Goal: Task Accomplishment & Management: Manage account settings

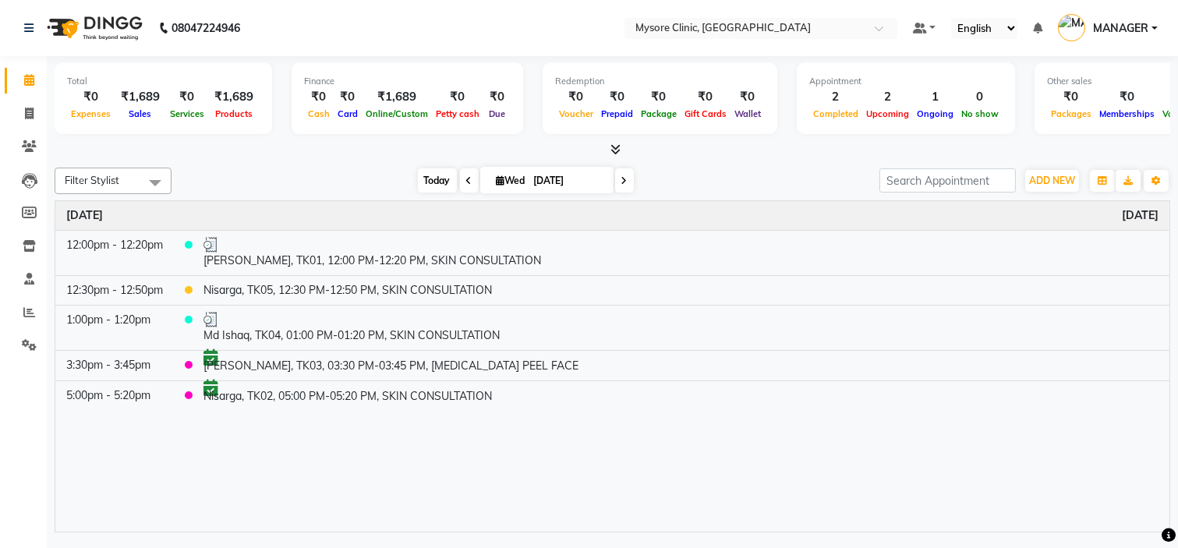
click at [427, 168] on span "Today" at bounding box center [437, 180] width 39 height 24
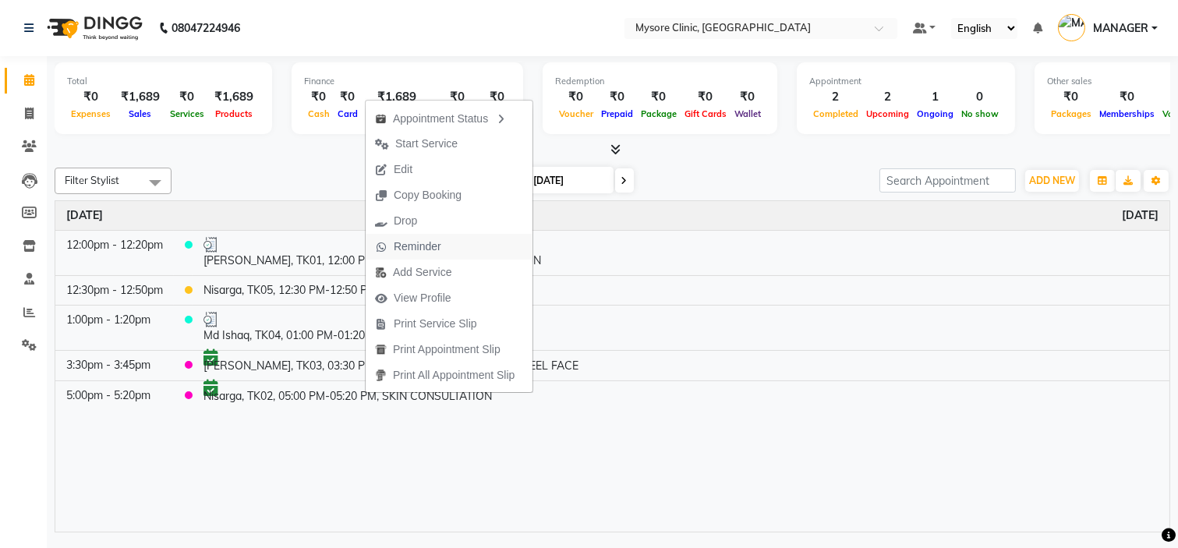
click at [438, 248] on span "Reminder" at bounding box center [418, 247] width 48 height 16
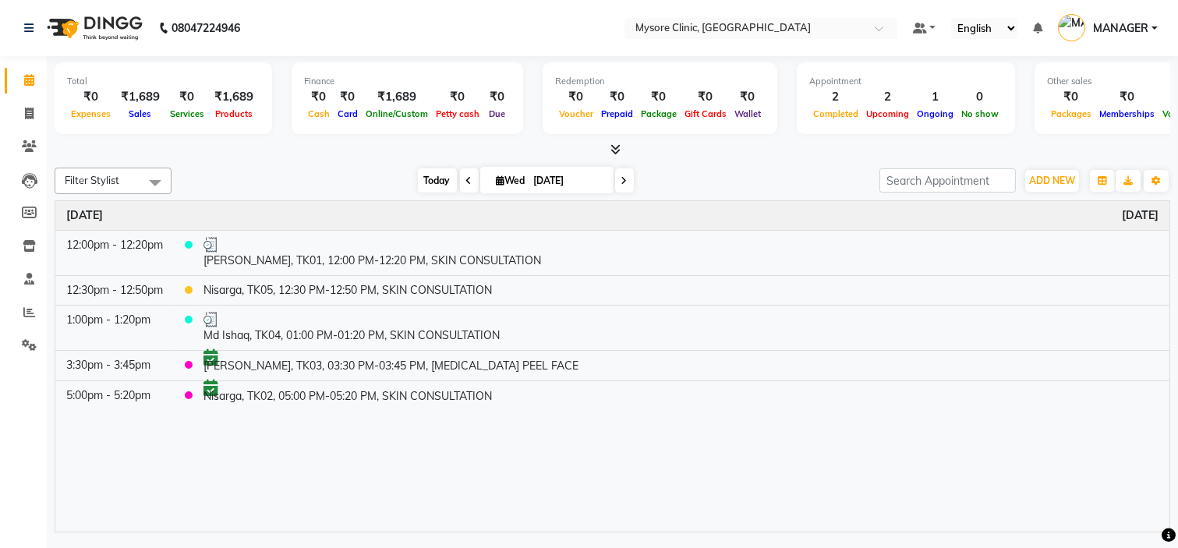
click at [431, 178] on span "Today" at bounding box center [437, 180] width 39 height 24
click at [426, 185] on span "Today" at bounding box center [437, 180] width 39 height 24
click at [618, 173] on span at bounding box center [624, 180] width 19 height 24
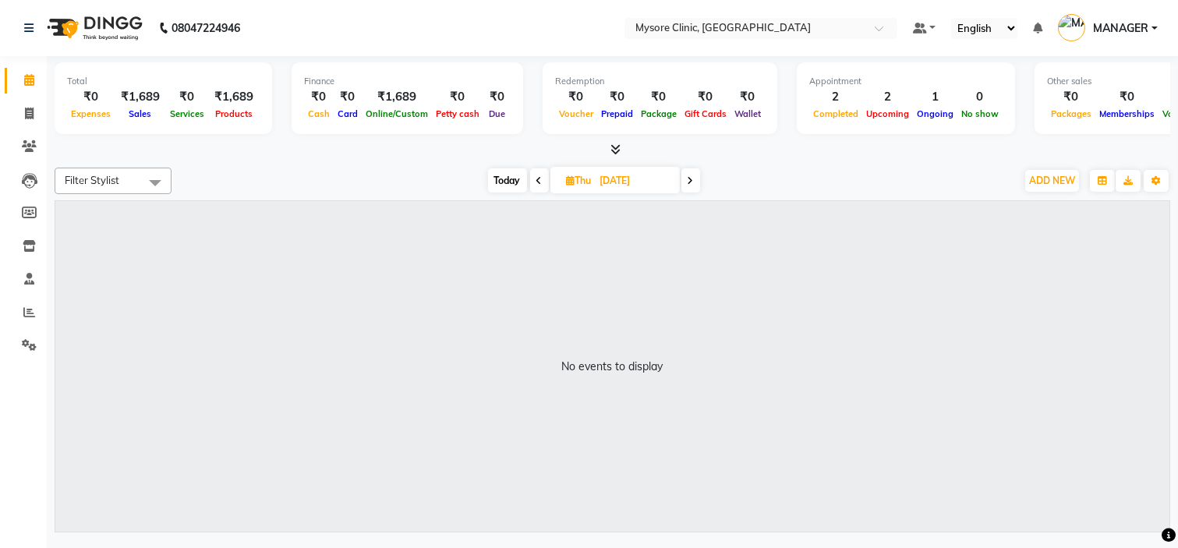
click at [509, 185] on span "Today" at bounding box center [507, 180] width 39 height 24
type input "[DATE]"
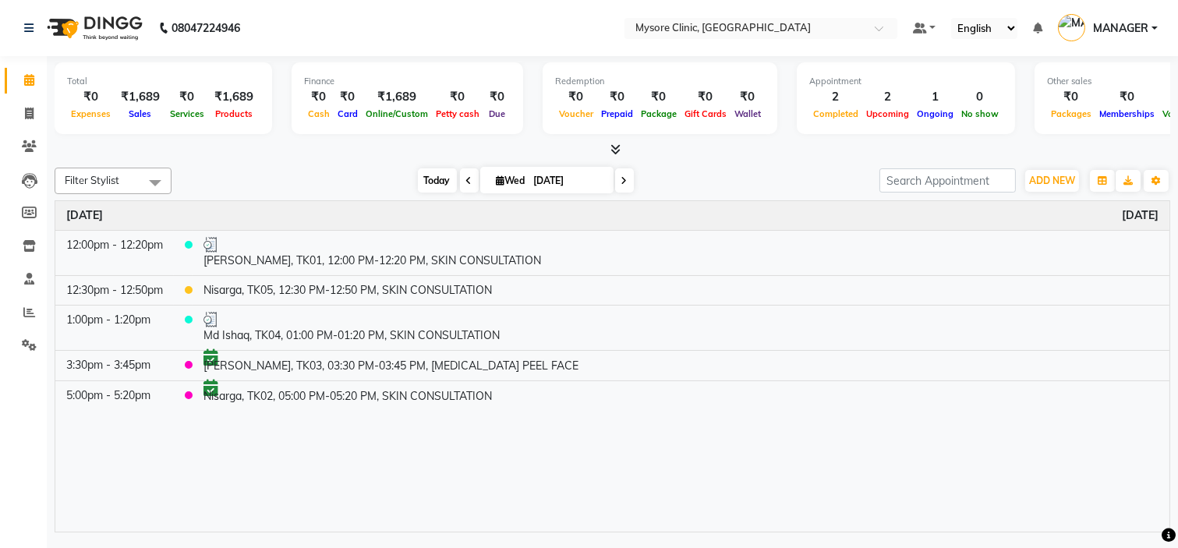
click at [418, 173] on span "Today" at bounding box center [437, 180] width 39 height 24
click at [434, 169] on span "Today" at bounding box center [437, 180] width 39 height 24
click at [423, 177] on span "Today" at bounding box center [437, 180] width 39 height 24
click at [353, 182] on div "[DATE] [DATE]" at bounding box center [525, 180] width 693 height 23
click at [420, 177] on span "Today" at bounding box center [437, 180] width 39 height 24
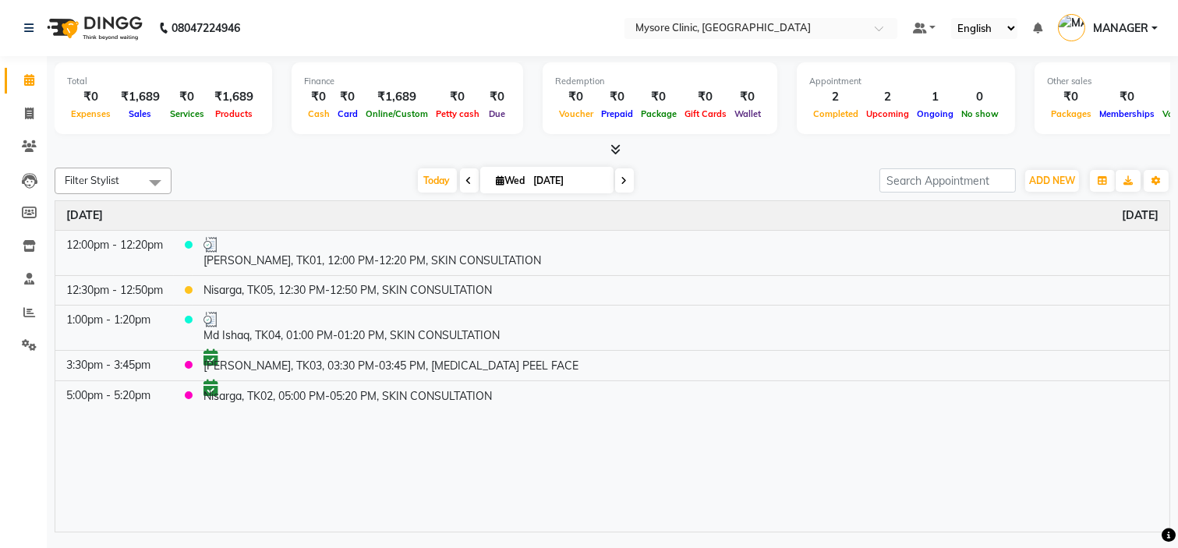
click at [321, 190] on div "[DATE] [DATE]" at bounding box center [525, 180] width 693 height 23
click at [431, 179] on span "Today" at bounding box center [437, 180] width 39 height 24
click at [427, 190] on span "Today" at bounding box center [437, 180] width 39 height 24
click at [433, 177] on span "Today" at bounding box center [437, 180] width 39 height 24
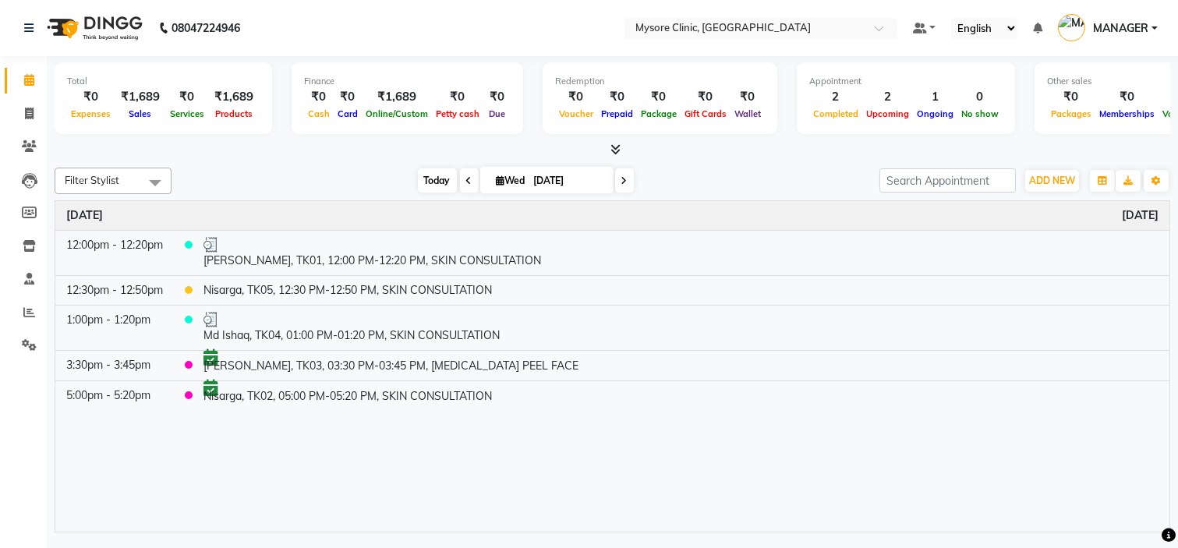
click at [424, 191] on span "Today" at bounding box center [437, 180] width 39 height 24
click at [324, 169] on div "[DATE] [DATE]" at bounding box center [525, 180] width 693 height 23
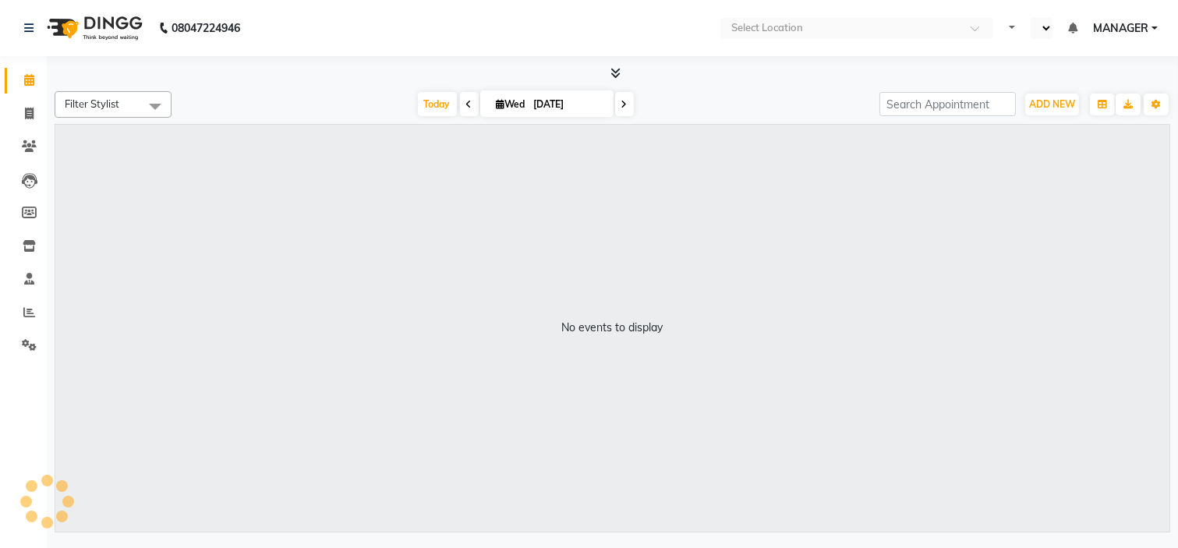
select select "en"
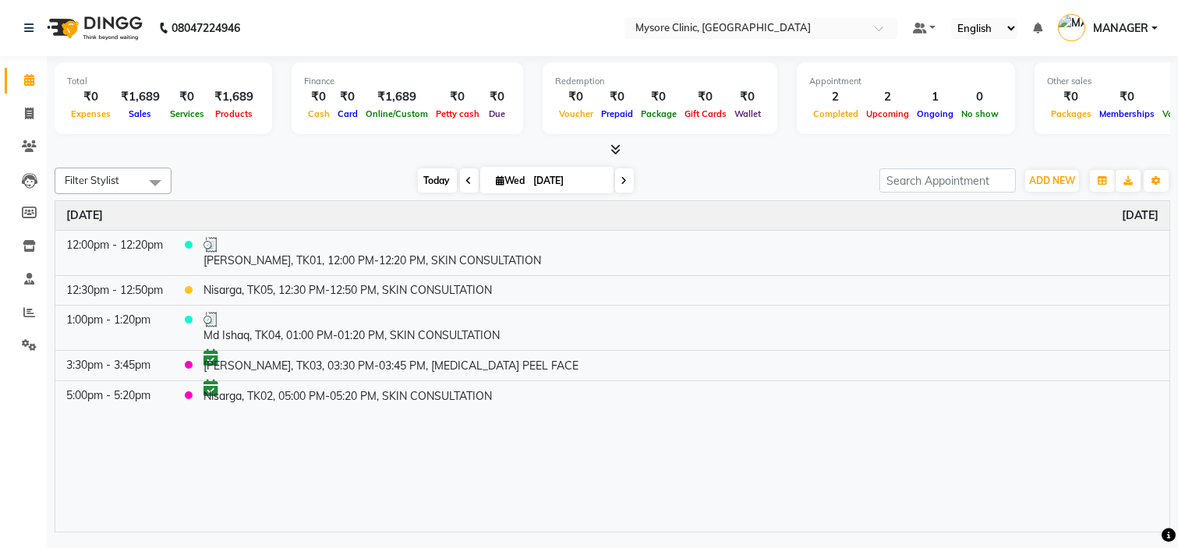
click at [422, 183] on span "Today" at bounding box center [437, 180] width 39 height 24
click at [362, 179] on div "[DATE] [DATE]" at bounding box center [525, 180] width 693 height 23
click at [431, 177] on span "Today" at bounding box center [437, 180] width 39 height 24
click at [346, 161] on div "Filter Stylist Select All [PERSON_NAME] [PERSON_NAME] Ashwini Dr.Apurva Lakshmi…" at bounding box center [613, 346] width 1116 height 371
click at [619, 151] on icon at bounding box center [616, 150] width 10 height 12
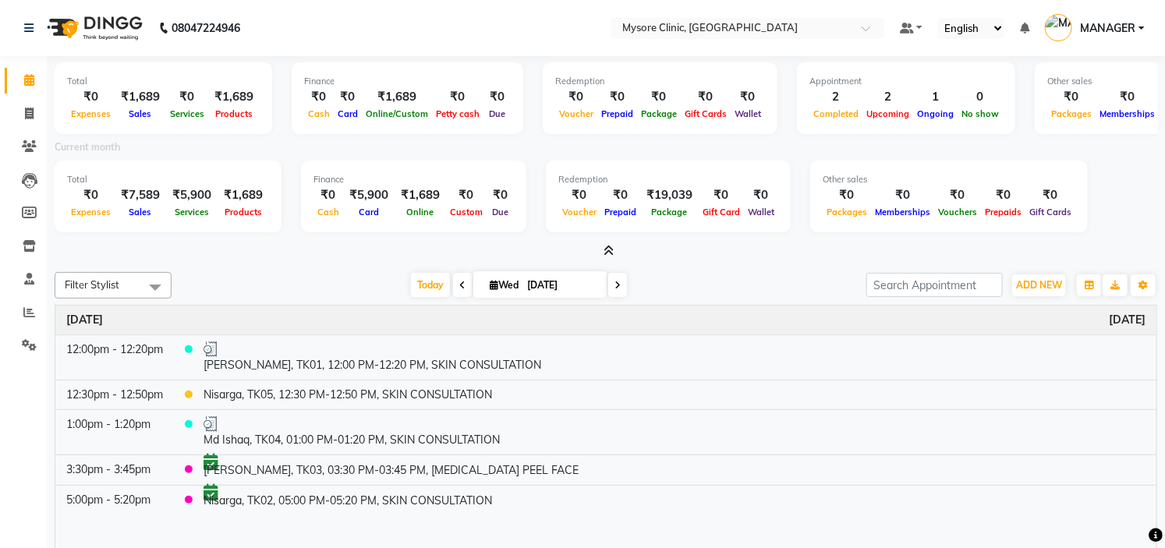
click at [615, 251] on div at bounding box center [606, 251] width 1103 height 16
click at [606, 251] on icon at bounding box center [609, 251] width 10 height 12
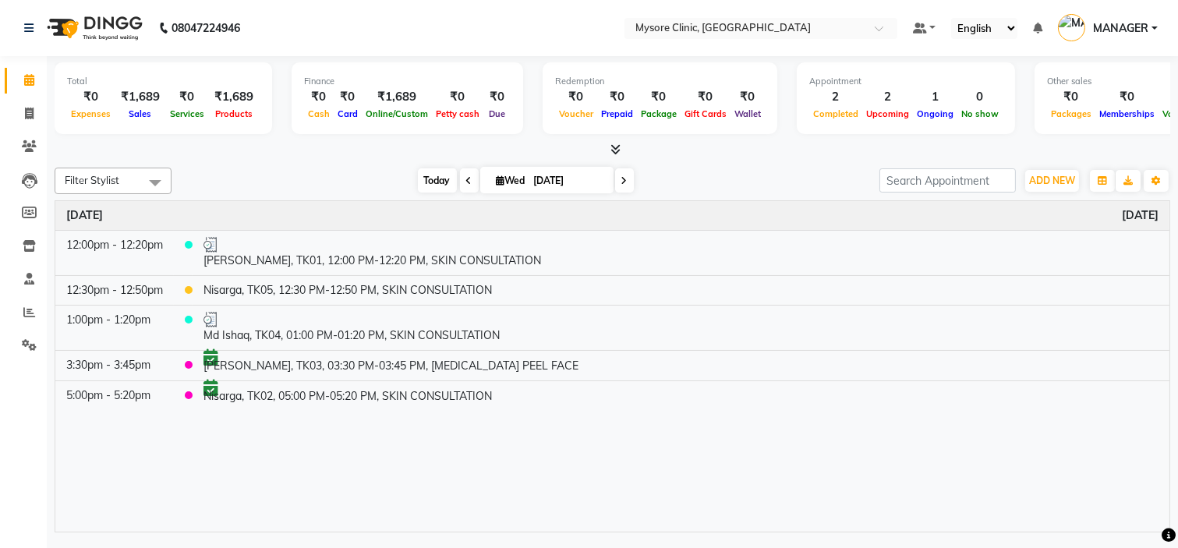
click at [433, 175] on span "Today" at bounding box center [437, 180] width 39 height 24
click at [424, 182] on span "Today" at bounding box center [437, 180] width 39 height 24
click at [335, 164] on div "Filter Stylist Select All [PERSON_NAME] [PERSON_NAME] Ashwini Dr.Apurva Lakshmi…" at bounding box center [613, 346] width 1116 height 371
click at [432, 177] on span "Today" at bounding box center [437, 180] width 39 height 24
click at [34, 342] on icon at bounding box center [29, 345] width 15 height 12
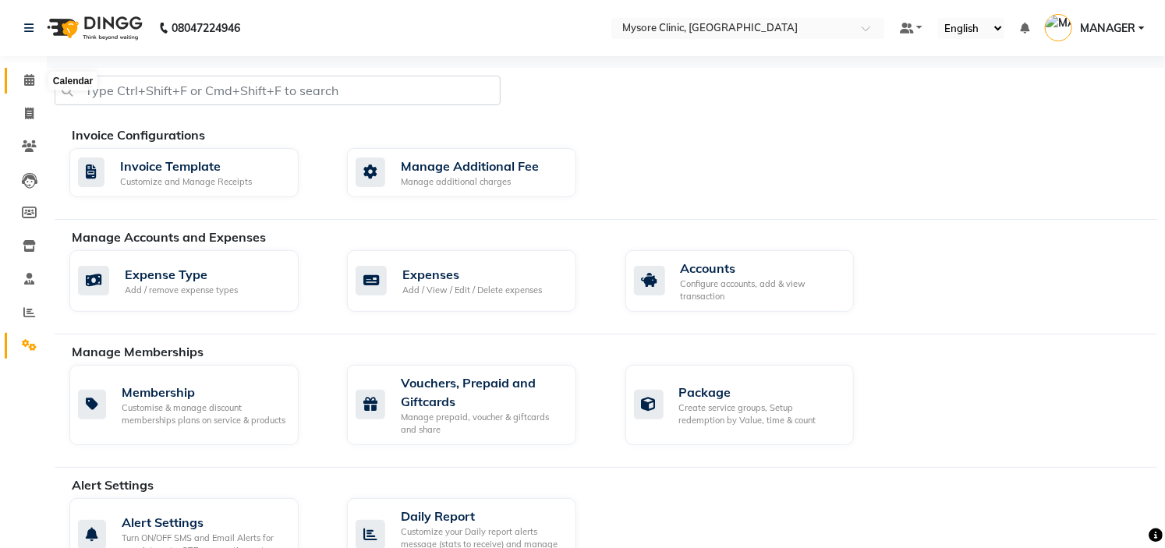
click at [28, 83] on icon at bounding box center [29, 80] width 10 height 12
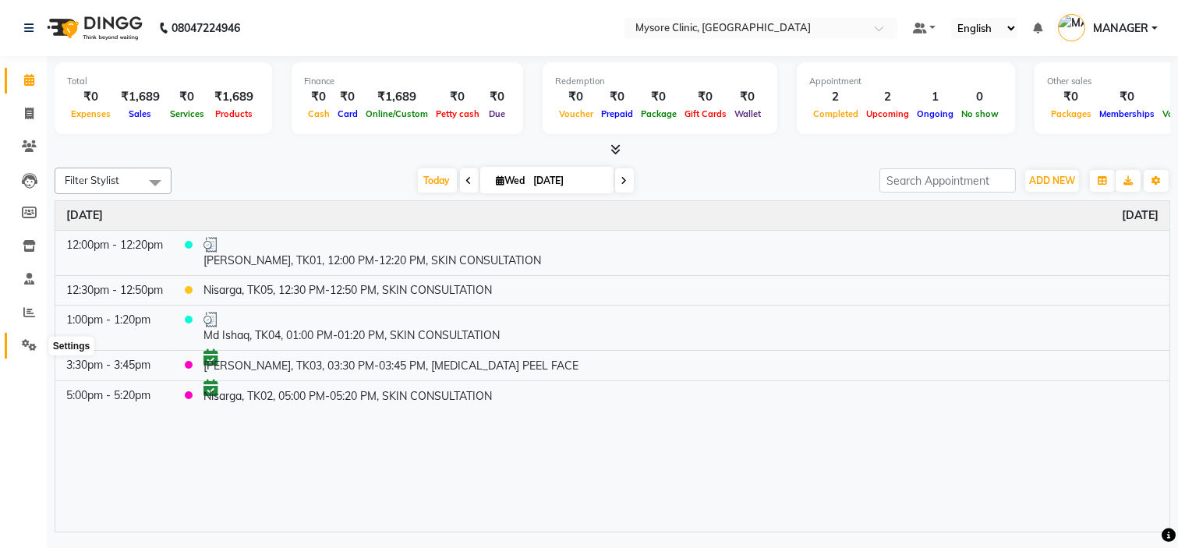
click at [34, 341] on icon at bounding box center [29, 345] width 15 height 12
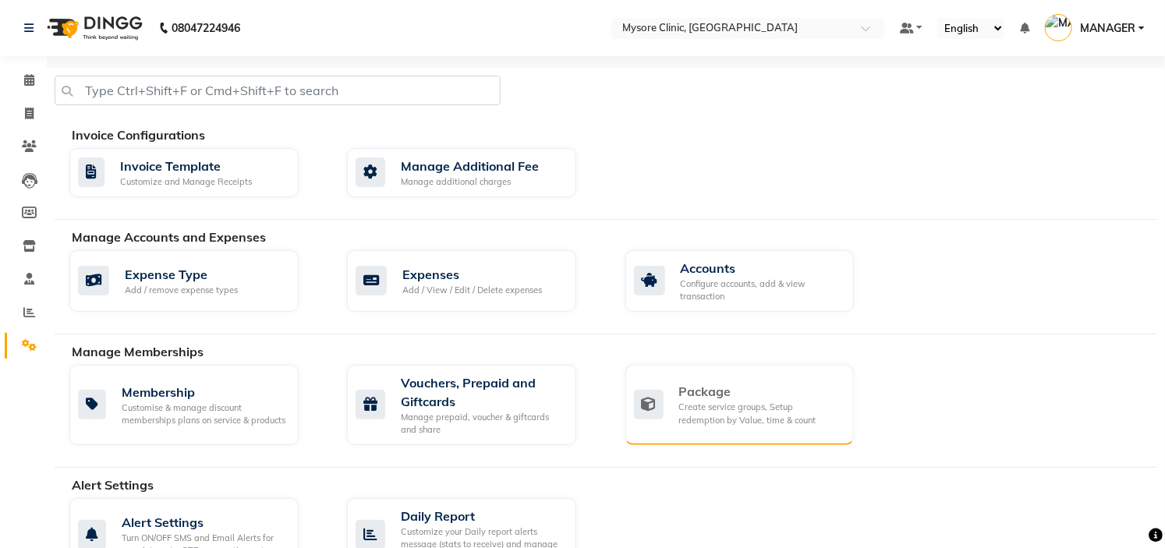
click at [757, 400] on div "Package" at bounding box center [760, 391] width 163 height 19
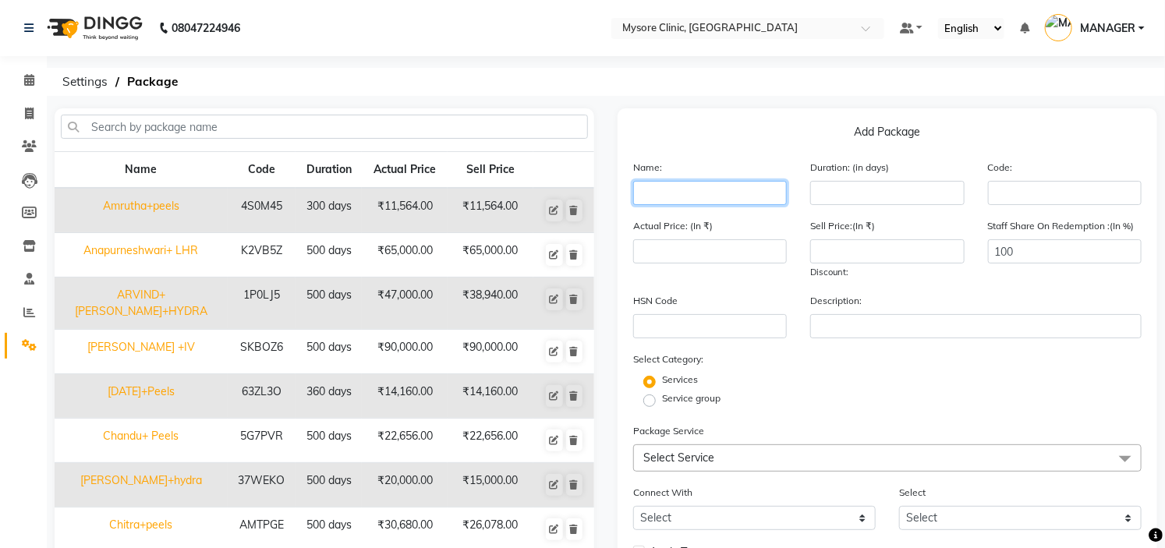
click at [675, 199] on input "text" at bounding box center [710, 193] width 154 height 24
type input "Nisarga+MNRF+PRP"
click at [786, 97] on div "08047224946 Select Location × Mysore Clinic, Mysore Default Panel My Panel Engl…" at bounding box center [582, 357] width 1165 height 714
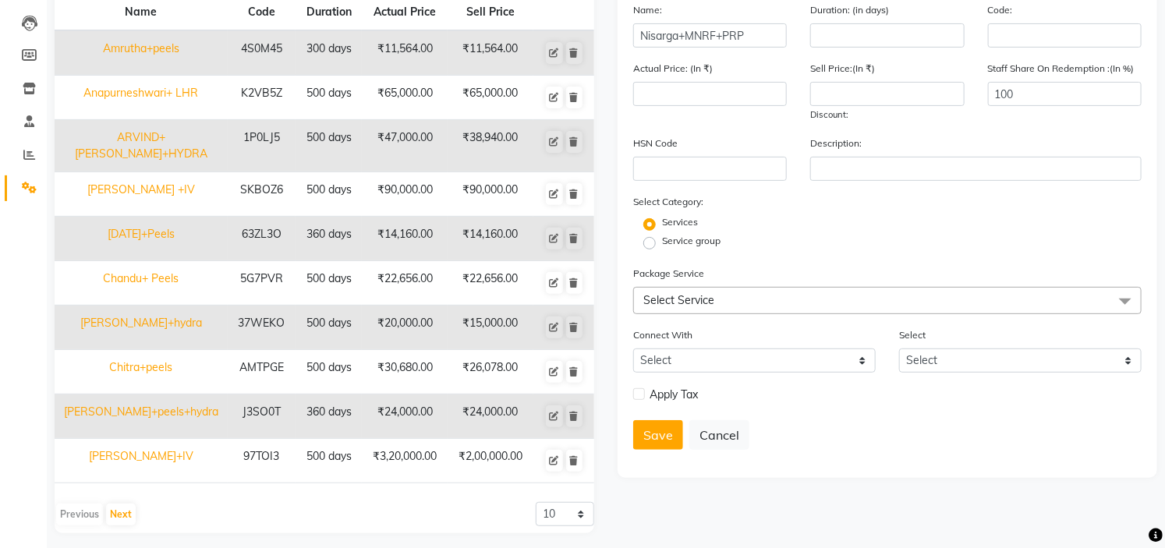
click at [716, 300] on span "Select Service" at bounding box center [887, 300] width 509 height 27
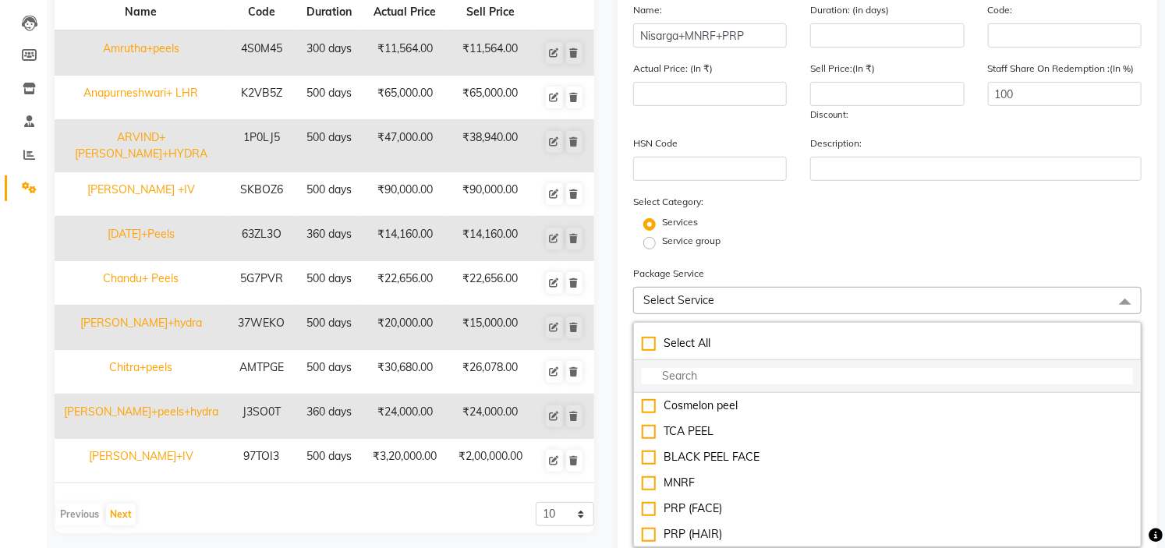
click at [691, 371] on input "multiselect-search" at bounding box center [887, 376] width 491 height 16
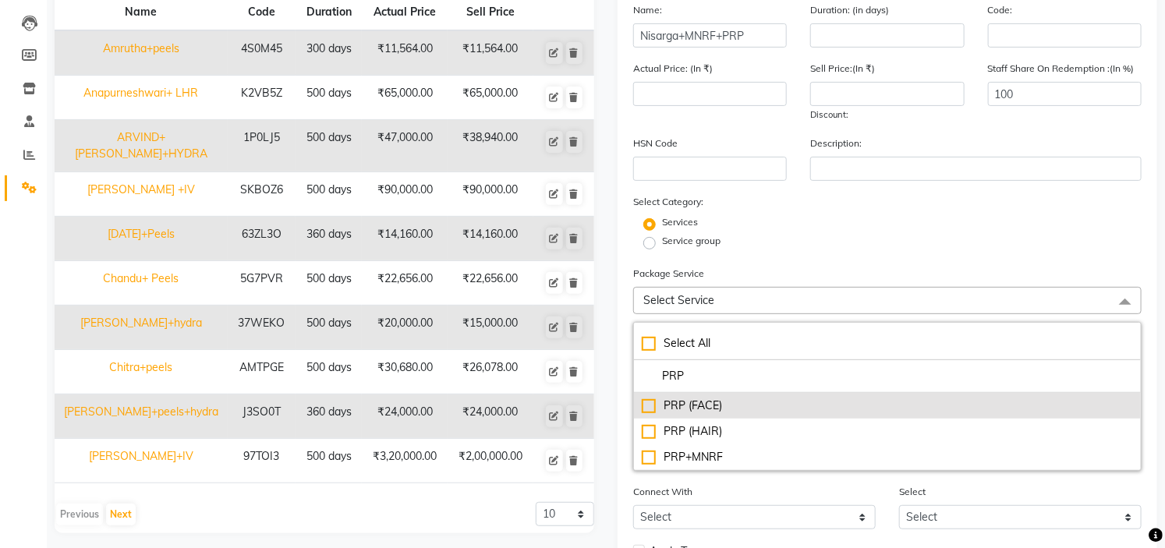
type input "PRP"
click at [707, 411] on div "PRP (FACE)" at bounding box center [887, 406] width 491 height 16
type input "8000"
checkbox input "true"
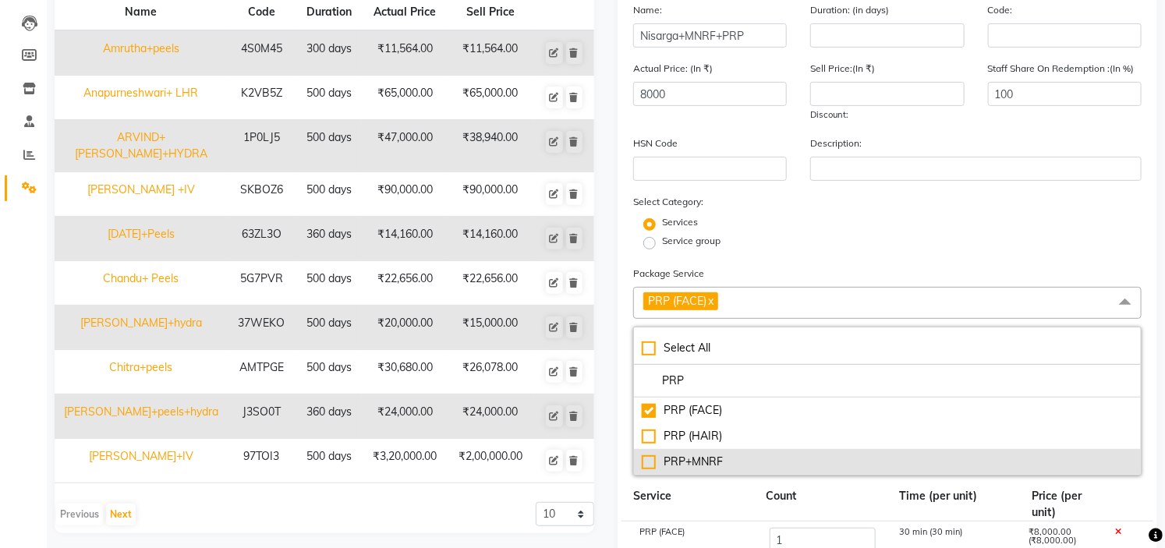
click at [705, 463] on div "PRP+MNRF" at bounding box center [887, 462] width 491 height 16
type input "26000"
checkbox input "true"
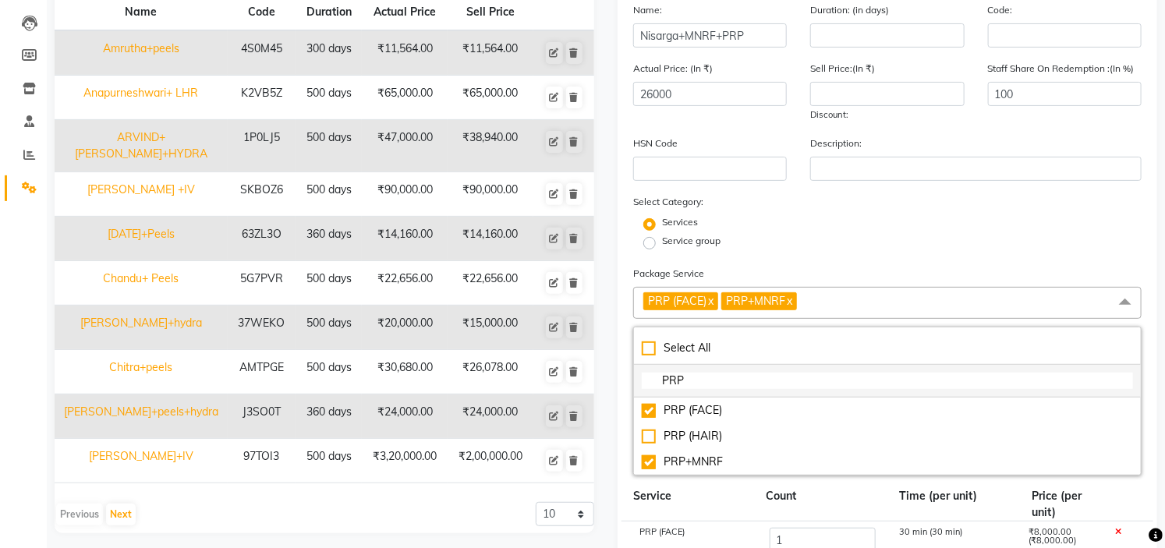
click at [757, 385] on input "PRP" at bounding box center [887, 381] width 491 height 16
type input "P"
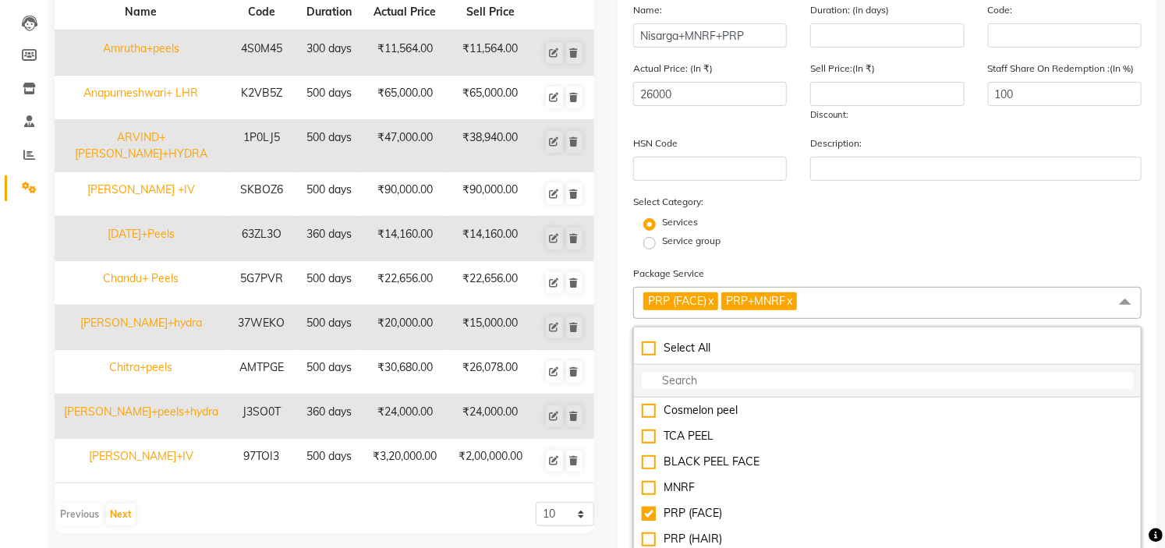
type input "M"
checkbox input "true"
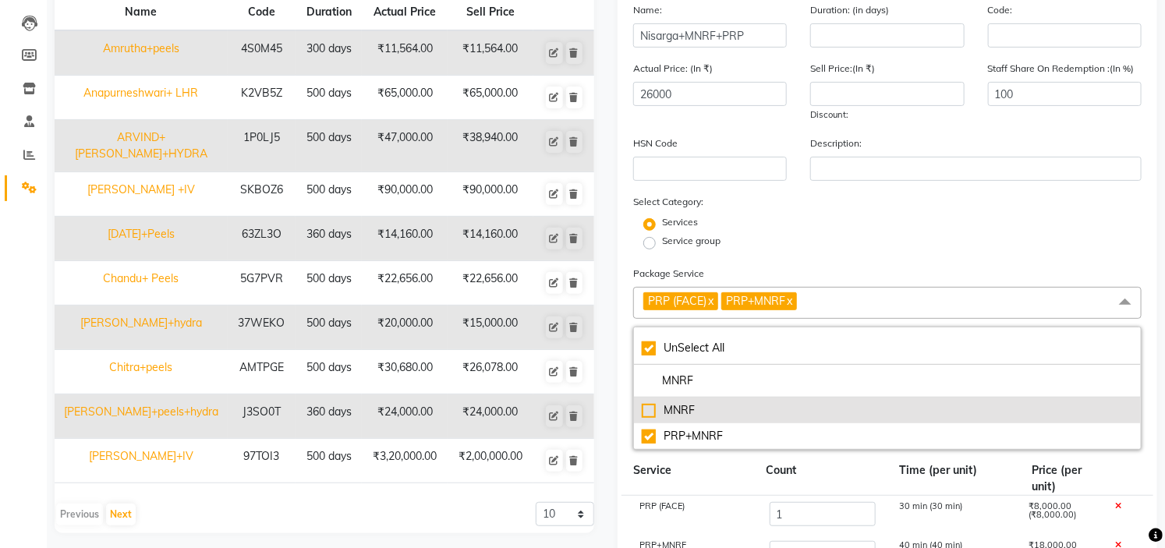
type input "MNRF"
click at [715, 406] on div "MNRF" at bounding box center [887, 410] width 491 height 16
type input "34000"
checkbox input "false"
checkbox input "true"
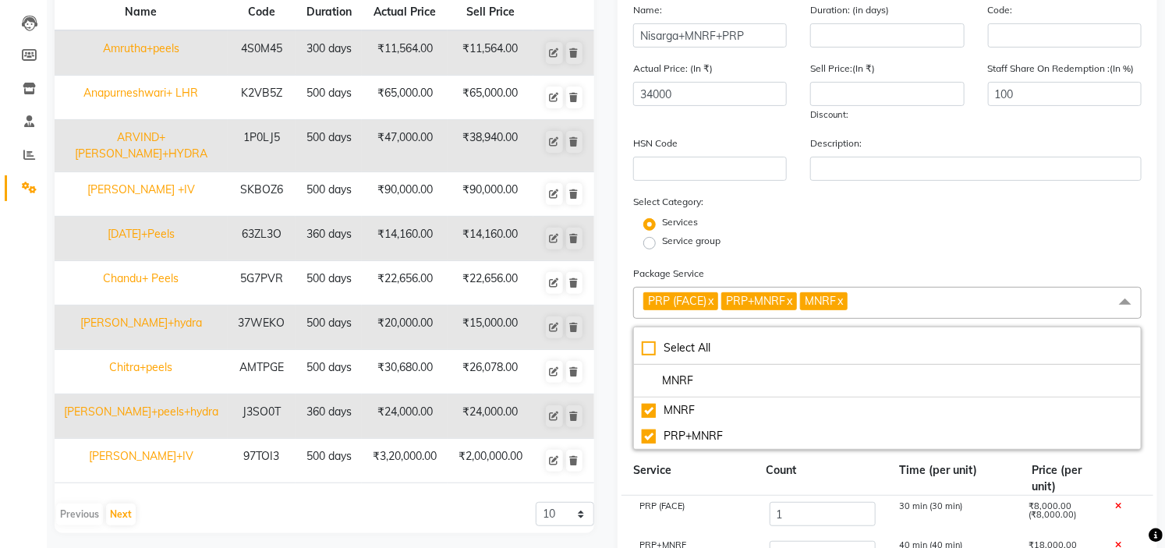
click at [907, 223] on div "Services" at bounding box center [888, 224] width 532 height 19
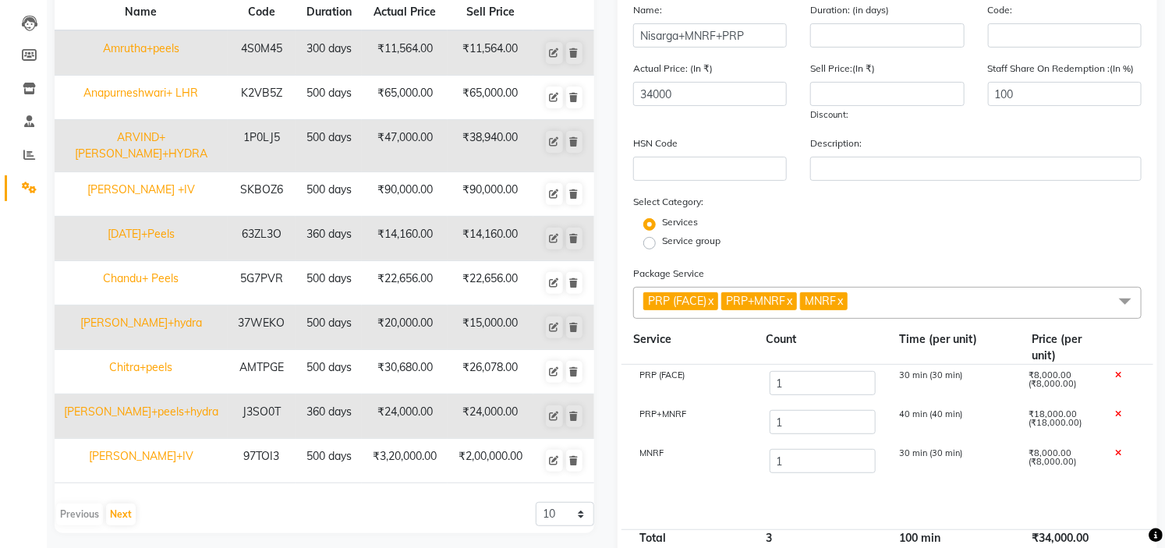
click at [1122, 413] on icon at bounding box center [1119, 414] width 6 height 9
type input "16000"
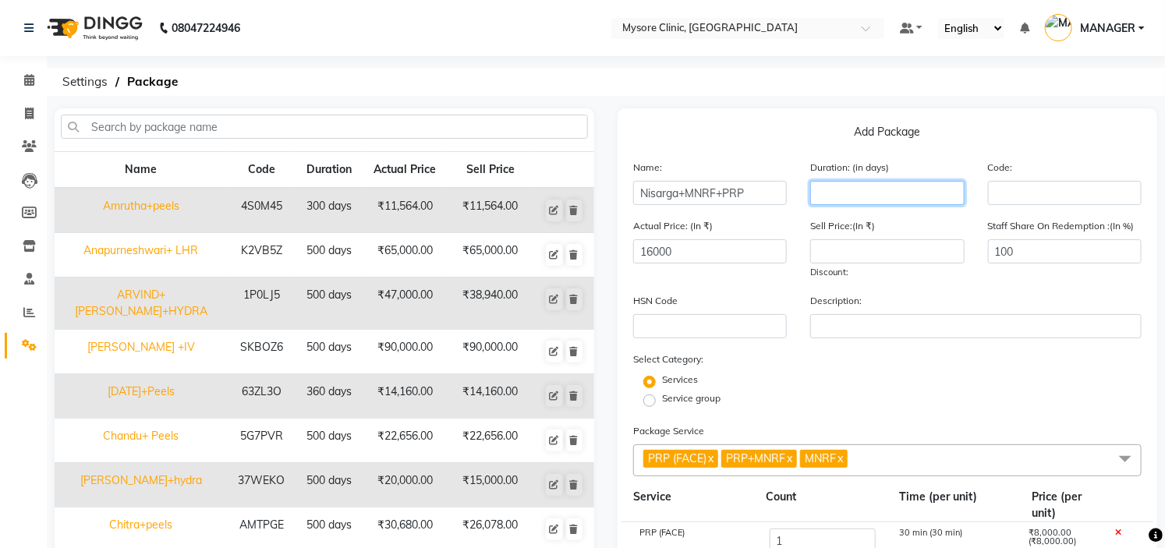
click at [835, 198] on input "number" at bounding box center [887, 193] width 154 height 24
type input "500"
click at [945, 119] on div "Add Package Name: Nisarga+MNRF+PRP Duration: (in days) 500 Code: Actual Price: …" at bounding box center [888, 488] width 540 height 760
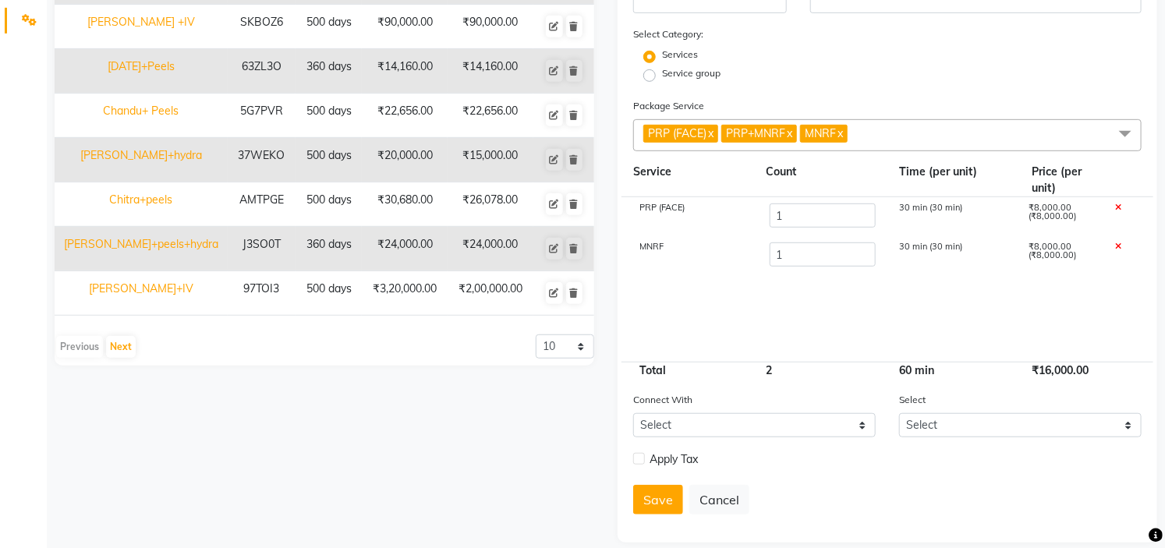
scroll to position [345, 0]
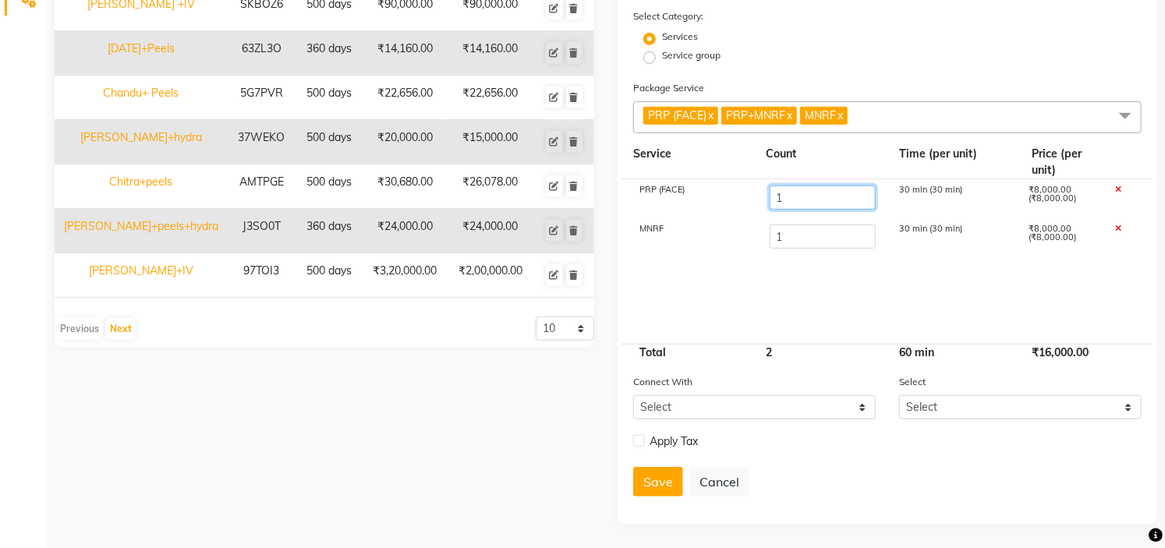
click at [823, 197] on input "1" at bounding box center [823, 198] width 107 height 24
type input "3"
type input "32000"
click at [822, 238] on input "1" at bounding box center [823, 237] width 107 height 24
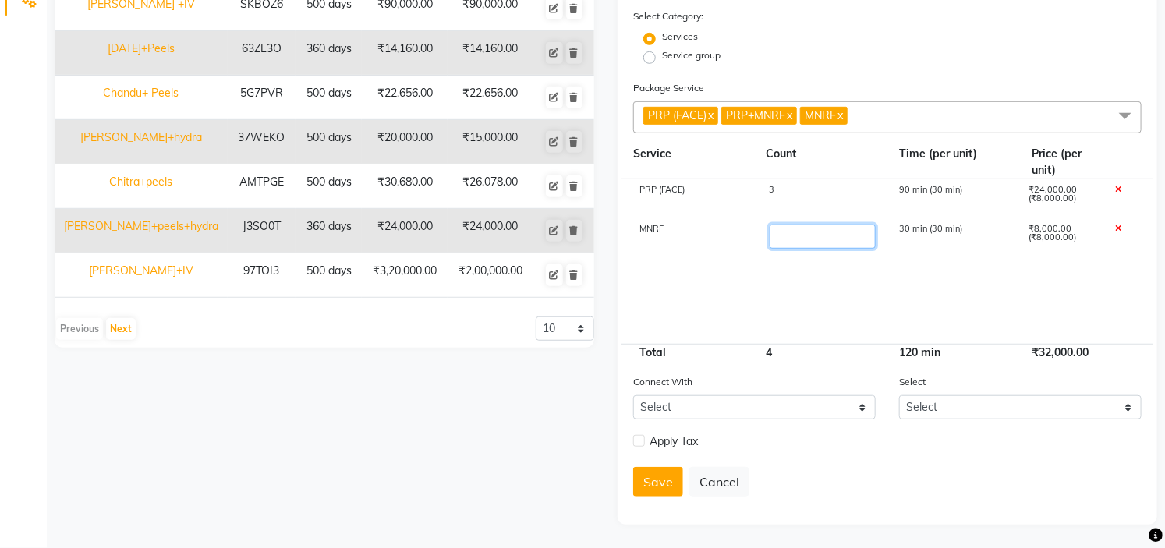
type input "3"
type input "48000"
click at [929, 277] on cdk-virtual-scroll-viewport "PRP (FACE) 3 90 min (30 min) ₹24,000.00 (₹8,000.00) MNRF 3 90 min (30 min) ₹24,…" at bounding box center [887, 261] width 509 height 165
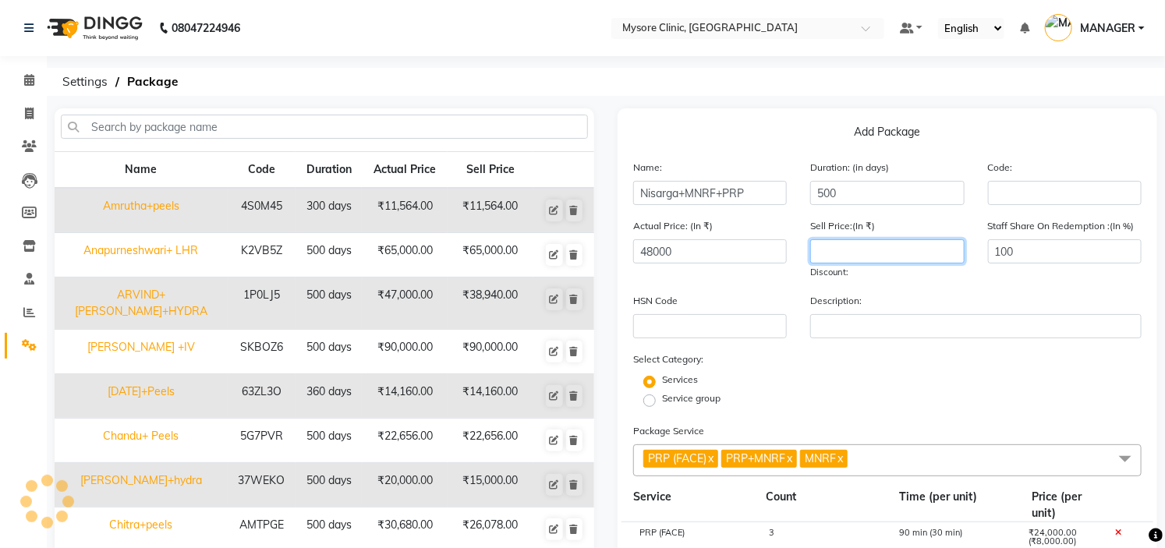
click at [884, 251] on input "number" at bounding box center [887, 251] width 154 height 24
type input "40000"
click at [976, 388] on div "Services" at bounding box center [888, 382] width 532 height 19
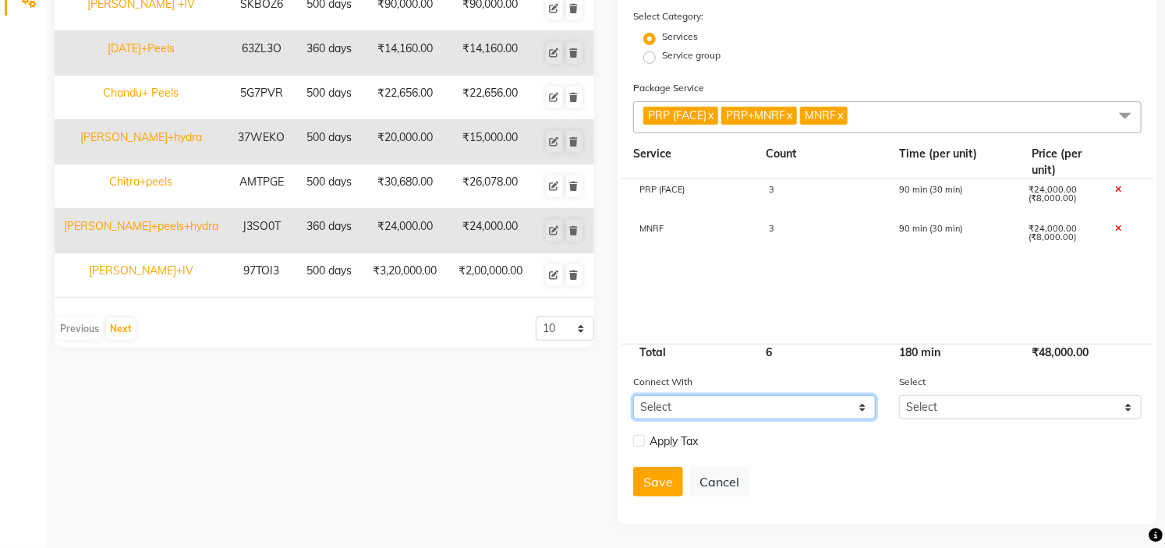
click at [753, 398] on select "Select Membership Prepaid Voucher" at bounding box center [754, 407] width 243 height 24
select select "2: PP"
click at [633, 395] on select "Select Membership Prepaid Voucher" at bounding box center [754, 407] width 243 height 24
click at [661, 480] on button "Save" at bounding box center [658, 482] width 50 height 30
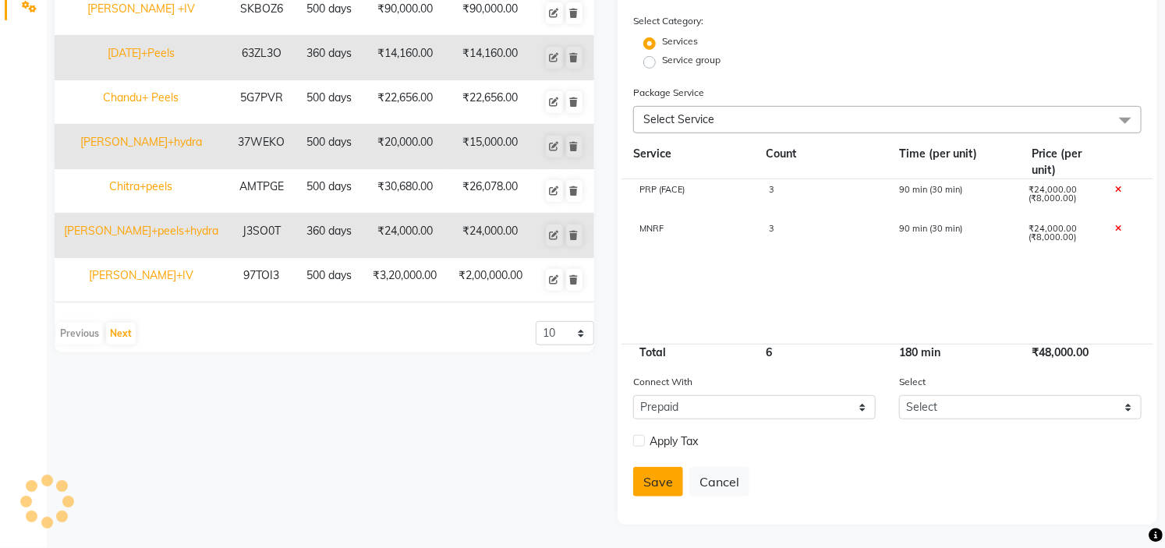
select select
checkbox input "false"
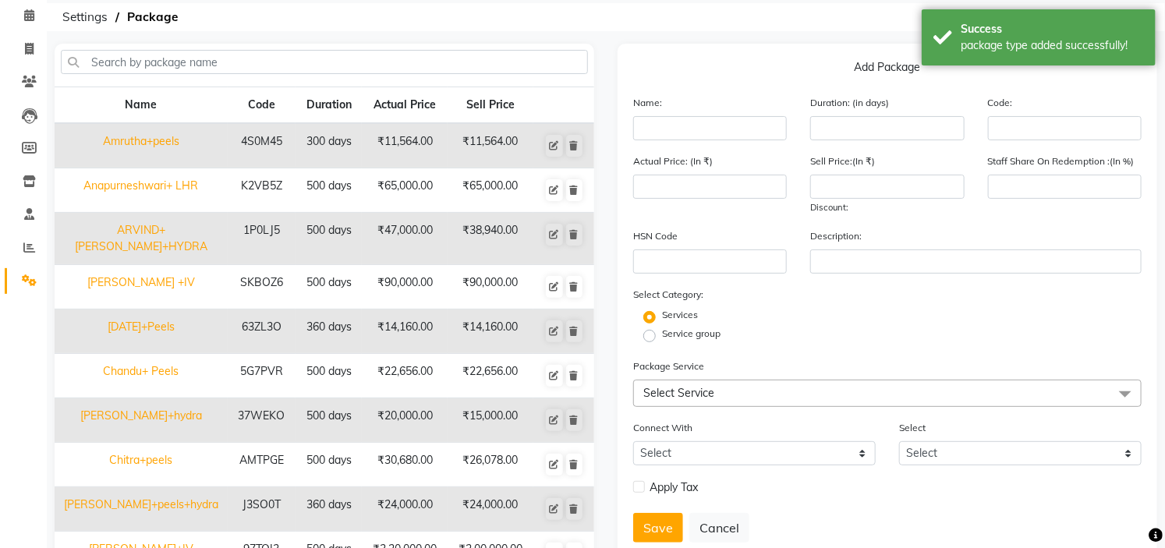
scroll to position [0, 0]
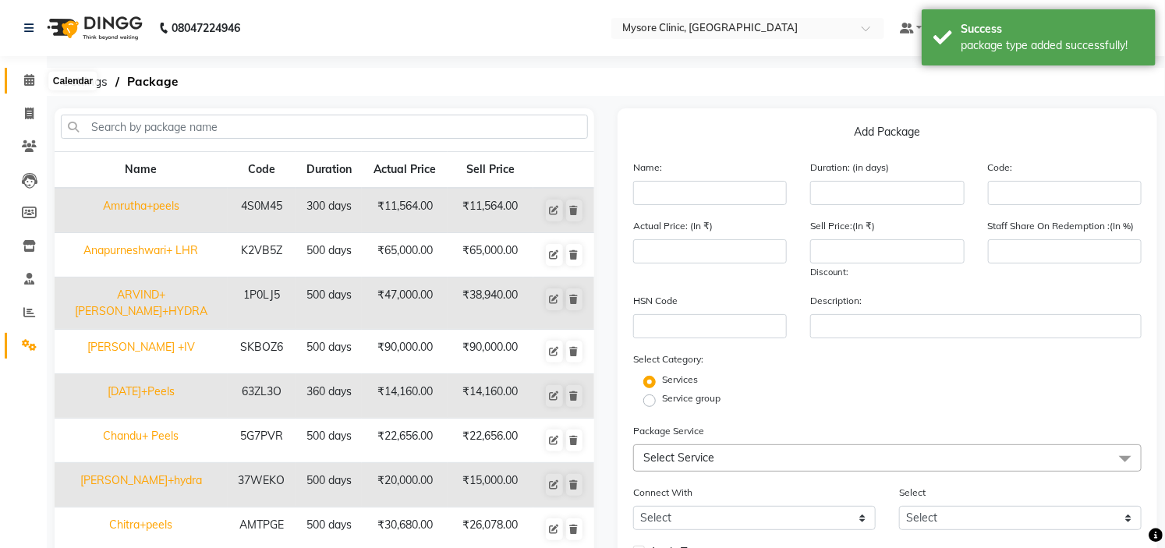
click at [27, 75] on icon at bounding box center [29, 80] width 10 height 12
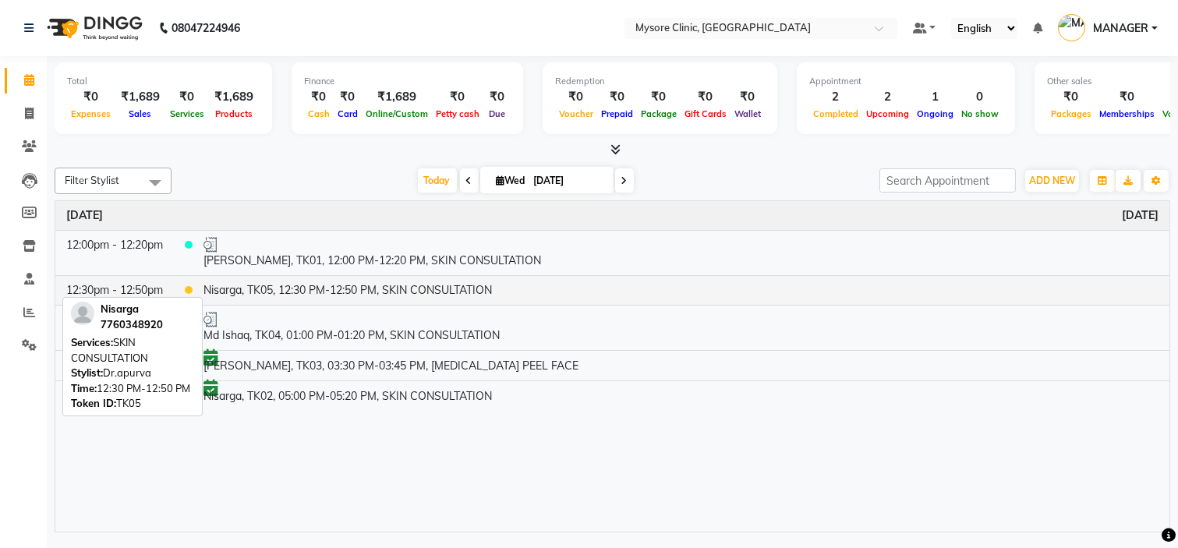
click at [374, 293] on td "Nisarga, TK05, 12:30 PM-12:50 PM, SKIN CONSULTATION" at bounding box center [681, 290] width 977 height 30
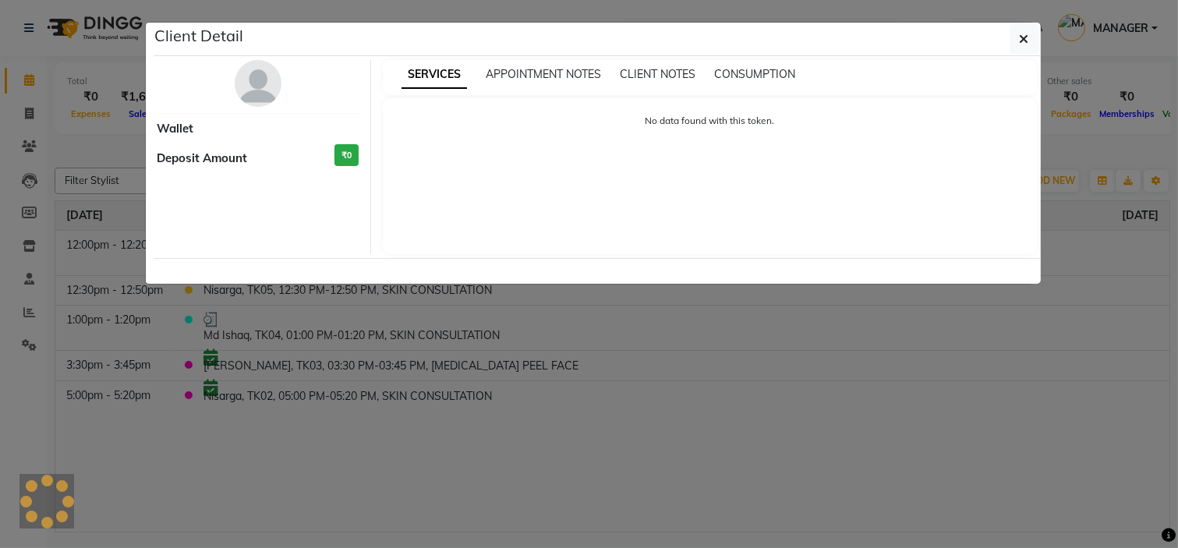
select select "1"
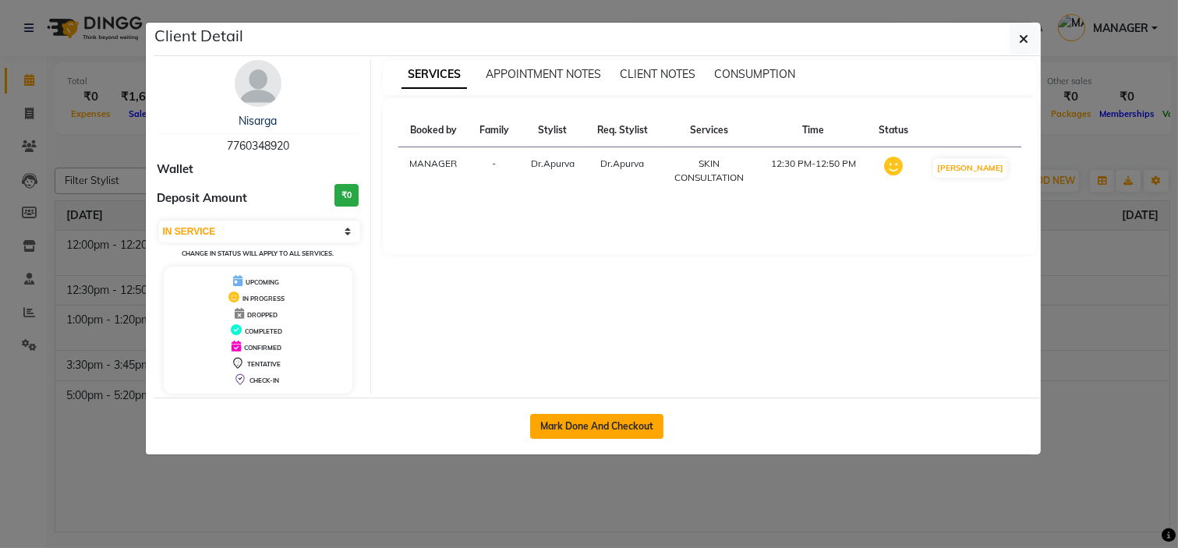
click at [575, 431] on button "Mark Done And Checkout" at bounding box center [596, 426] width 133 height 25
select select "service"
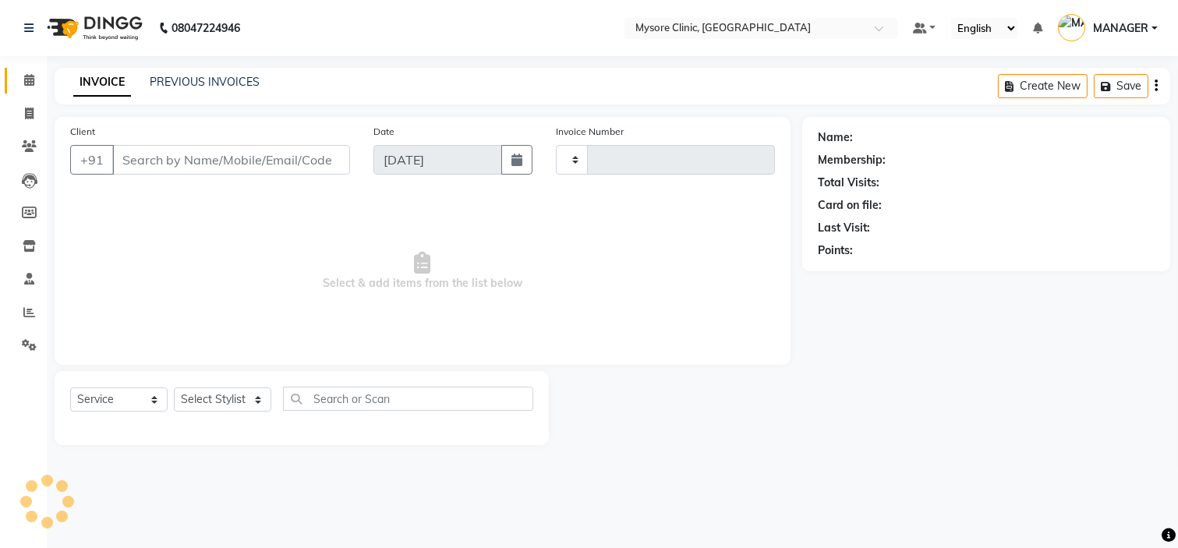
type input "0430"
select select "7445"
type input "7760348920"
select select "65320"
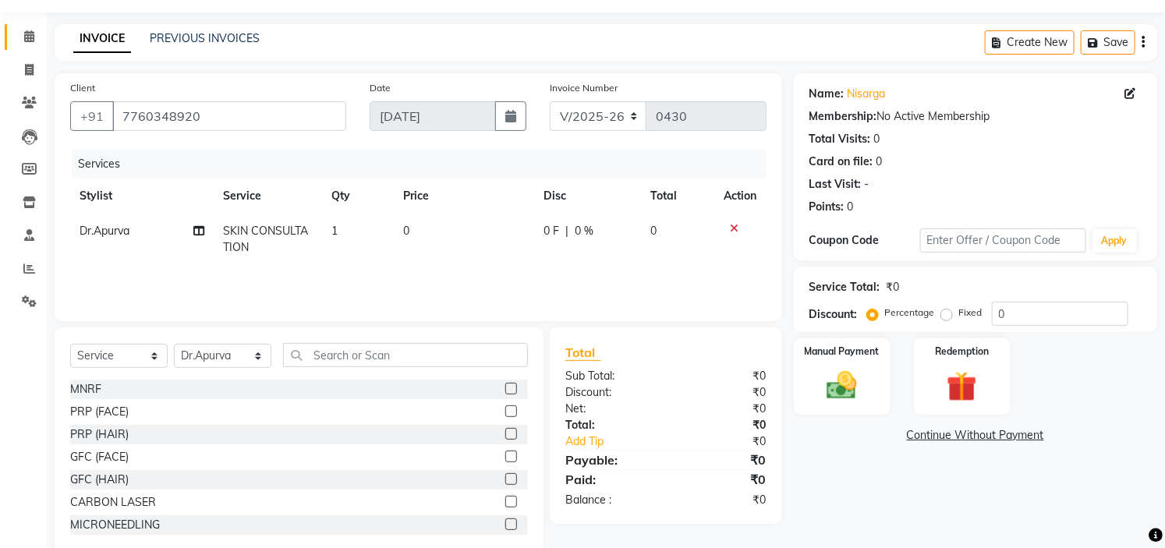
scroll to position [76, 0]
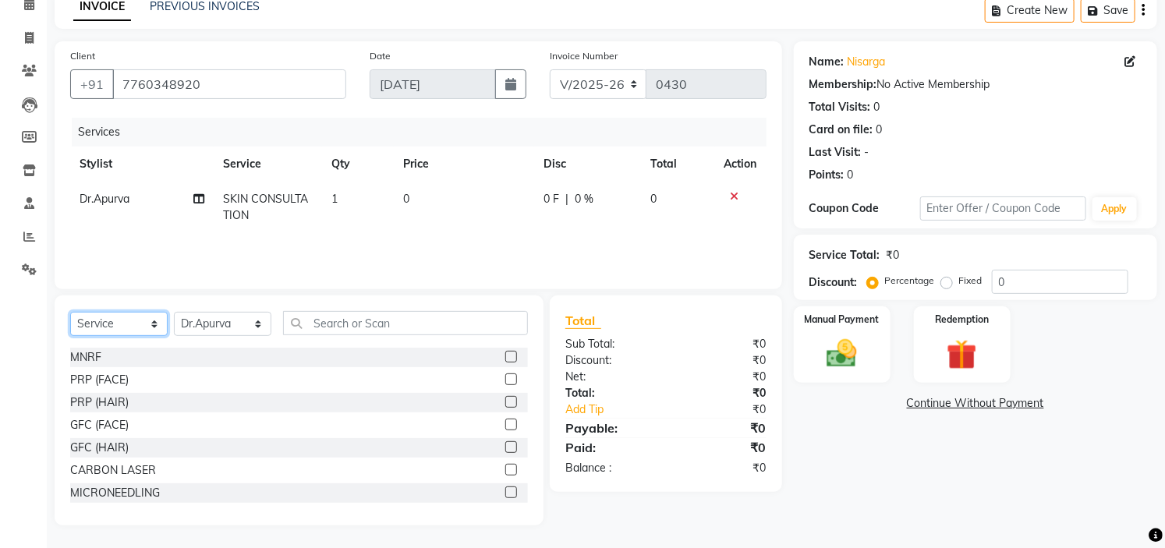
click at [157, 320] on select "Select Service Product Membership Package Voucher Prepaid Gift Card" at bounding box center [118, 324] width 97 height 24
select select "package"
click at [70, 312] on select "Select Service Product Membership Package Voucher Prepaid Gift Card" at bounding box center [118, 324] width 97 height 24
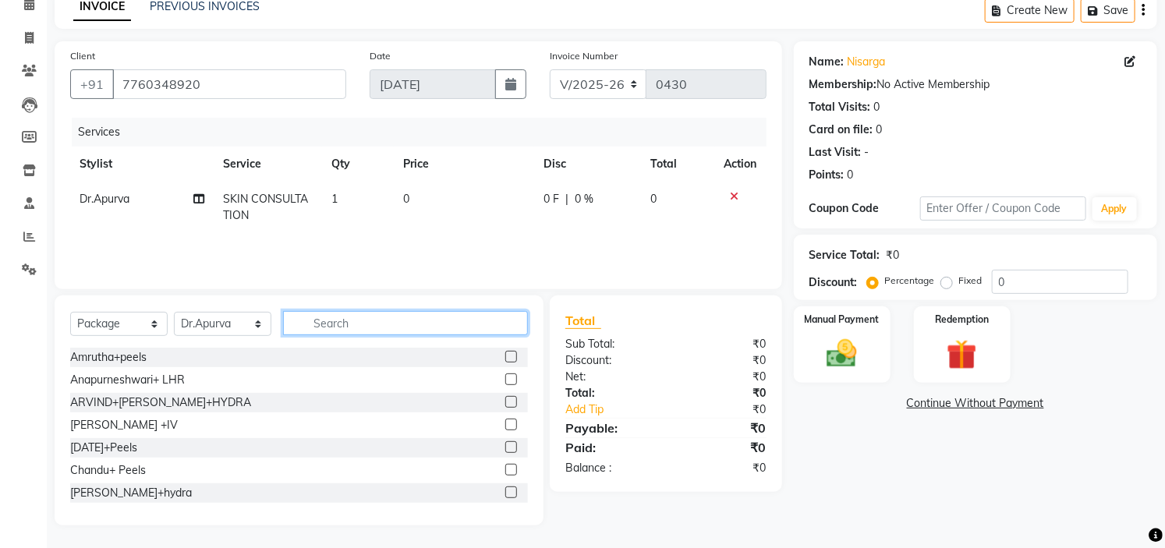
click at [346, 328] on input "text" at bounding box center [405, 323] width 245 height 24
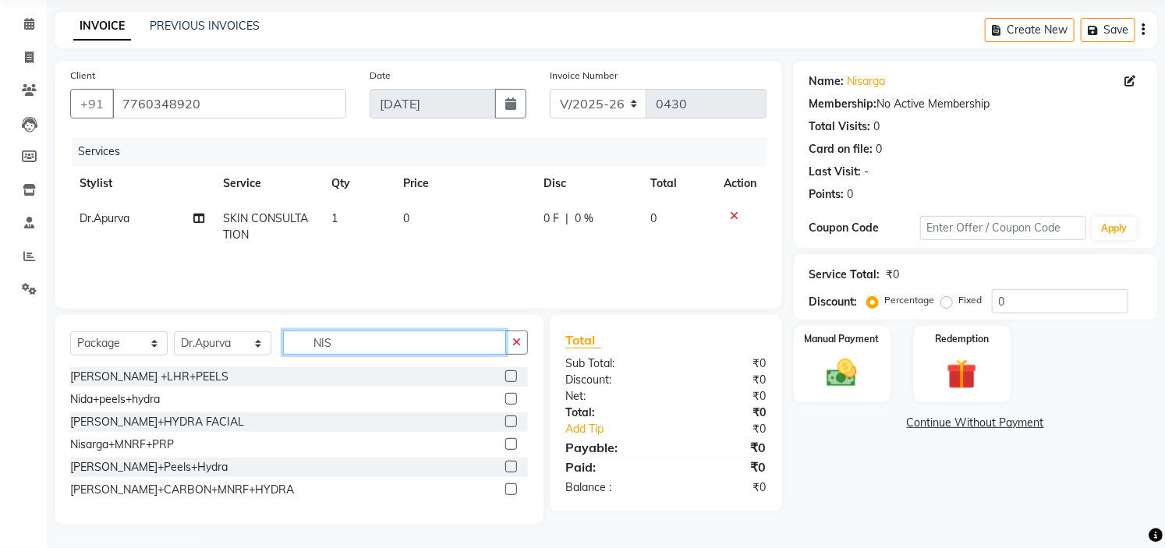
scroll to position [43, 0]
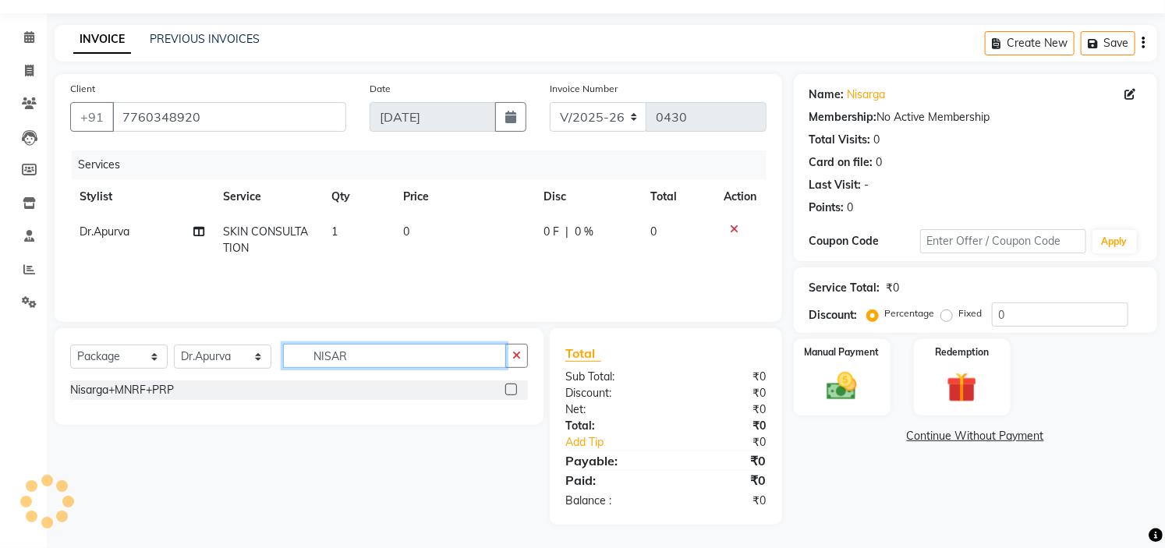
type input "NISAR"
click at [509, 388] on label at bounding box center [511, 390] width 12 height 12
click at [509, 388] on input "checkbox" at bounding box center [510, 390] width 10 height 10
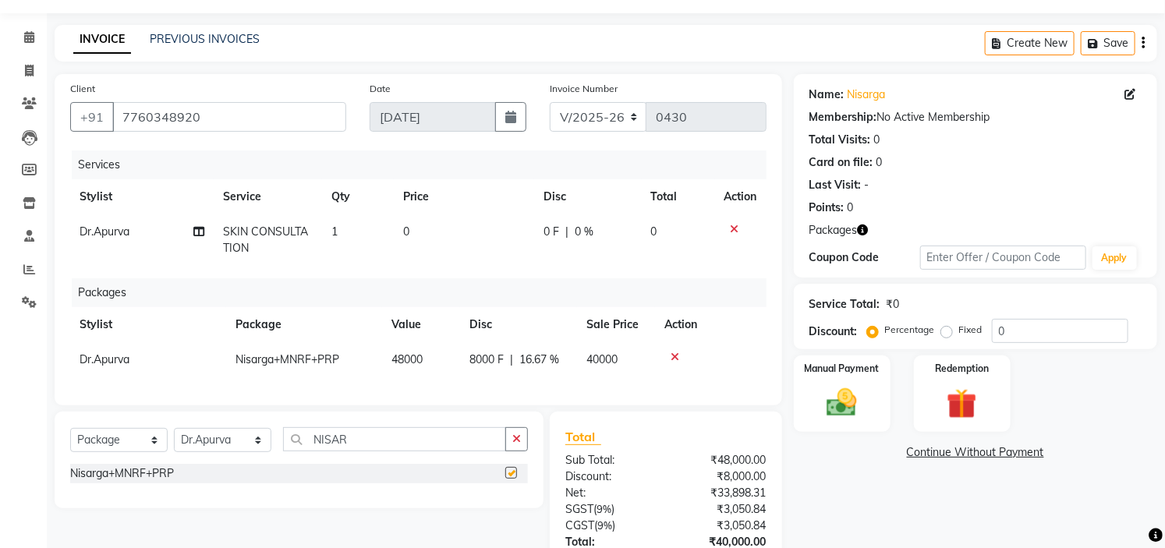
checkbox input "false"
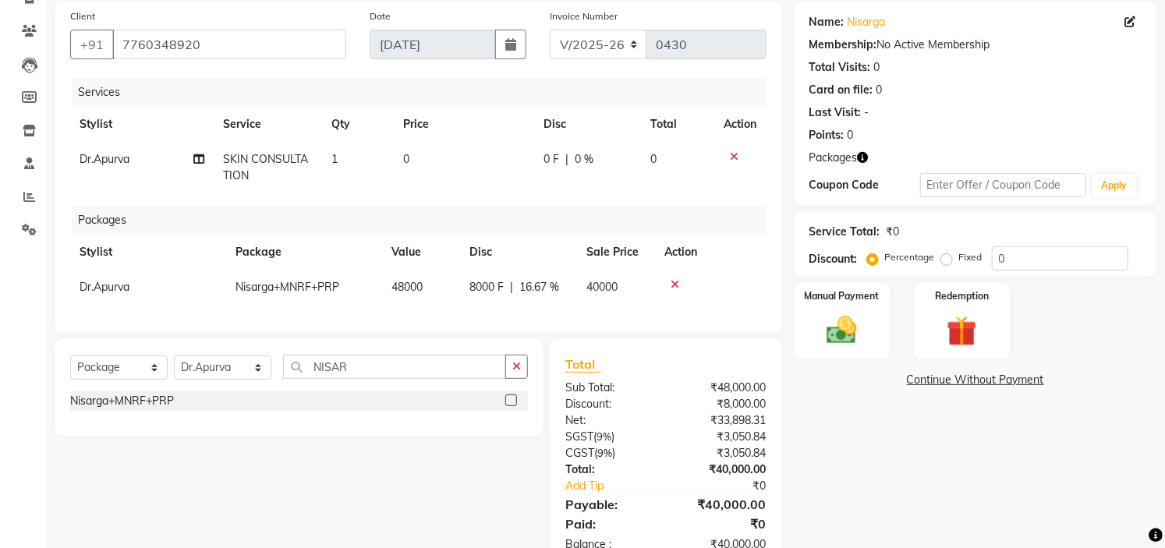
scroll to position [172, 0]
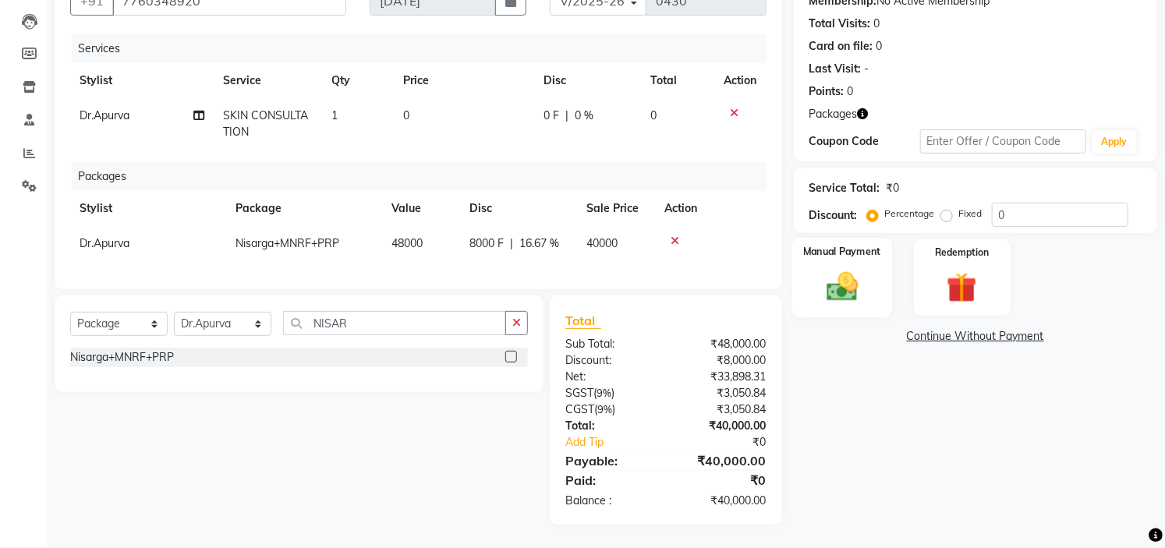
click at [838, 269] on img at bounding box center [842, 287] width 51 height 36
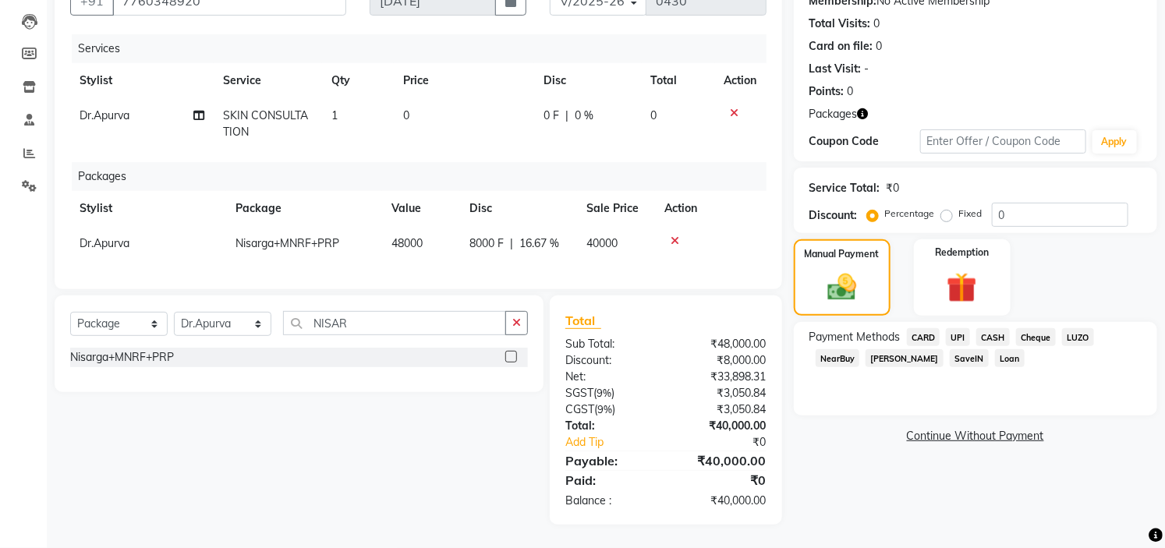
click at [994, 328] on span "CASH" at bounding box center [993, 337] width 34 height 18
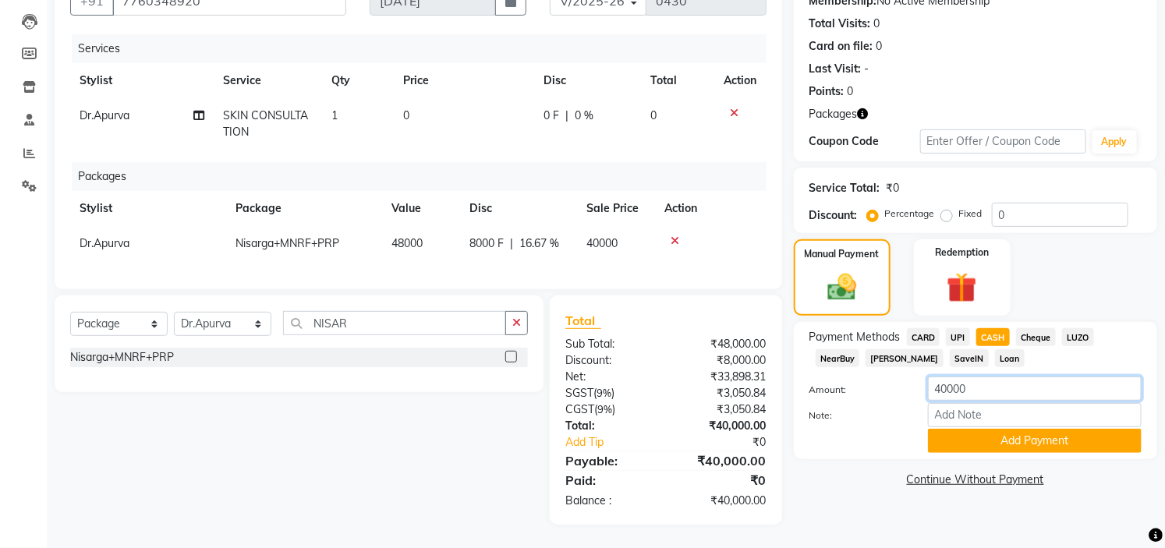
click at [1019, 377] on input "40000" at bounding box center [1035, 389] width 214 height 24
type input "4"
type input "36000"
click at [1034, 435] on button "Add Payment" at bounding box center [1035, 441] width 214 height 24
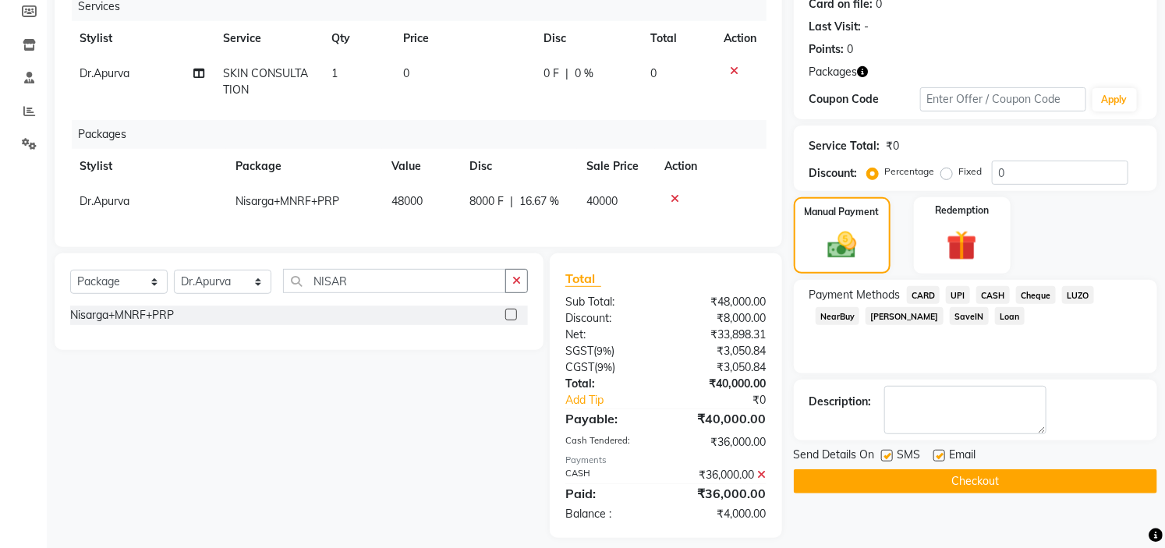
scroll to position [227, 0]
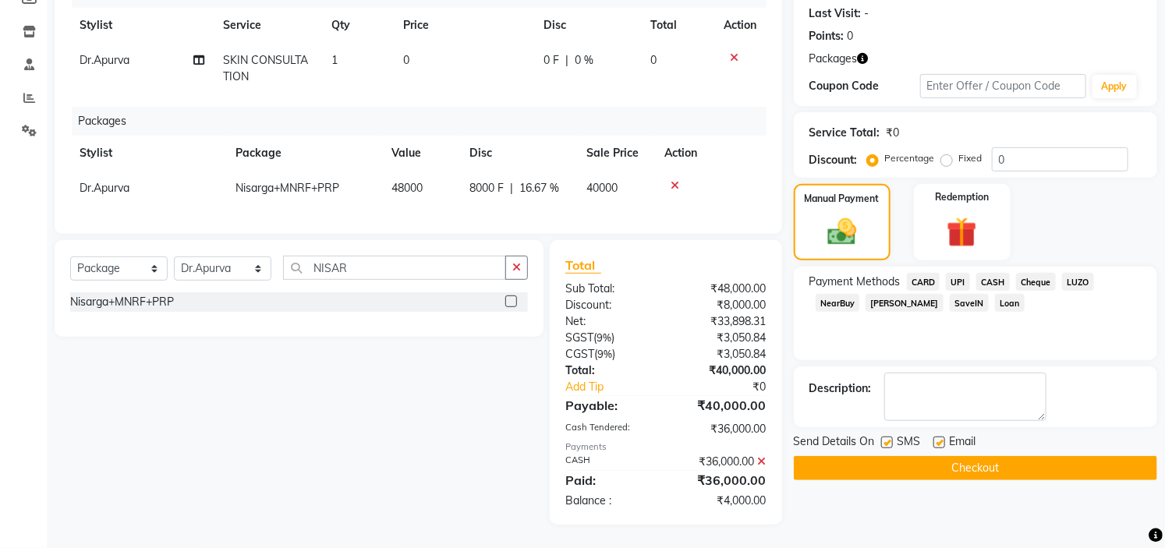
click at [968, 456] on button "Checkout" at bounding box center [975, 468] width 363 height 24
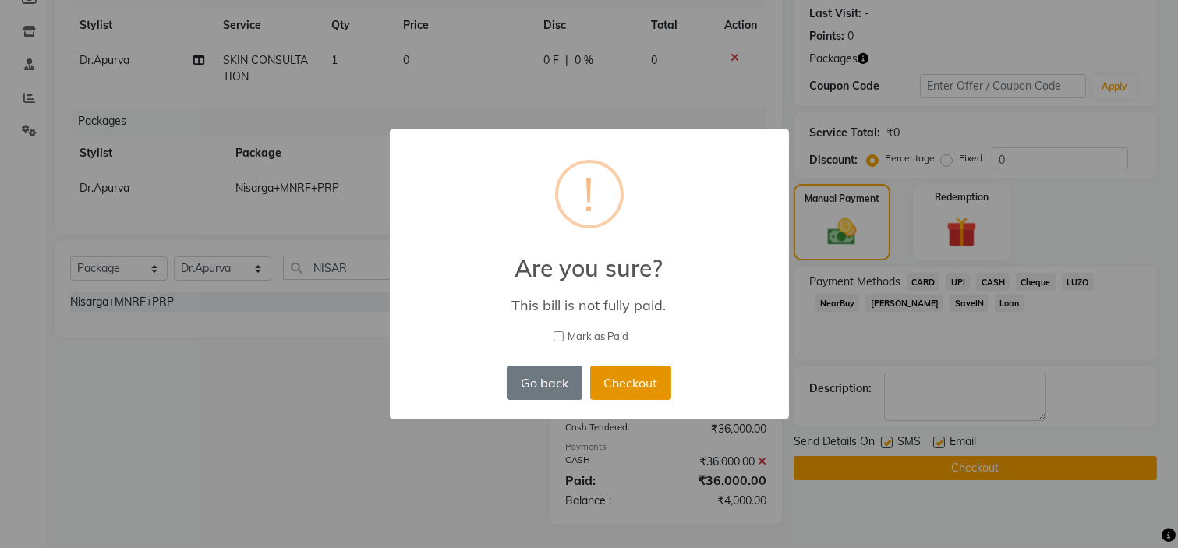
click at [640, 381] on button "Checkout" at bounding box center [630, 383] width 81 height 34
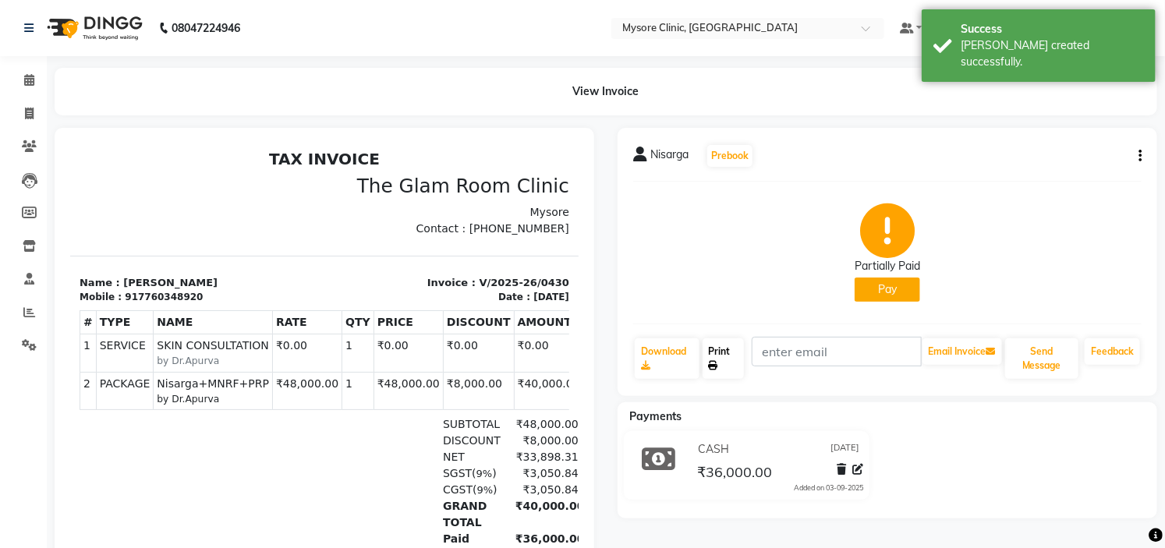
click at [721, 353] on link "Print" at bounding box center [724, 358] width 42 height 41
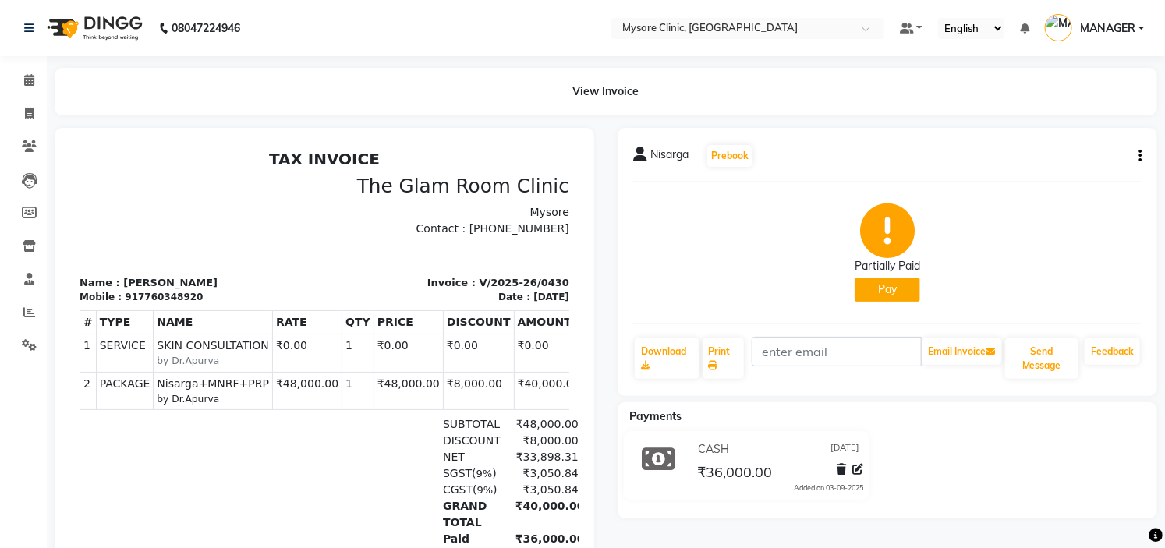
click at [1141, 156] on icon "button" at bounding box center [1140, 156] width 3 height 1
click at [26, 83] on icon at bounding box center [29, 80] width 10 height 12
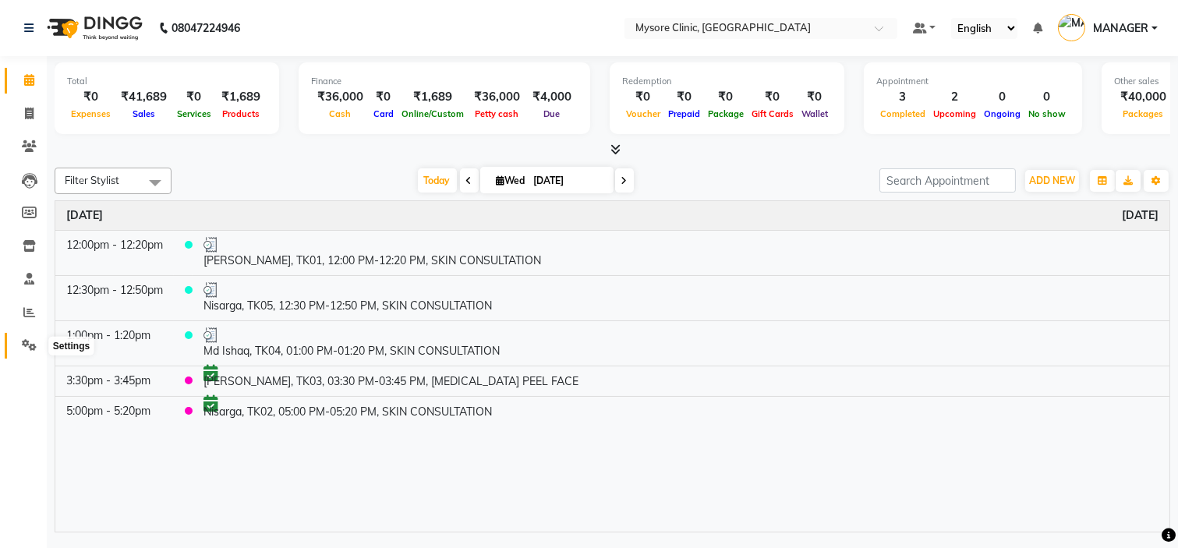
click at [19, 347] on span at bounding box center [29, 346] width 27 height 18
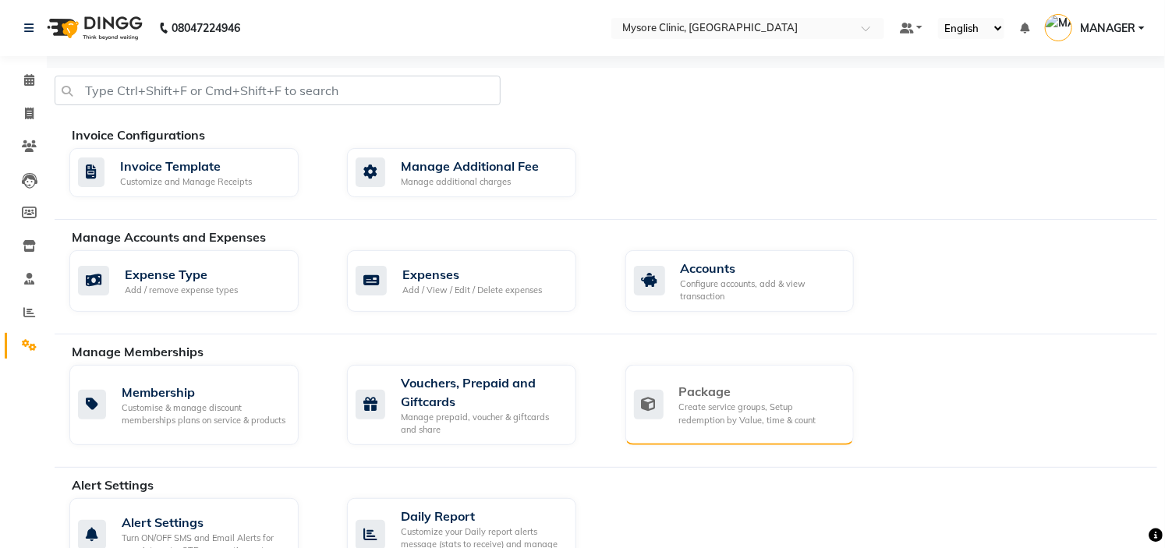
click at [757, 382] on div "Package Create service groups, Setup redemption by Value, time & count" at bounding box center [740, 405] width 229 height 80
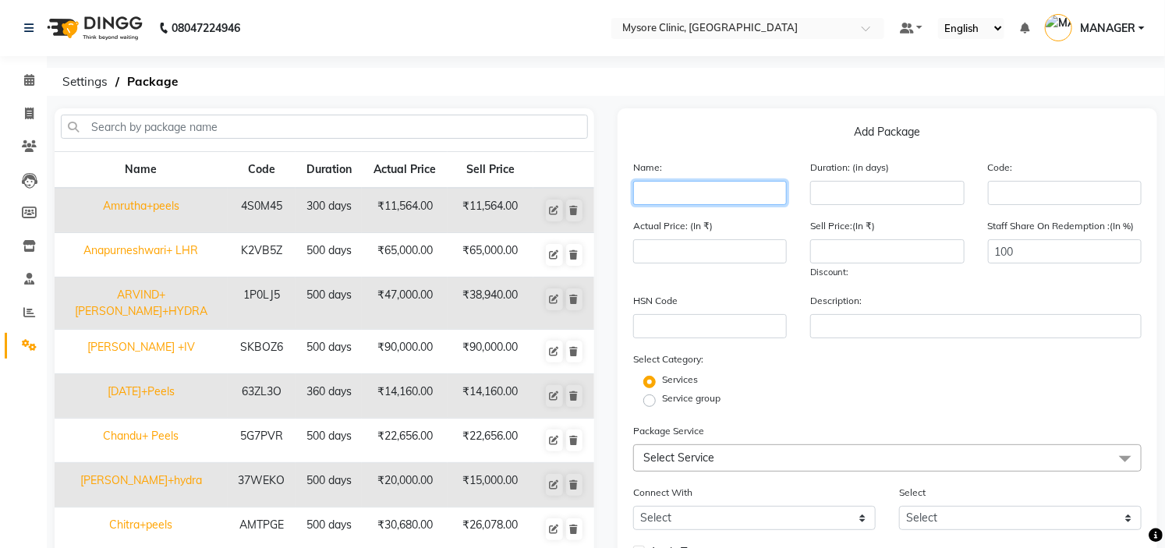
click at [725, 186] on input "text" at bounding box center [710, 193] width 154 height 24
type input "N"
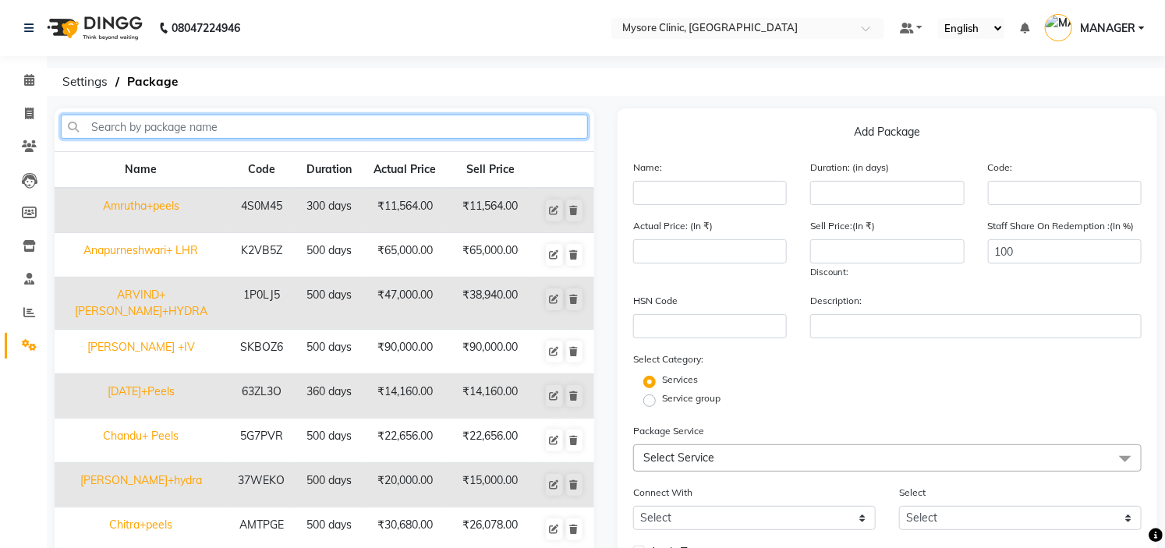
click at [484, 118] on input "text" at bounding box center [324, 127] width 527 height 24
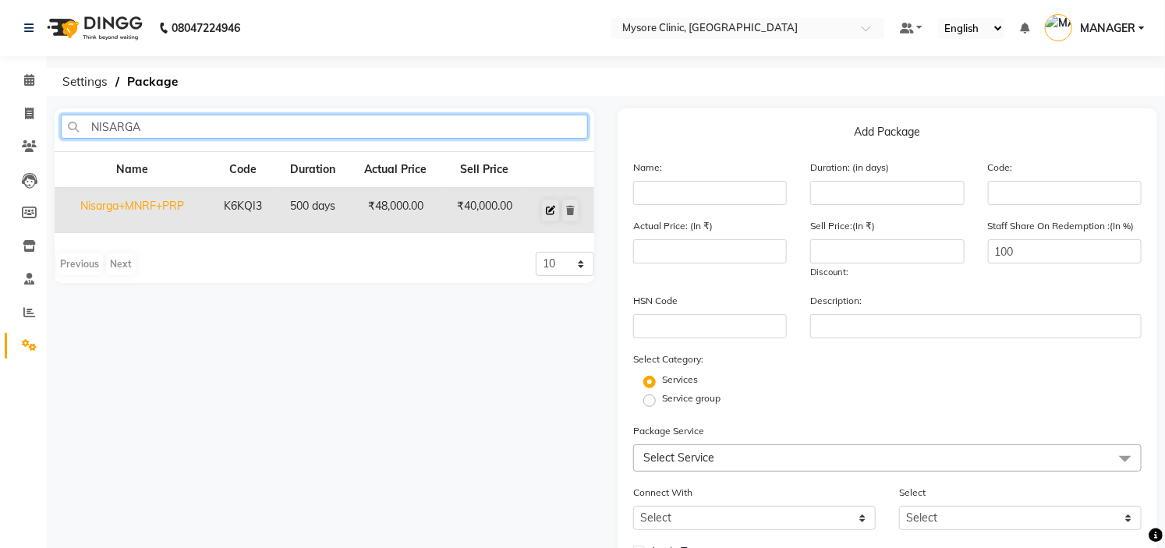
type input "NISARGA"
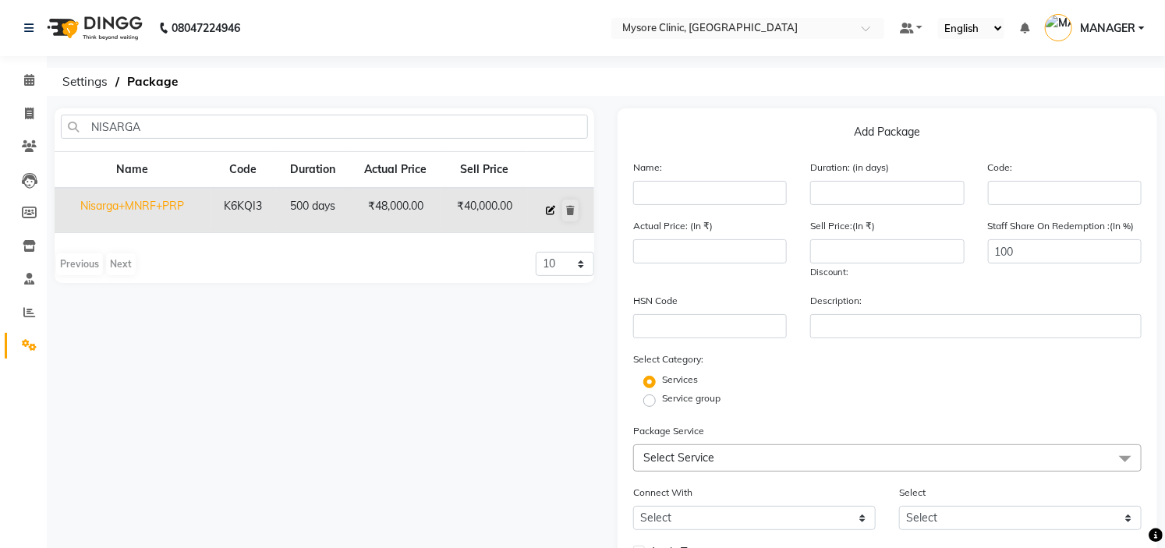
click at [549, 203] on button at bounding box center [550, 211] width 17 height 22
type input "Nisarga+MNRF+PRP"
type input "500"
type input "K6KQI3"
type input "48000"
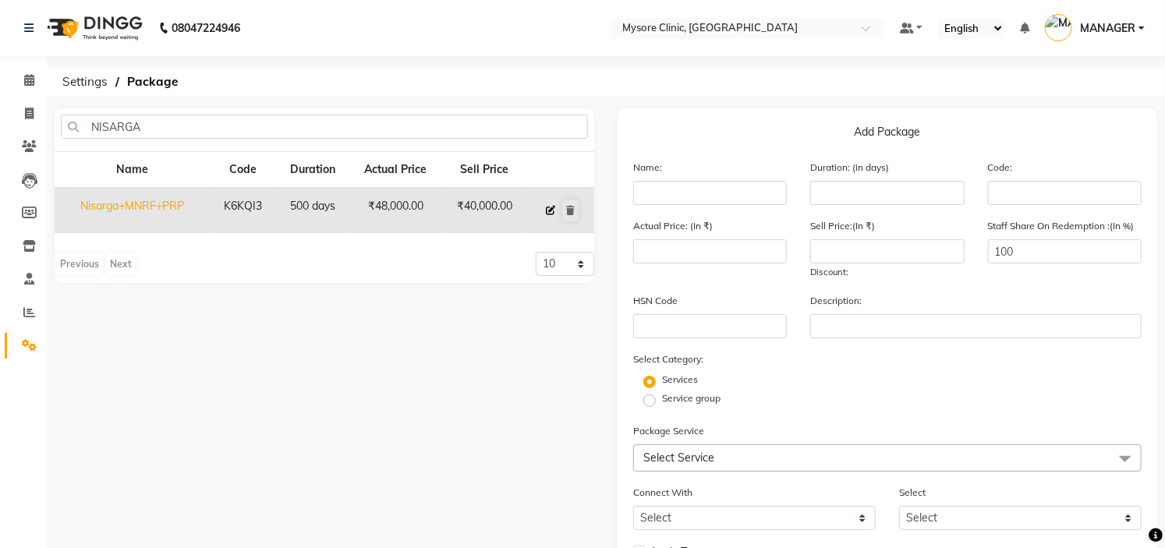
type input "40000"
checkbox input "true"
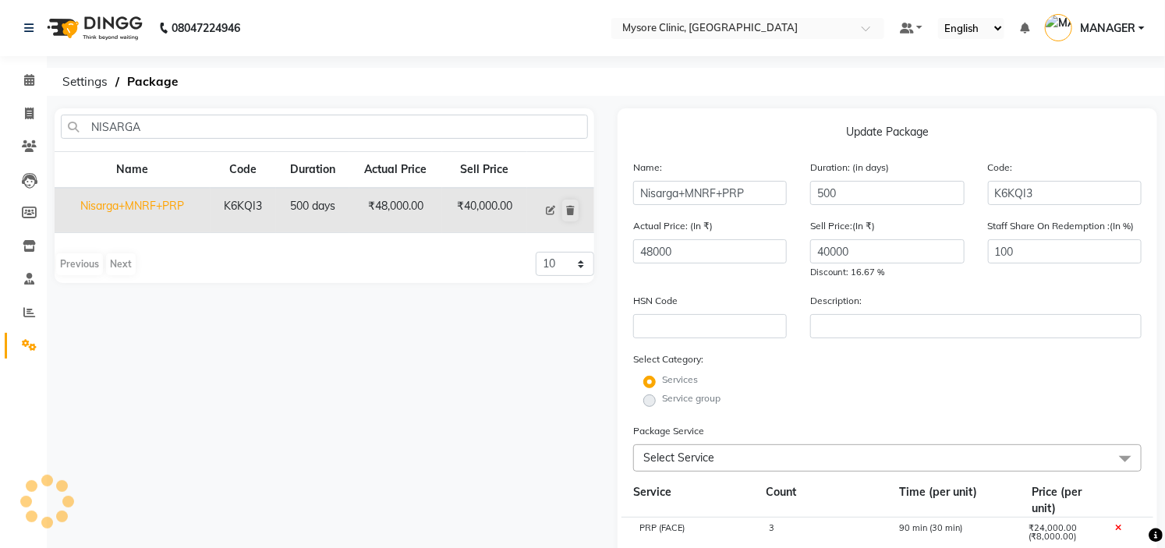
scroll to position [380, 0]
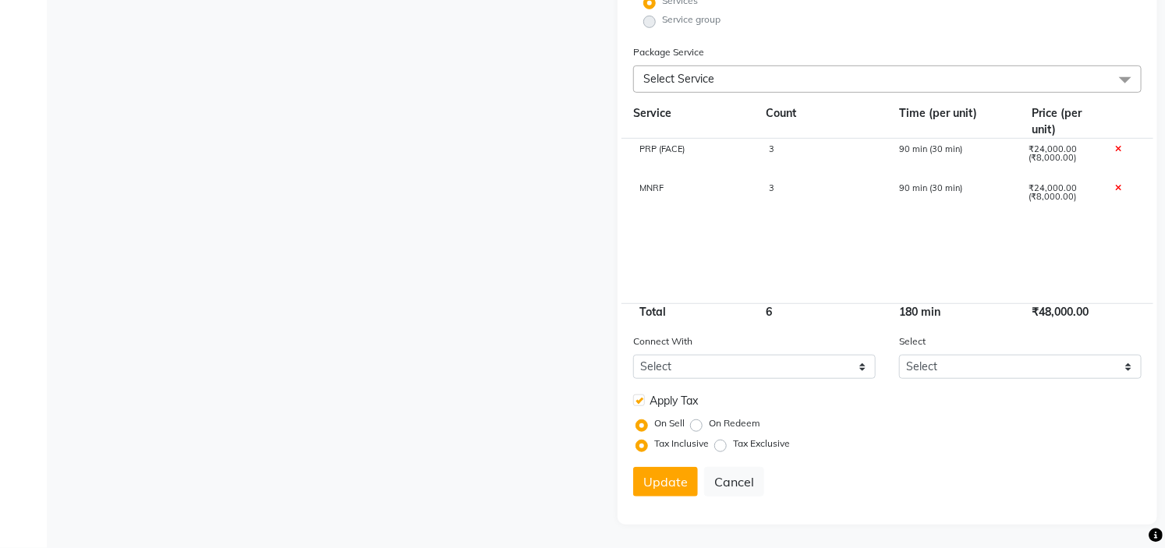
click at [774, 84] on span "Select Service" at bounding box center [887, 79] width 509 height 27
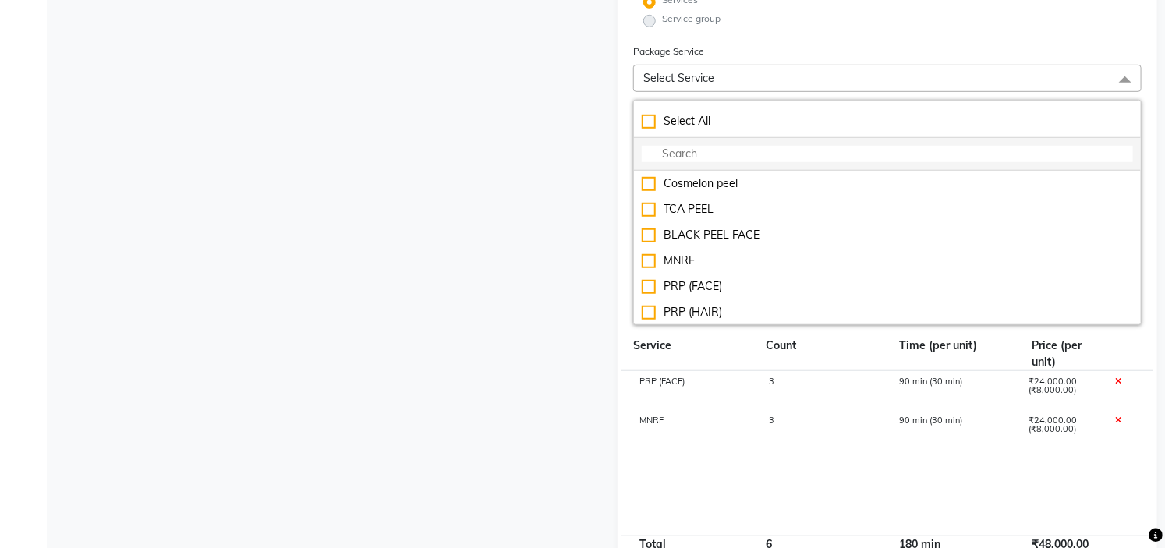
click at [705, 160] on input "multiselect-search" at bounding box center [887, 154] width 491 height 16
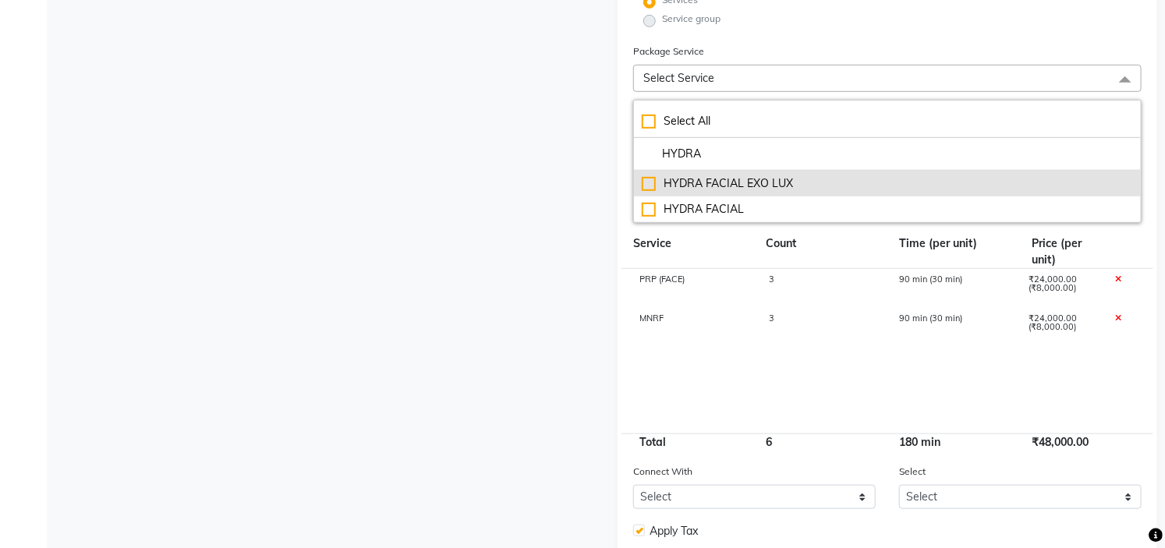
type input "HYDRA"
click at [753, 182] on div "HYDRA FACIAL EXO LUX" at bounding box center [887, 183] width 491 height 16
type input "53000"
checkbox input "true"
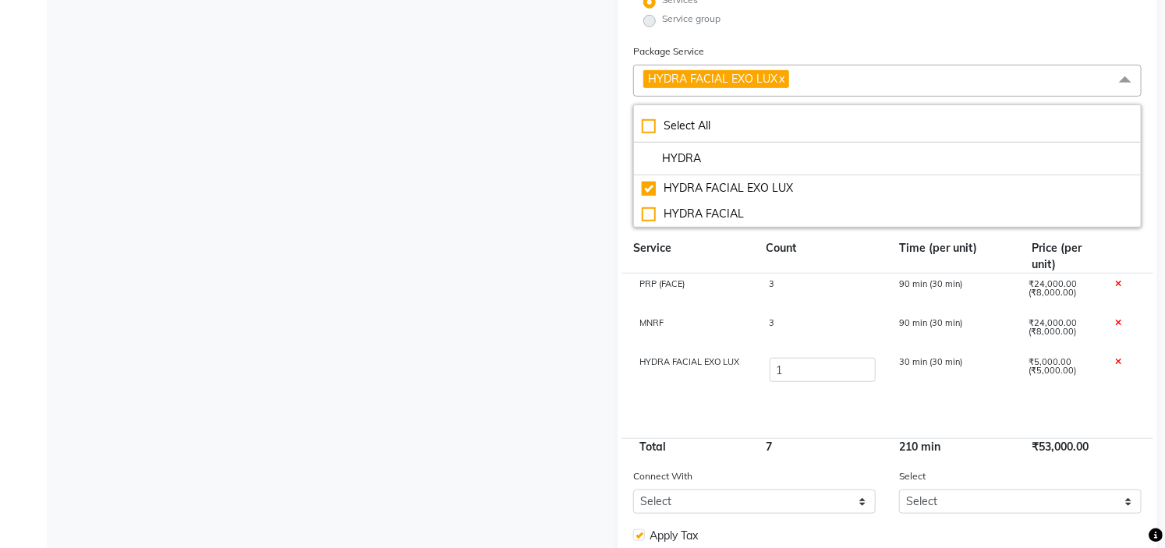
click at [890, 36] on form "Name: Nisarga+MNRF+PRP Duration: (in days) 500 Code: K6KQI3 Actual Price: (In ₹…" at bounding box center [887, 211] width 509 height 865
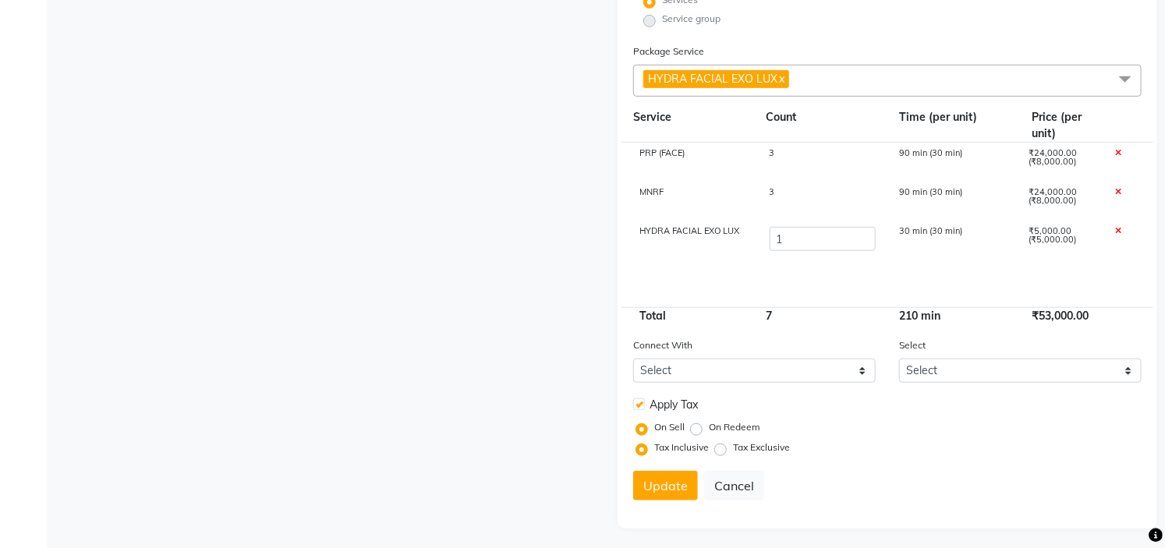
click at [638, 400] on label at bounding box center [639, 405] width 12 height 12
click at [638, 400] on input "checkbox" at bounding box center [638, 405] width 10 height 10
checkbox input "false"
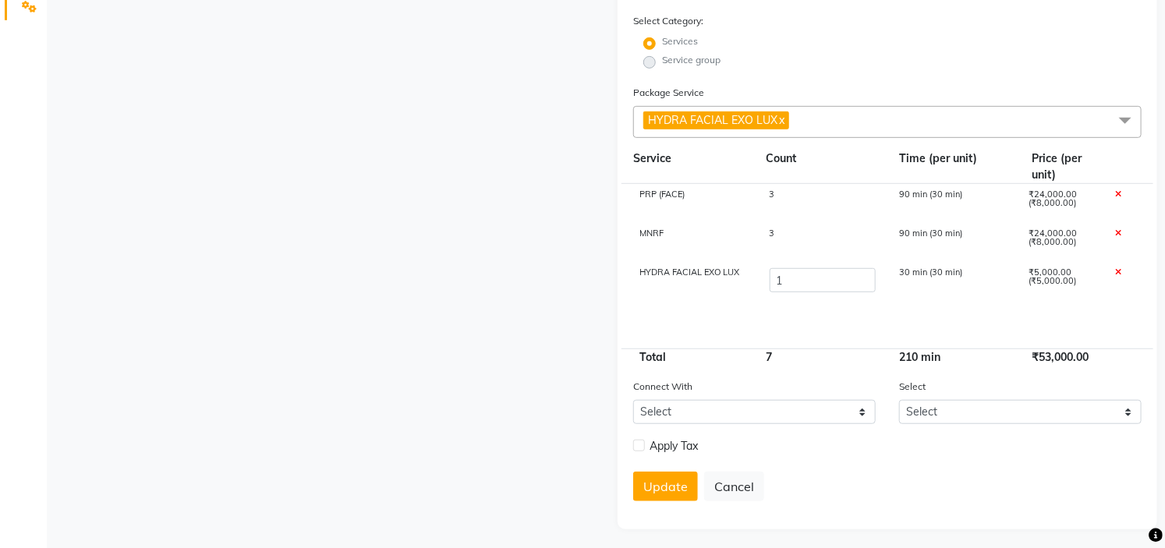
scroll to position [345, 0]
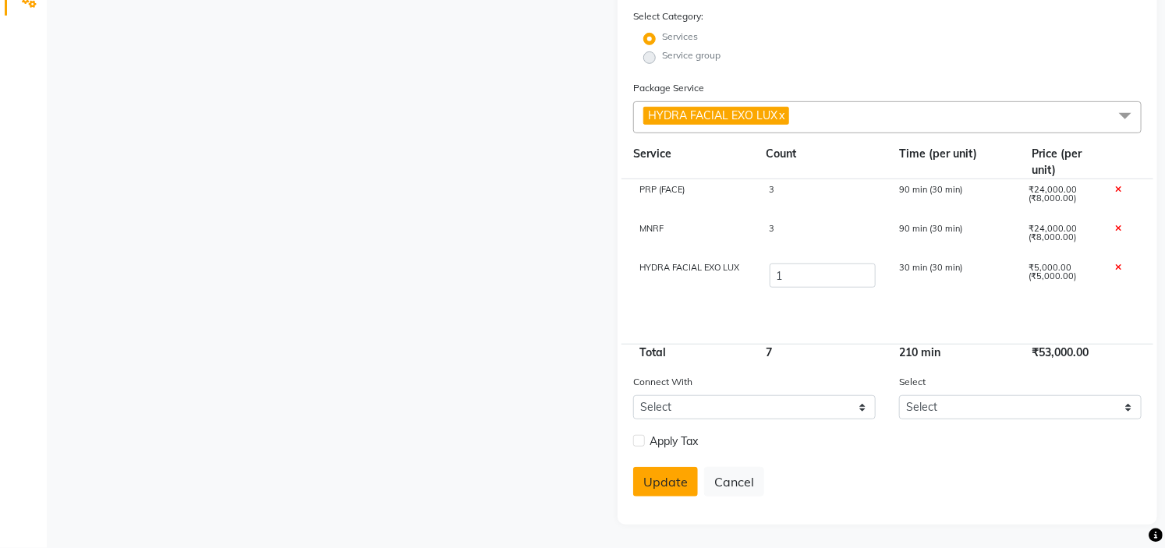
click at [679, 482] on button "Update" at bounding box center [665, 482] width 65 height 30
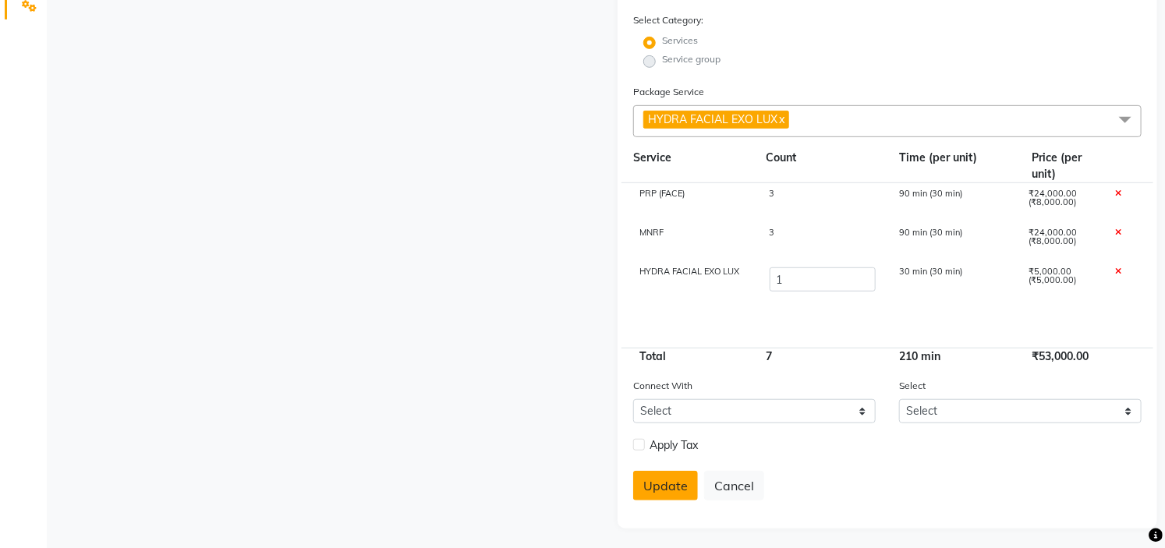
select select
checkbox input "false"
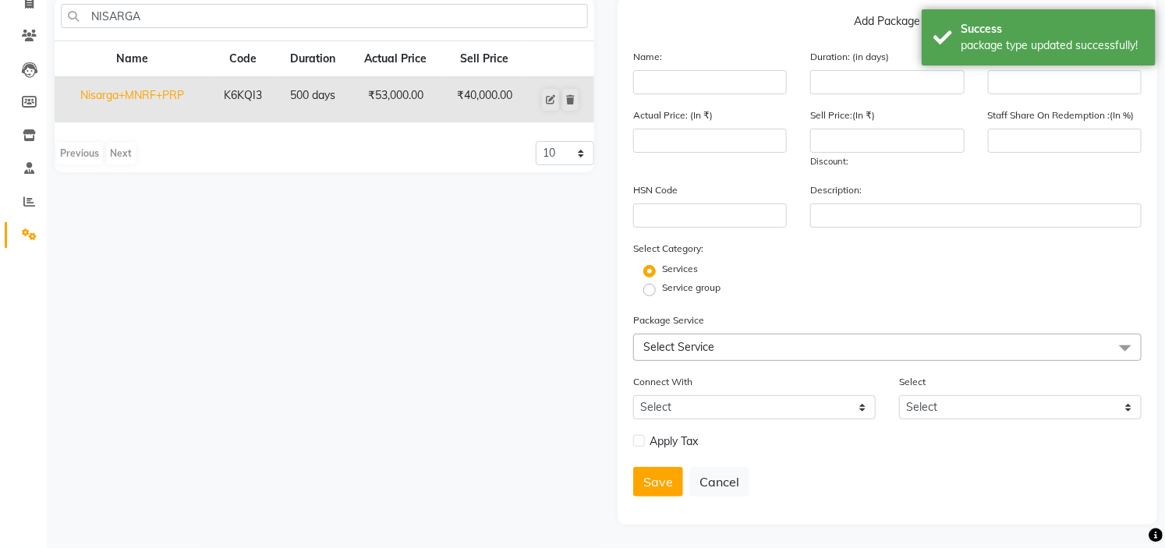
scroll to position [0, 0]
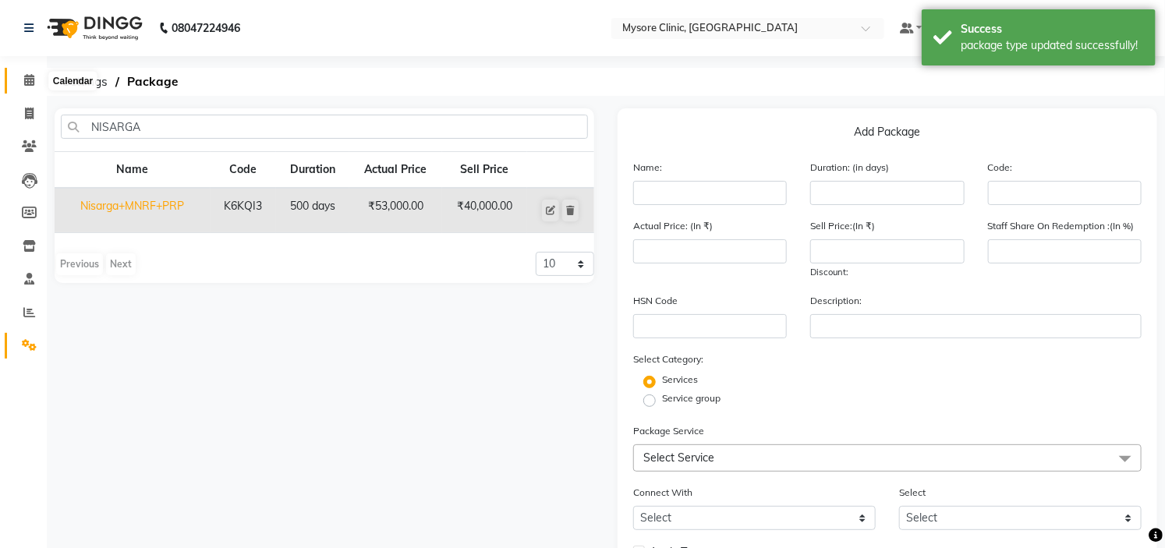
click at [28, 80] on icon at bounding box center [29, 80] width 10 height 12
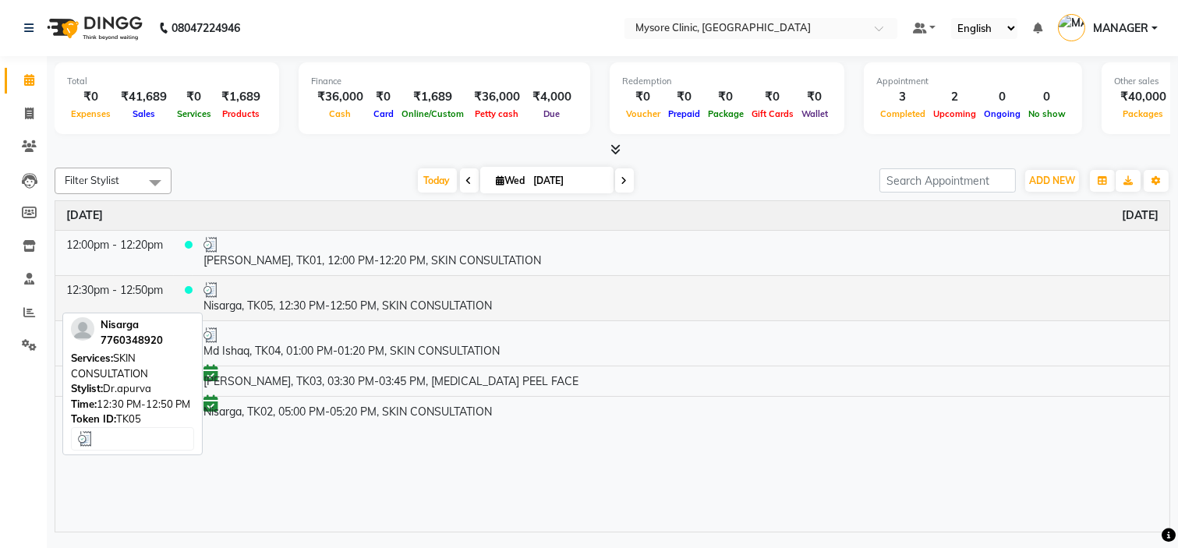
click at [351, 294] on div at bounding box center [681, 290] width 955 height 16
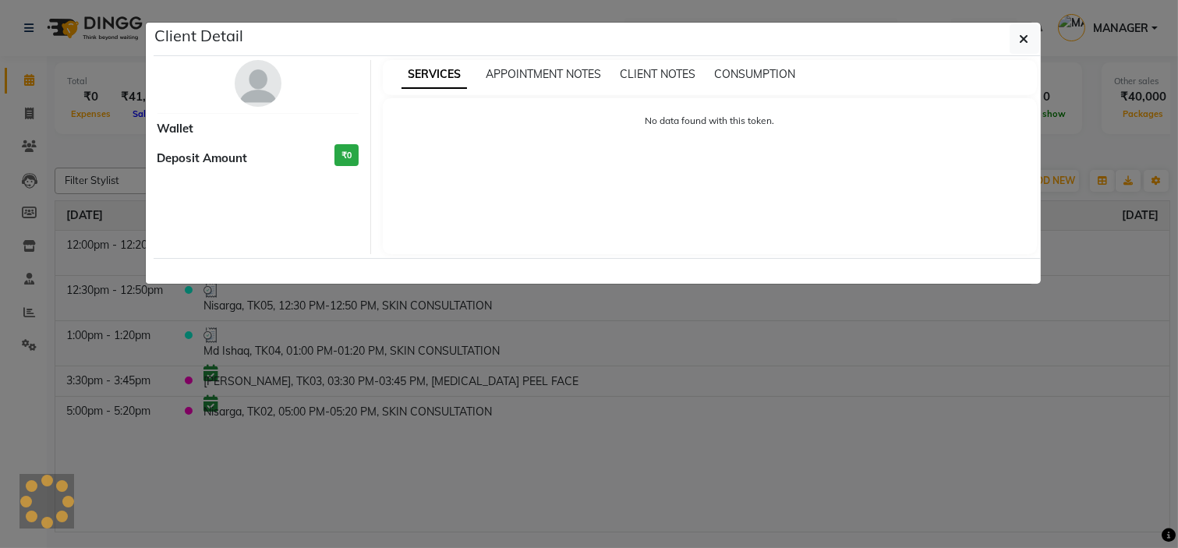
select select "3"
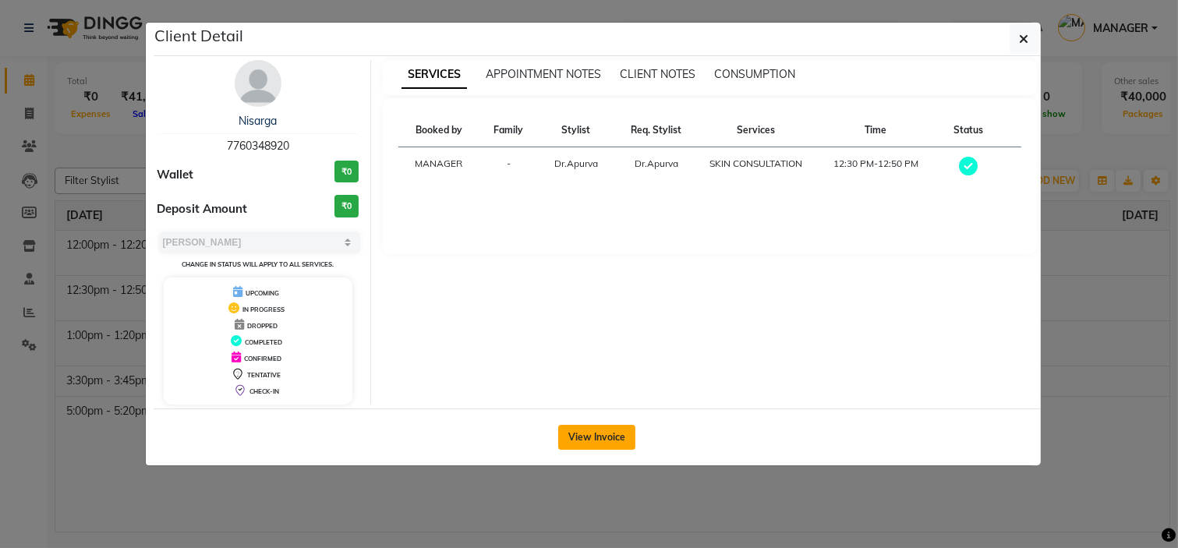
click at [597, 448] on button "View Invoice" at bounding box center [596, 437] width 77 height 25
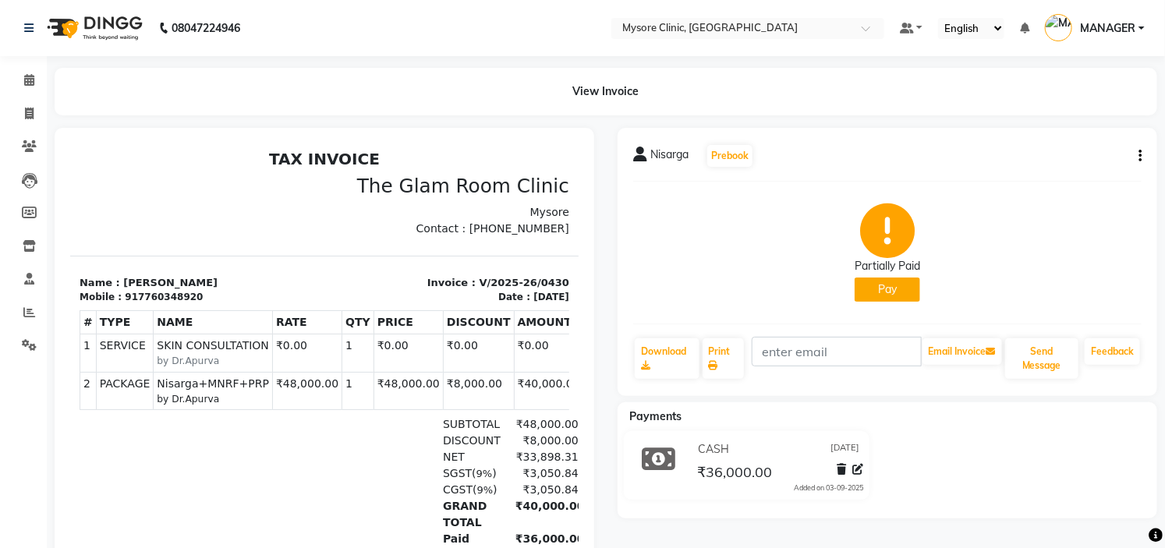
click at [1139, 157] on icon "button" at bounding box center [1140, 156] width 3 height 1
click at [1051, 165] on div "Edit Invoice" at bounding box center [1062, 165] width 107 height 19
select select "service"
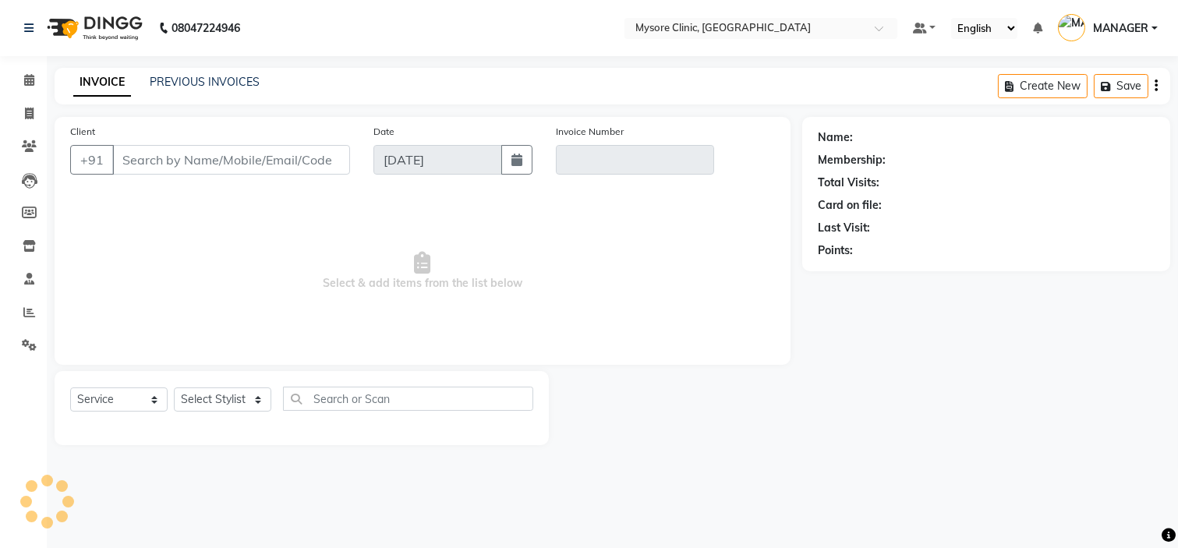
type input "7760348920"
type input "V/2025-26/0430"
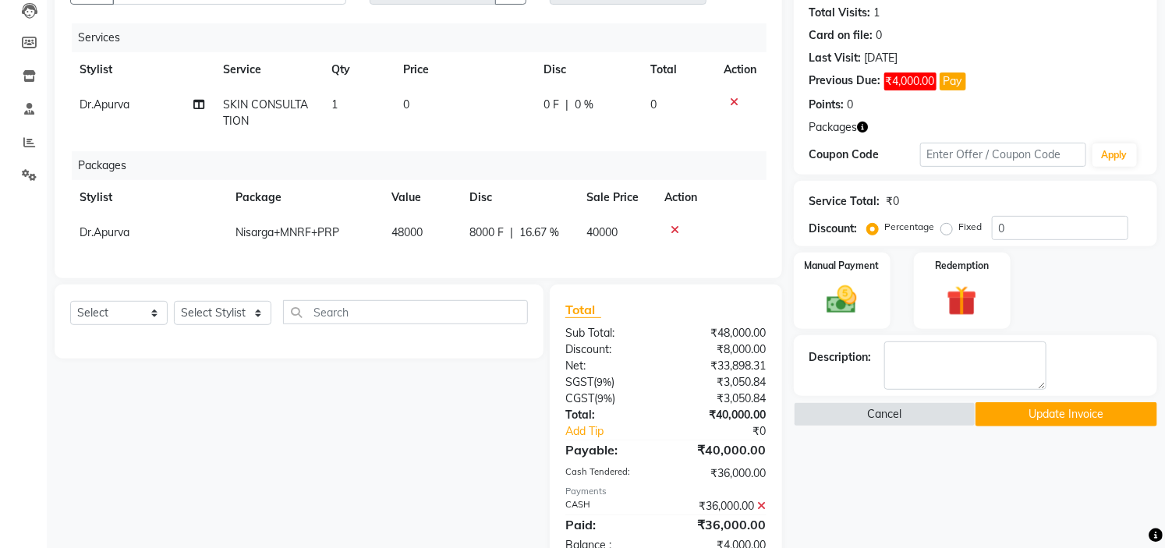
scroll to position [227, 0]
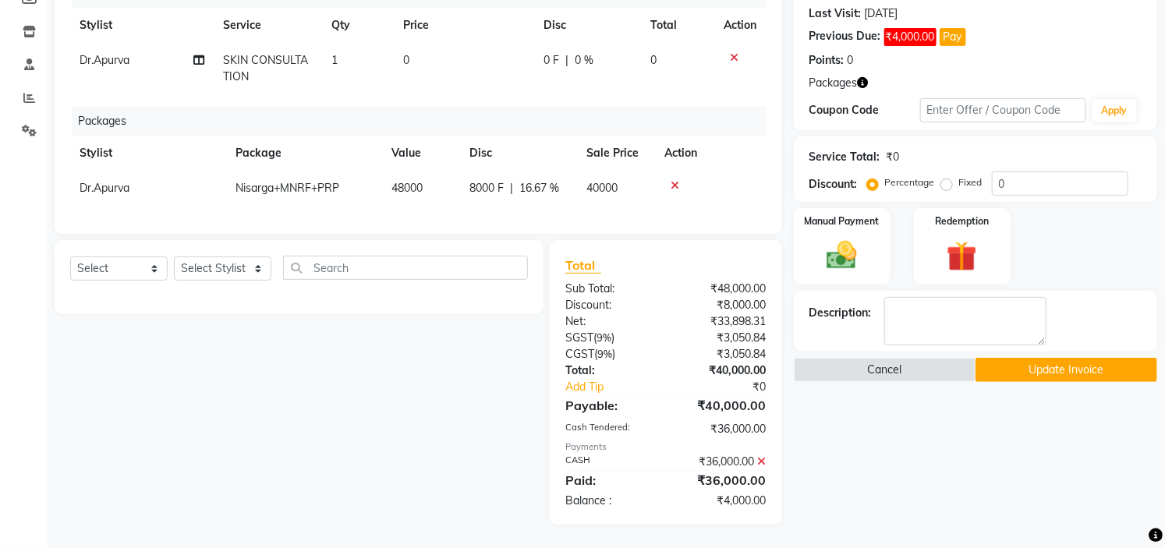
click at [677, 180] on icon at bounding box center [675, 185] width 9 height 11
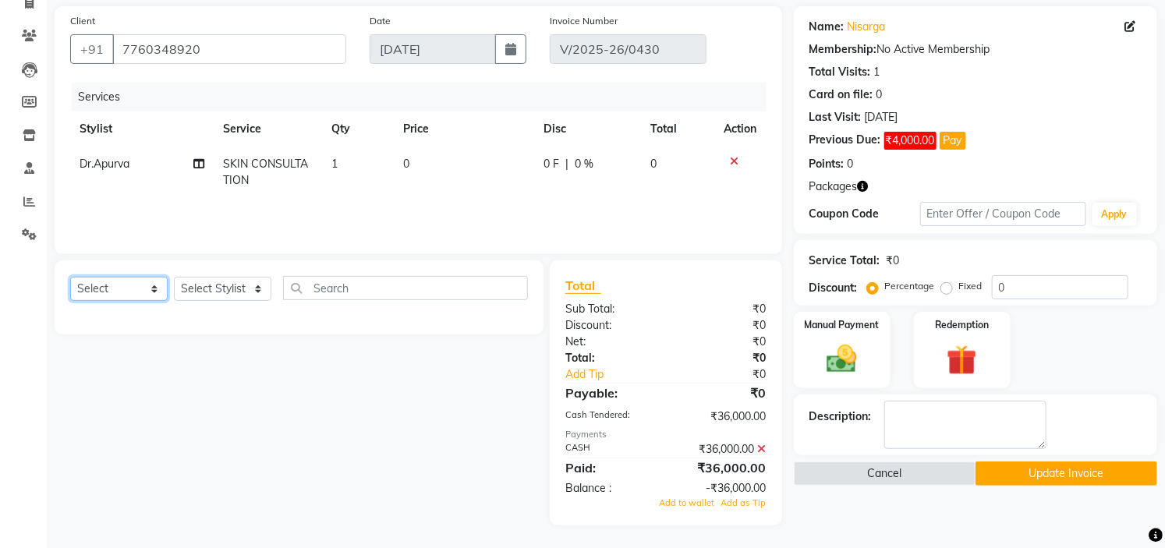
click at [143, 287] on select "Select Service Product Membership Package Voucher Prepaid Gift Card" at bounding box center [118, 289] width 97 height 24
select select "package"
click at [70, 278] on select "Select Service Product Membership Package Voucher Prepaid Gift Card" at bounding box center [118, 289] width 97 height 24
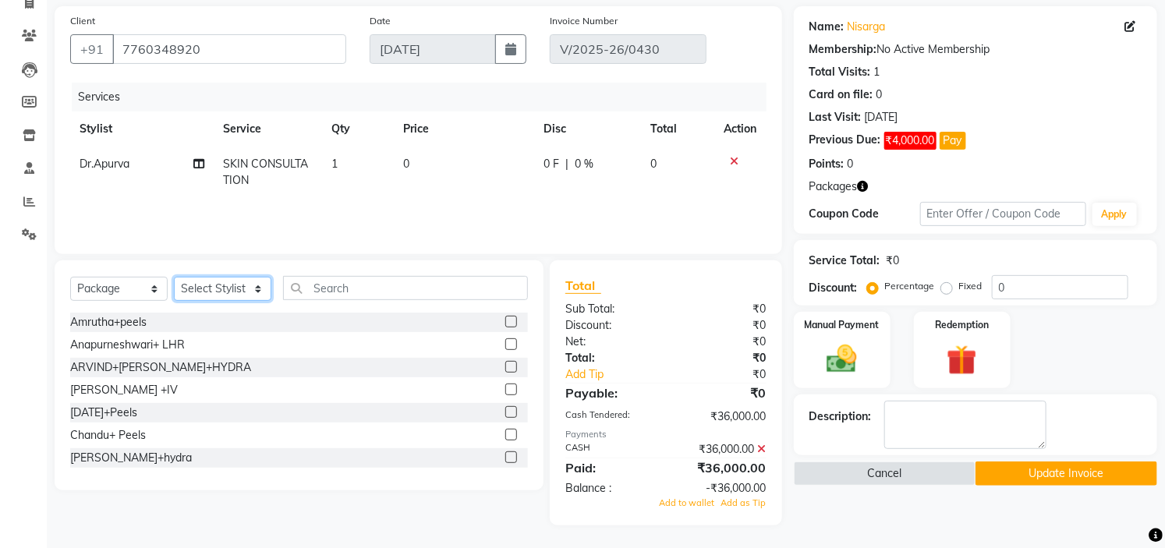
click at [239, 285] on select "Select Stylist [PERSON_NAME] [PERSON_NAME] Ashwini [PERSON_NAME] MANAGER [PERSO…" at bounding box center [222, 289] width 97 height 24
click at [763, 445] on icon at bounding box center [762, 449] width 9 height 11
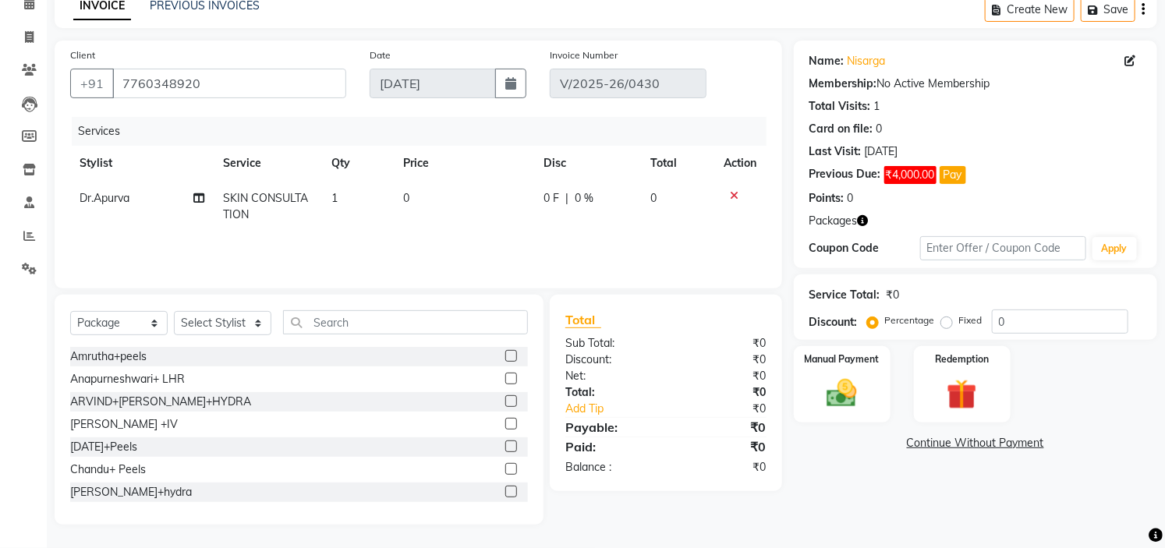
scroll to position [76, 0]
click at [236, 321] on select "Select Stylist [PERSON_NAME] [PERSON_NAME] Ashwini [PERSON_NAME] MANAGER [PERSO…" at bounding box center [222, 324] width 97 height 24
click at [162, 317] on select "Select Service Product Membership Package Voucher Prepaid Gift Card" at bounding box center [118, 324] width 97 height 24
click at [213, 324] on select "Select Stylist [PERSON_NAME] [PERSON_NAME] Ashwini [PERSON_NAME] MANAGER [PERSO…" at bounding box center [222, 324] width 97 height 24
click at [174, 312] on select "Select Stylist [PERSON_NAME] [PERSON_NAME] Ashwini [PERSON_NAME] MANAGER [PERSO…" at bounding box center [222, 324] width 97 height 24
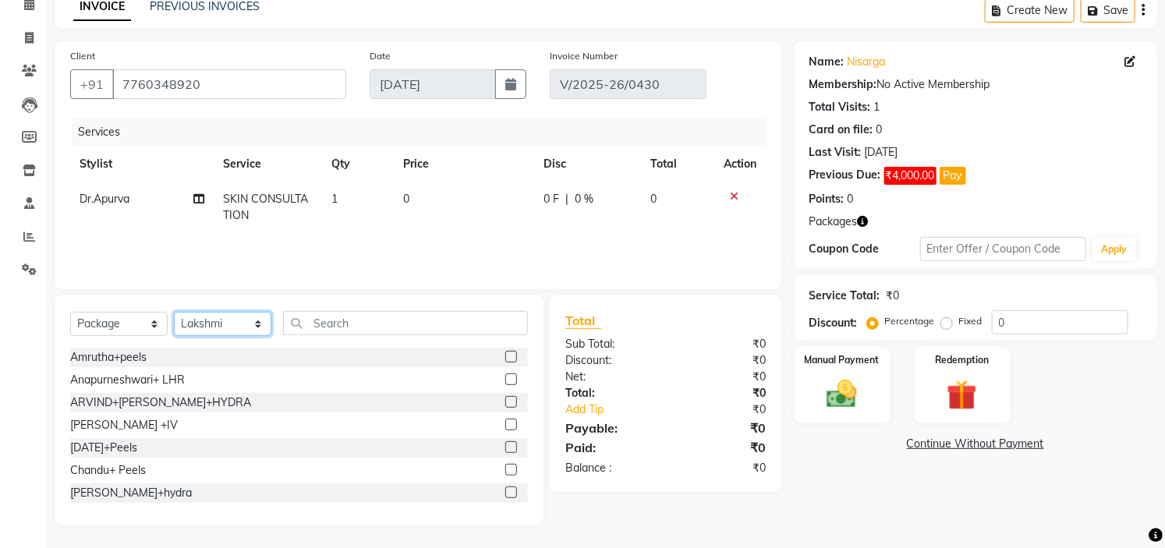
click at [240, 329] on select "Select Stylist [PERSON_NAME] [PERSON_NAME] Ashwini [PERSON_NAME] MANAGER [PERSO…" at bounding box center [222, 324] width 97 height 24
select select "65320"
click at [174, 312] on select "Select Stylist [PERSON_NAME] [PERSON_NAME] Ashwini [PERSON_NAME] MANAGER [PERSO…" at bounding box center [222, 324] width 97 height 24
click at [342, 314] on input "text" at bounding box center [405, 323] width 245 height 24
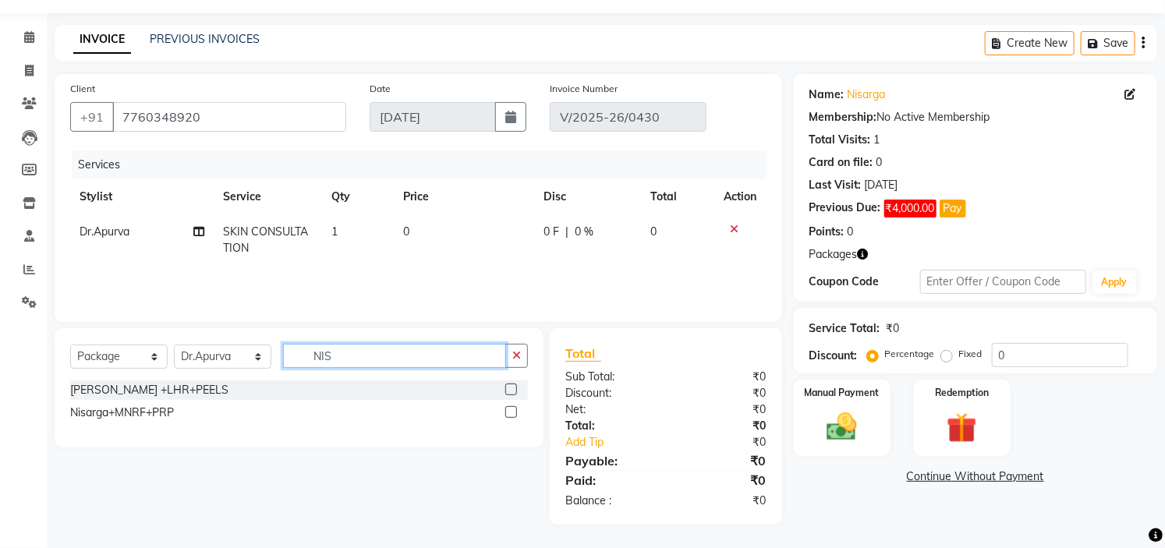
scroll to position [43, 0]
type input "NISAR"
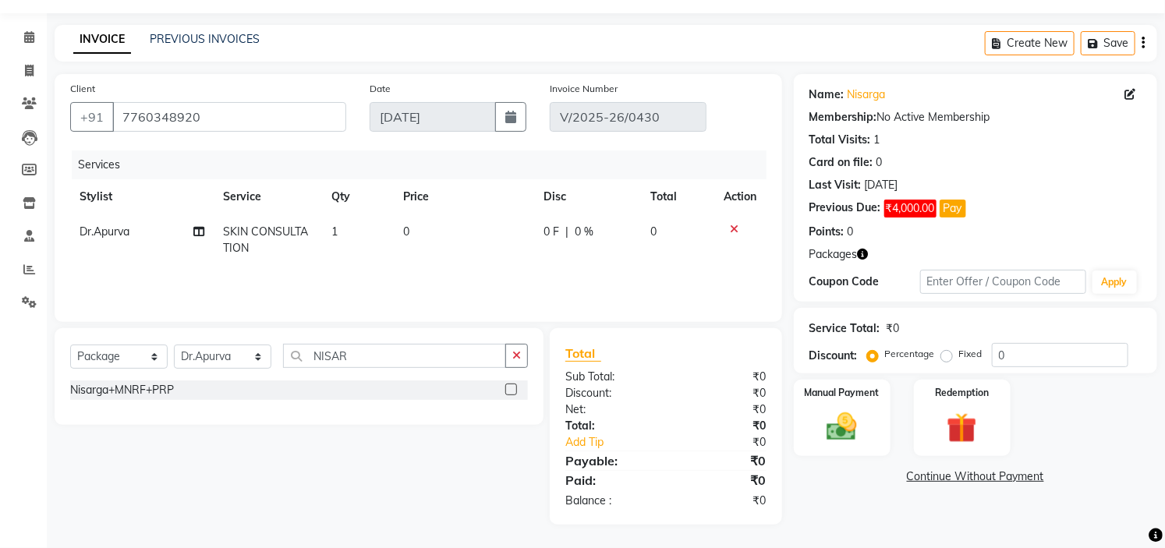
click at [509, 386] on label at bounding box center [511, 390] width 12 height 12
click at [509, 386] on input "checkbox" at bounding box center [510, 390] width 10 height 10
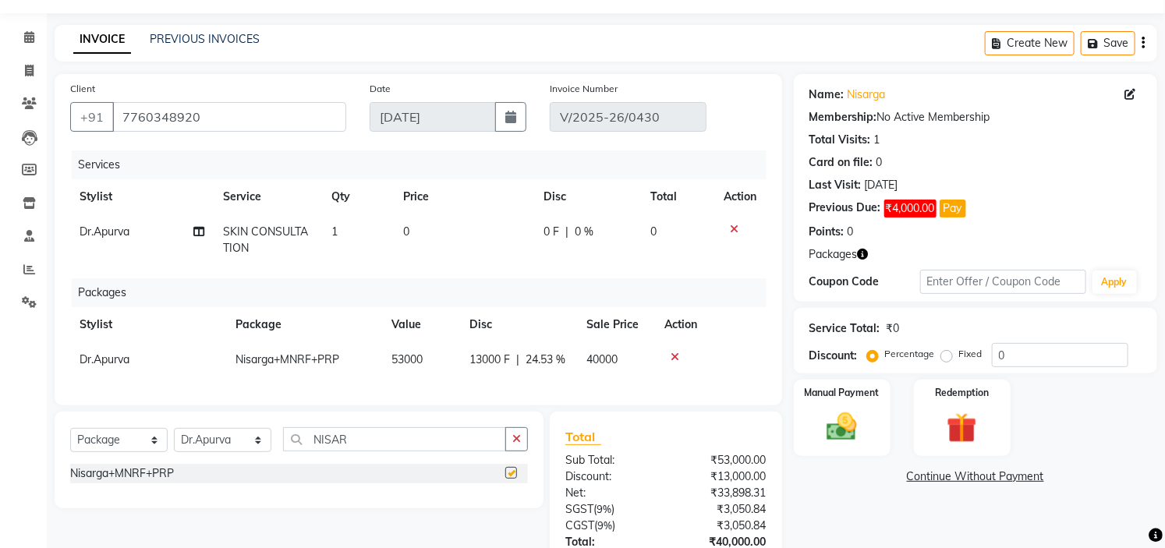
checkbox input "false"
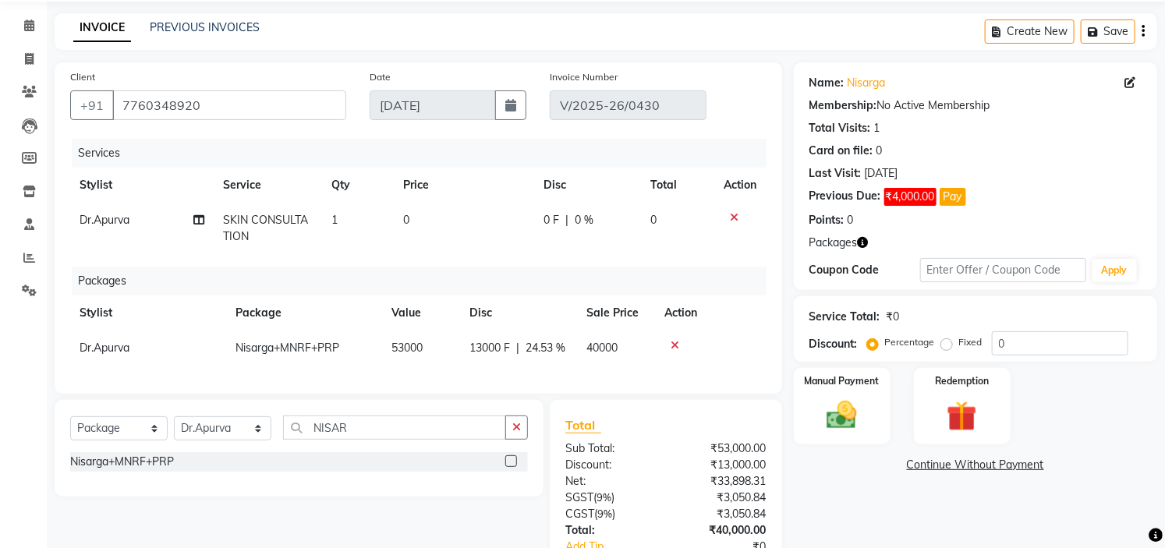
scroll to position [0, 0]
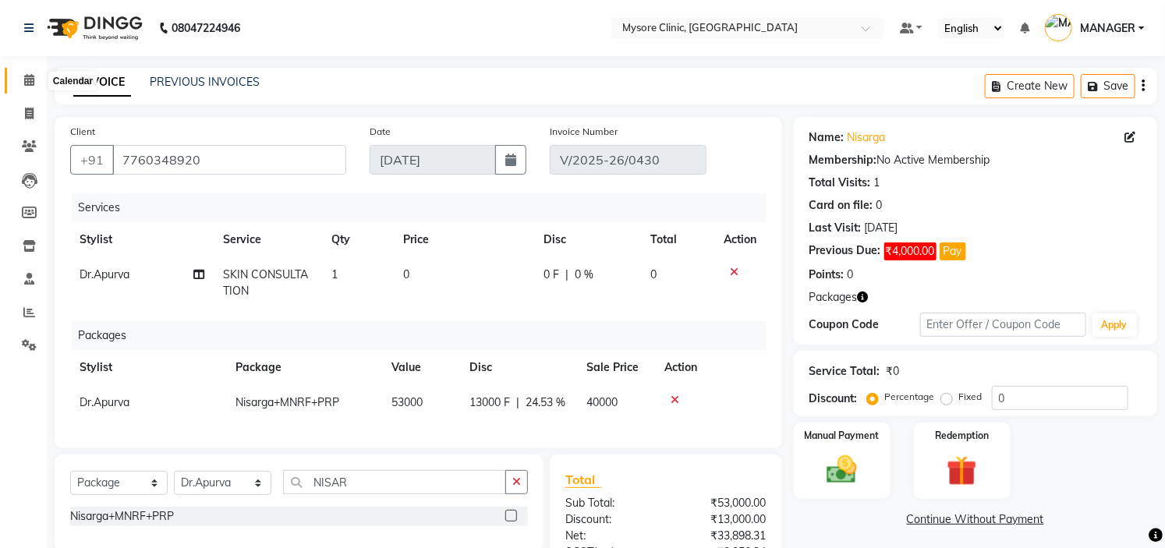
click at [39, 82] on span at bounding box center [29, 81] width 27 height 18
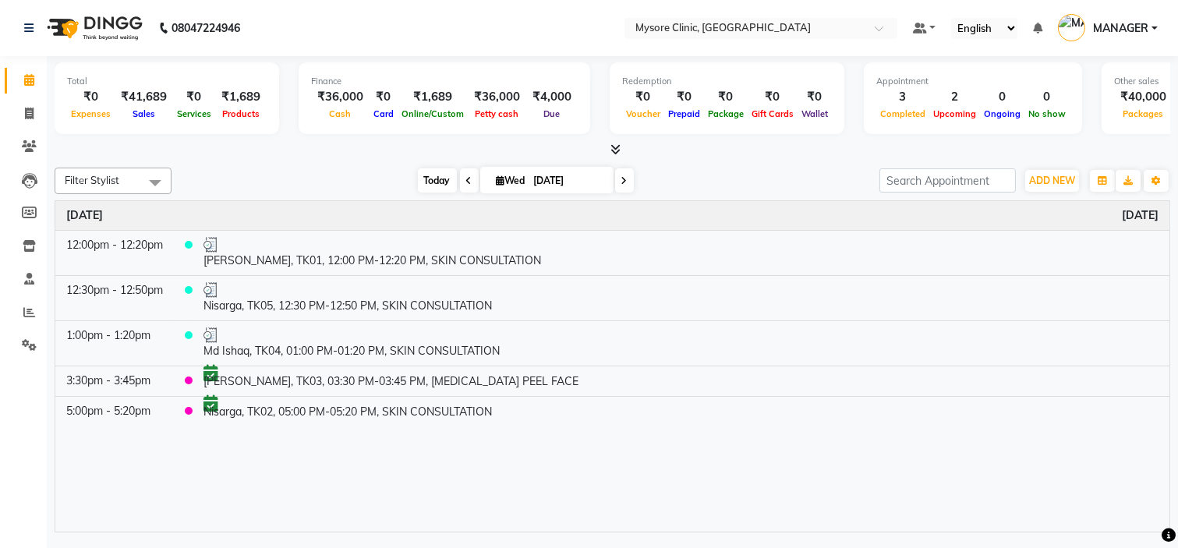
click at [426, 179] on span "Today" at bounding box center [437, 180] width 39 height 24
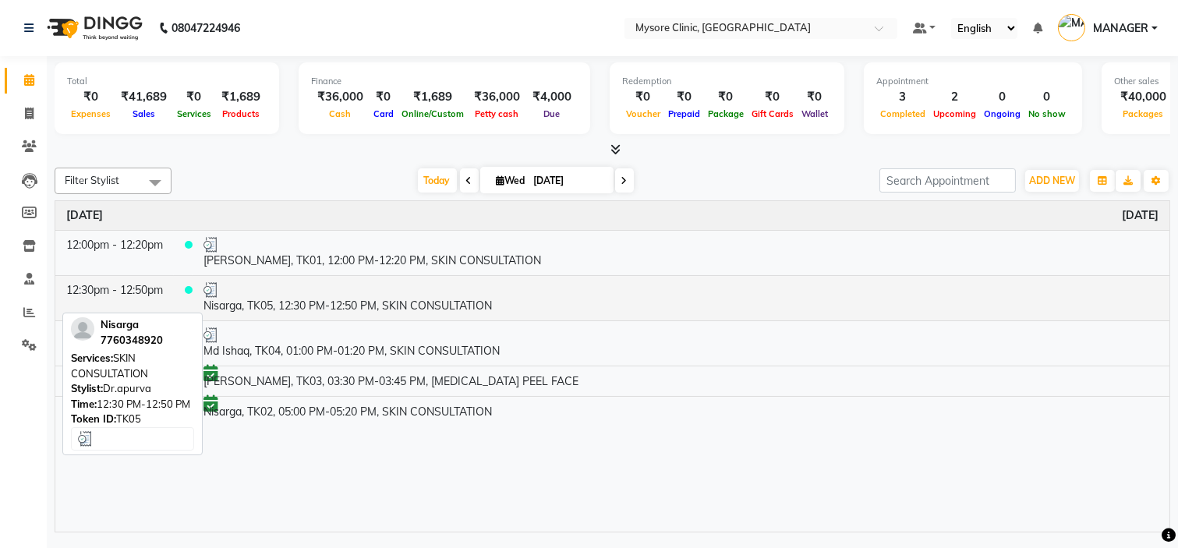
click at [343, 297] on td "Nisarga, TK05, 12:30 PM-12:50 PM, SKIN CONSULTATION" at bounding box center [681, 297] width 977 height 45
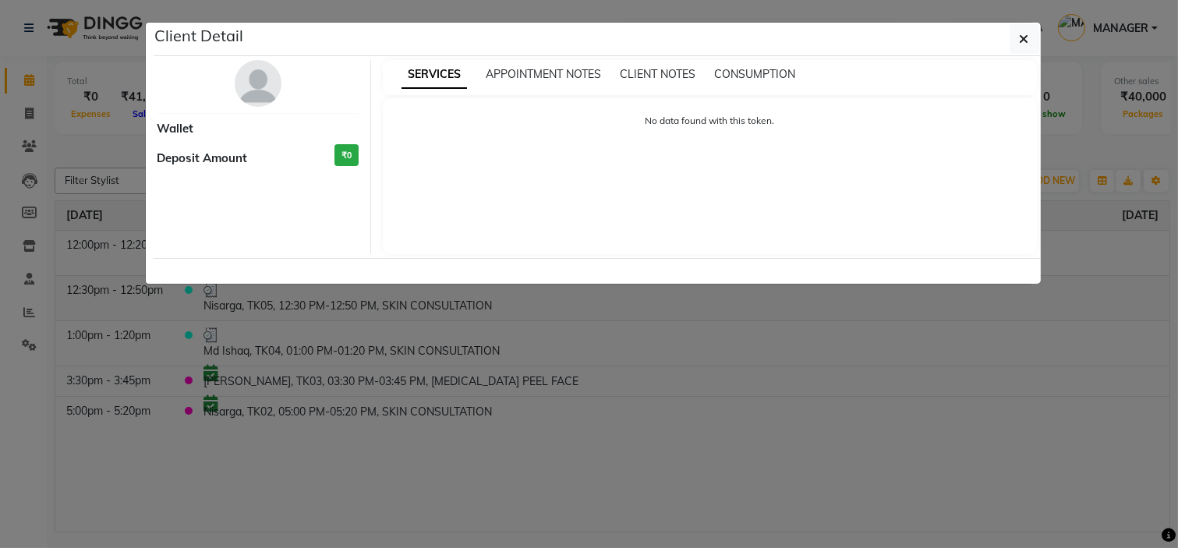
select select "3"
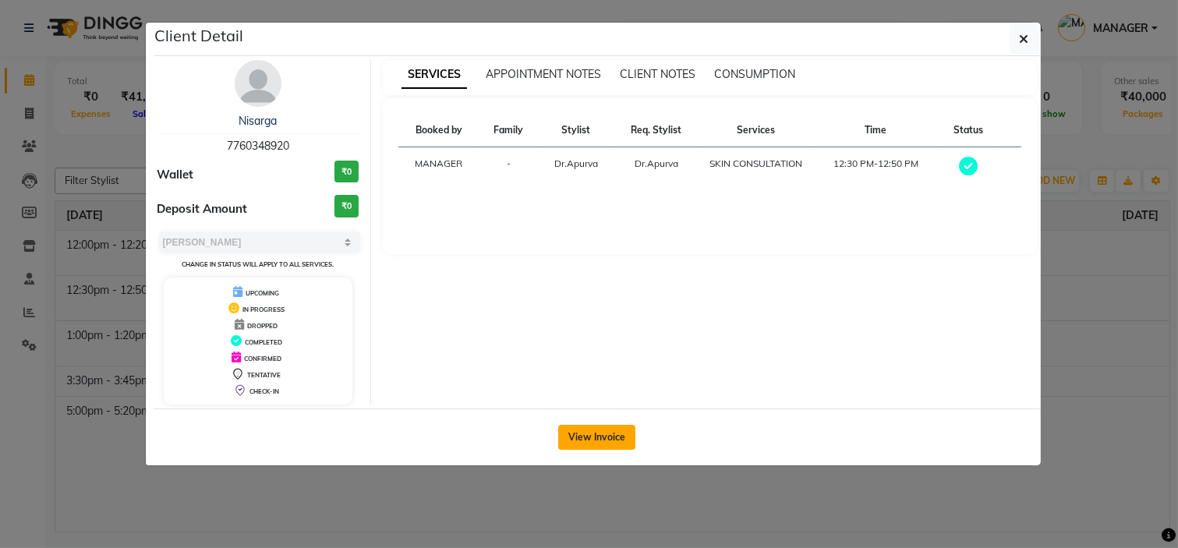
click at [601, 441] on button "View Invoice" at bounding box center [596, 437] width 77 height 25
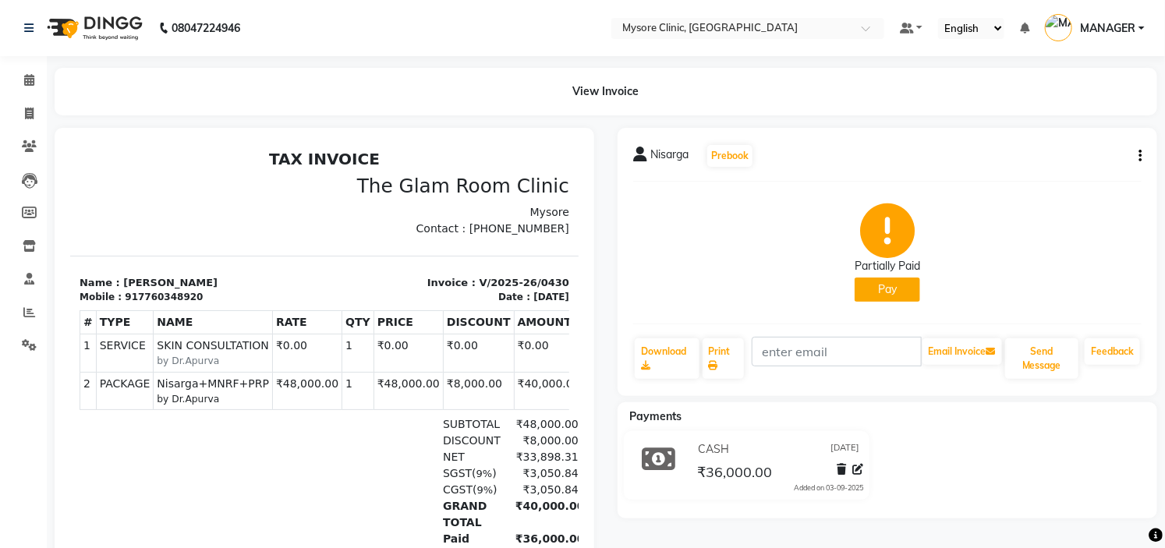
click at [166, 296] on div "917760348920" at bounding box center [163, 296] width 78 height 14
copy div "917760348920"
click at [30, 75] on icon at bounding box center [29, 80] width 10 height 12
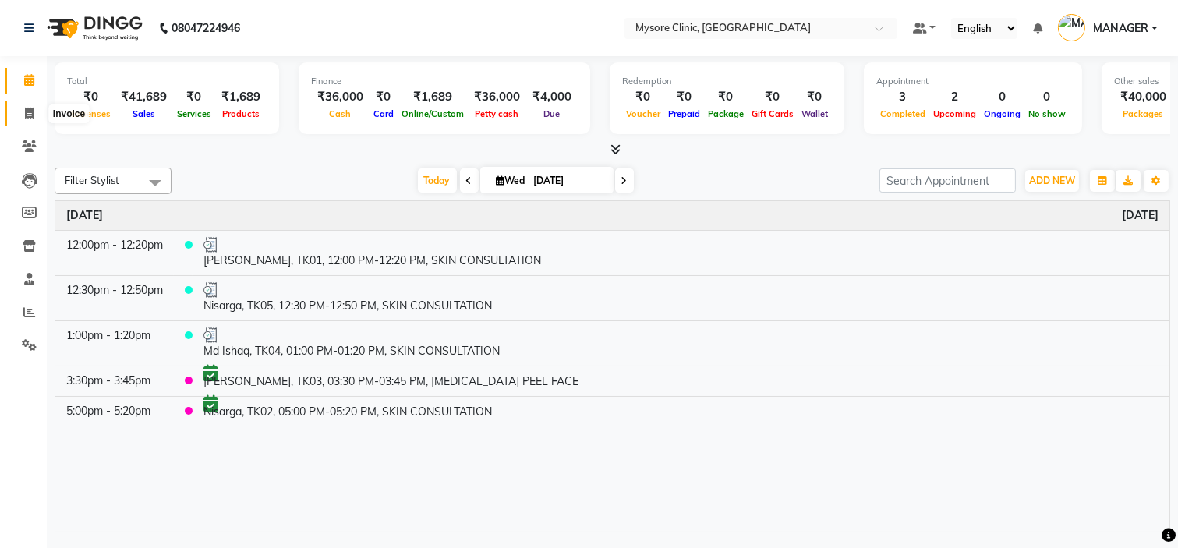
click at [25, 112] on icon at bounding box center [29, 114] width 9 height 12
select select "service"
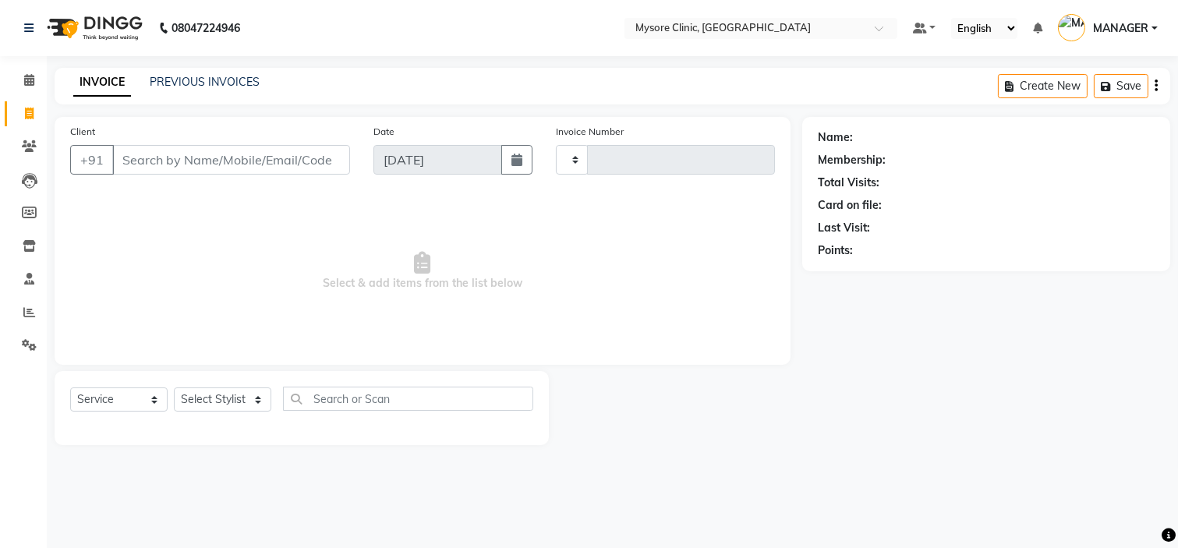
type input "0431"
select select "7445"
click at [153, 161] on input "Client" at bounding box center [231, 160] width 238 height 30
type input "917760348920"
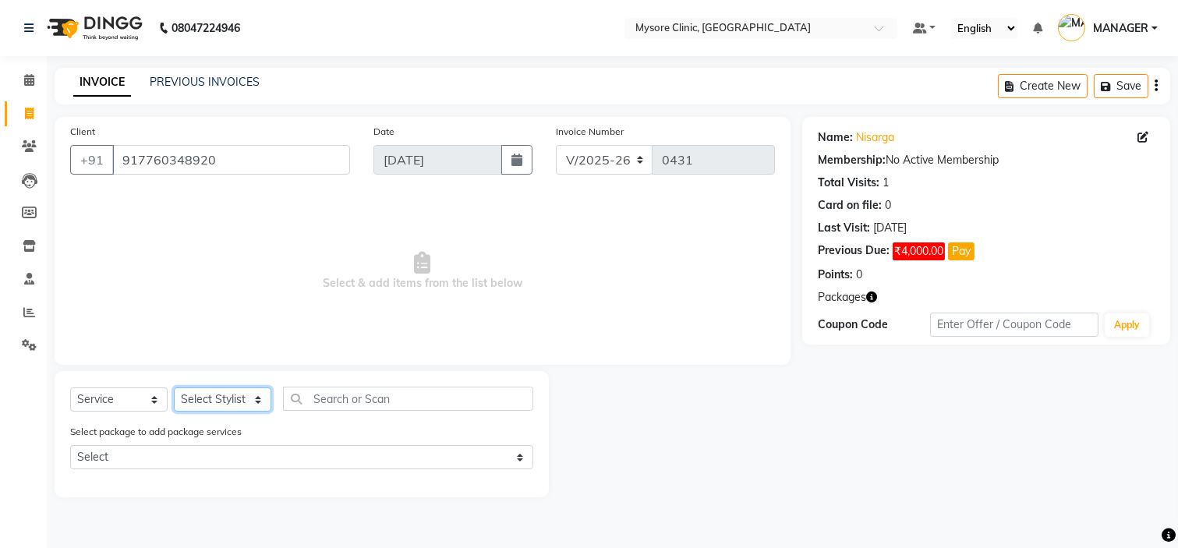
click at [242, 404] on select "Select Stylist [PERSON_NAME] [PERSON_NAME] Ashwini [PERSON_NAME] MANAGER [PERSO…" at bounding box center [222, 400] width 97 height 24
select select "65317"
click at [174, 388] on select "Select Stylist [PERSON_NAME] [PERSON_NAME] Ashwini [PERSON_NAME] MANAGER [PERSO…" at bounding box center [222, 400] width 97 height 24
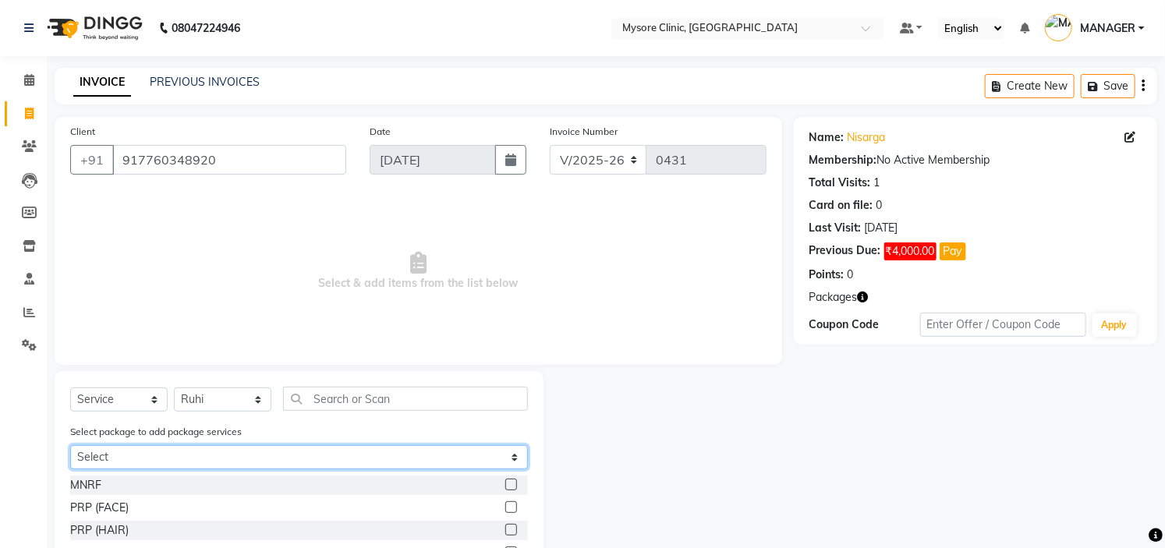
click at [317, 459] on select "Select Nisarga+MNRF+PRP" at bounding box center [299, 457] width 458 height 24
select select "1: Object"
click at [70, 445] on select "Select Nisarga+MNRF+PRP" at bounding box center [299, 457] width 458 height 24
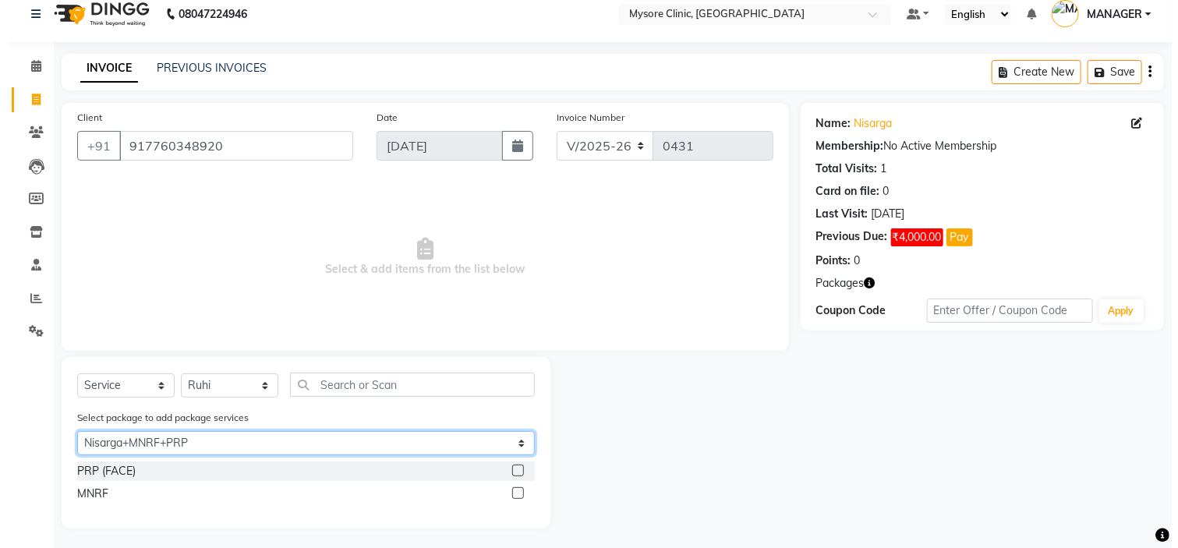
scroll to position [18, 0]
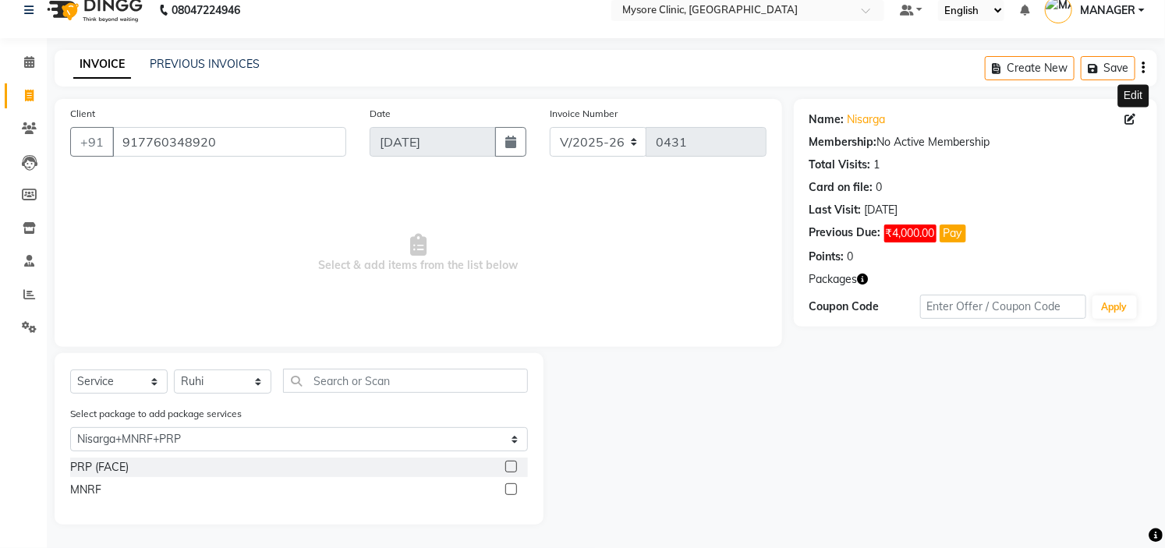
click at [1132, 118] on icon at bounding box center [1130, 119] width 11 height 11
select select "[DEMOGRAPHIC_DATA]"
select select "50742"
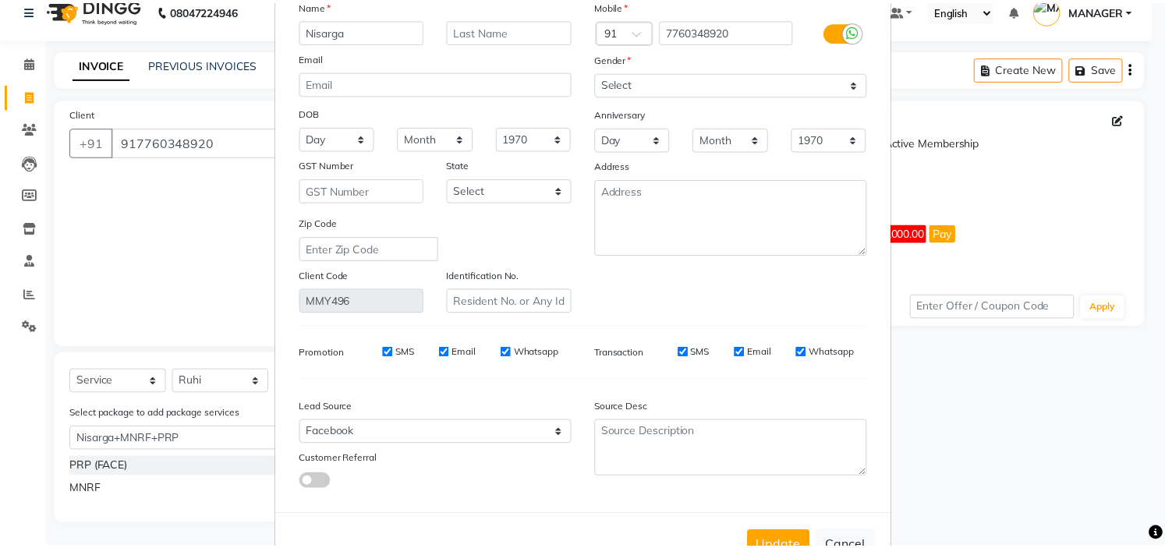
scroll to position [145, 0]
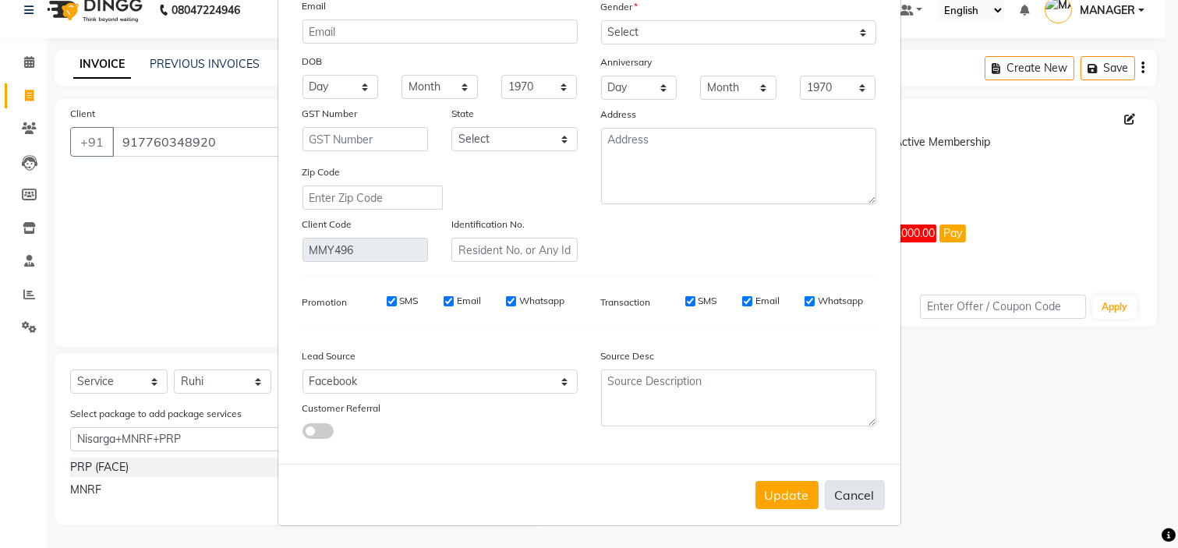
click at [842, 497] on button "Cancel" at bounding box center [855, 495] width 60 height 30
select select
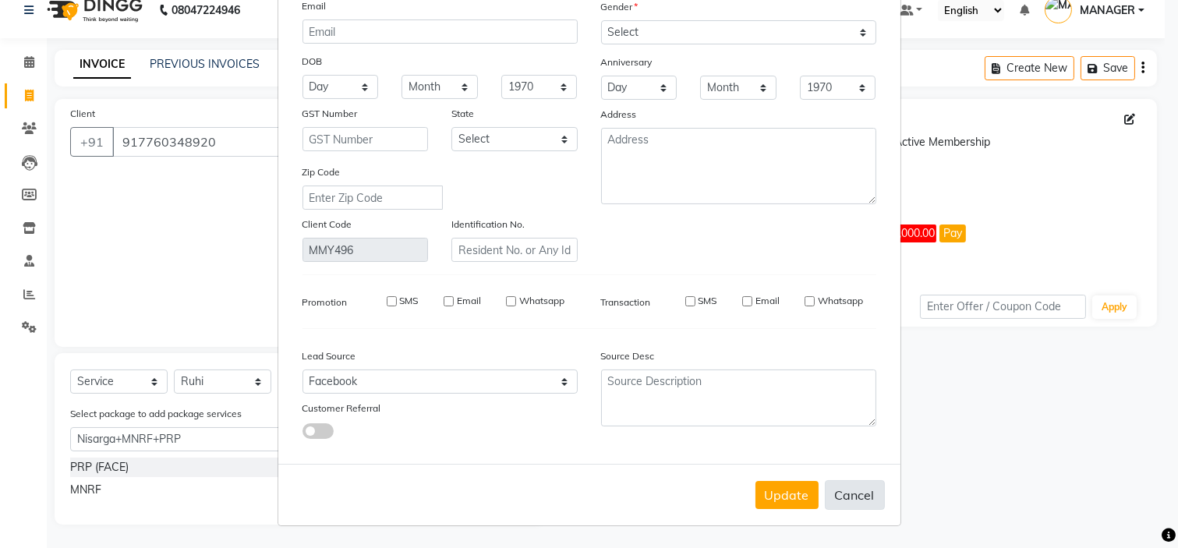
select select
checkbox input "false"
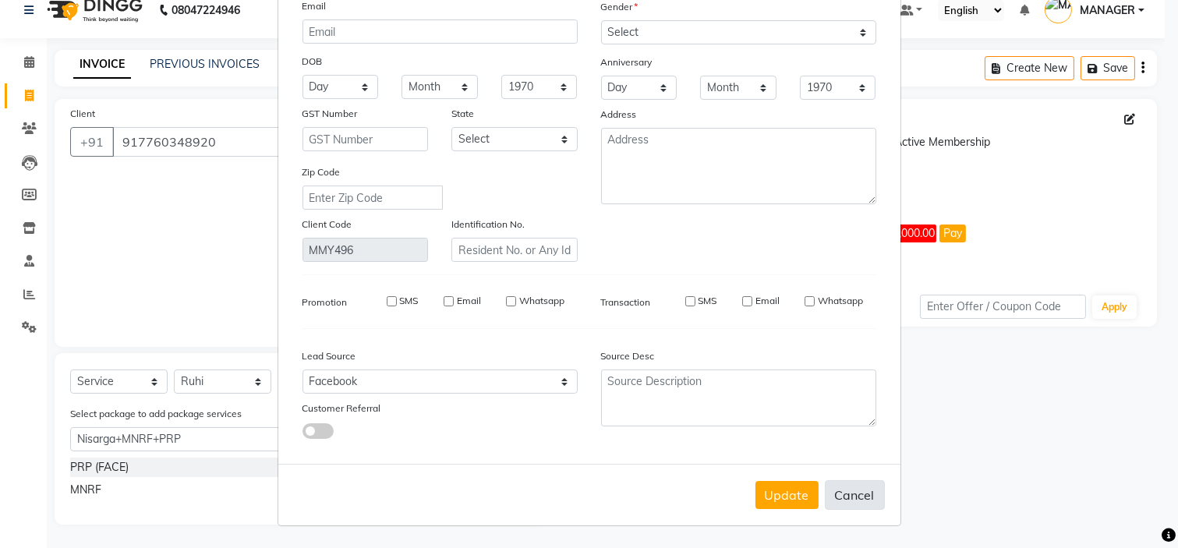
checkbox input "false"
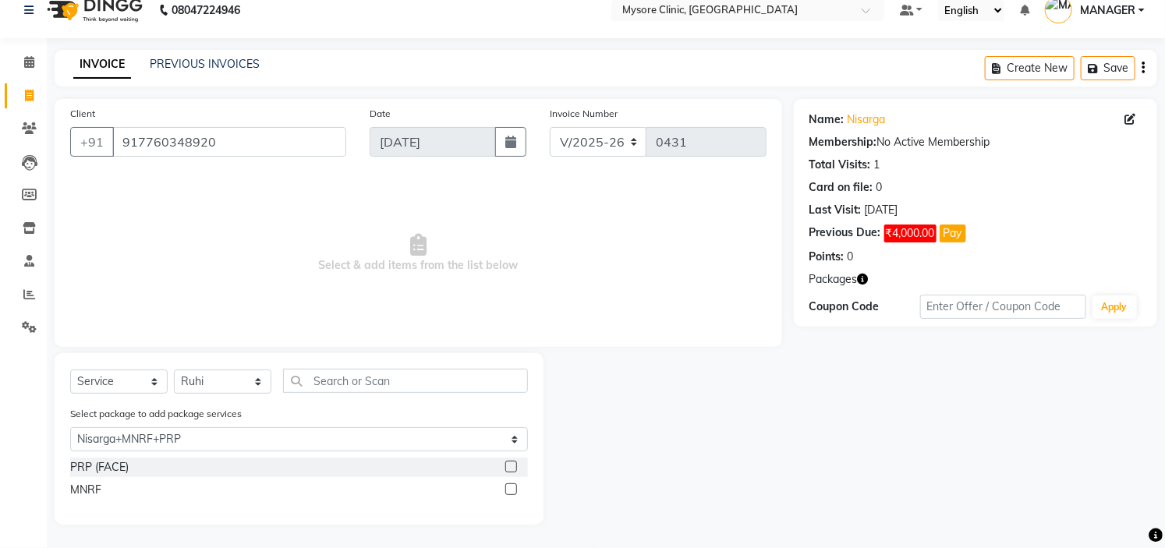
click at [568, 247] on span "Select & add items from the list below" at bounding box center [418, 253] width 696 height 156
click at [28, 54] on span at bounding box center [29, 63] width 27 height 18
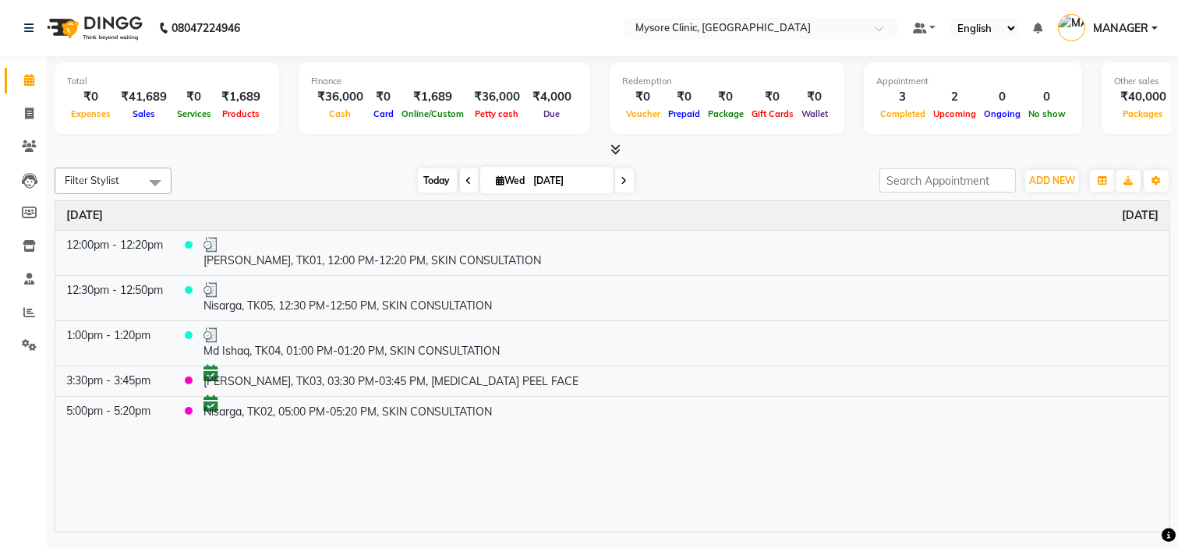
click at [431, 175] on span "Today" at bounding box center [437, 180] width 39 height 24
click at [27, 150] on icon at bounding box center [29, 146] width 15 height 12
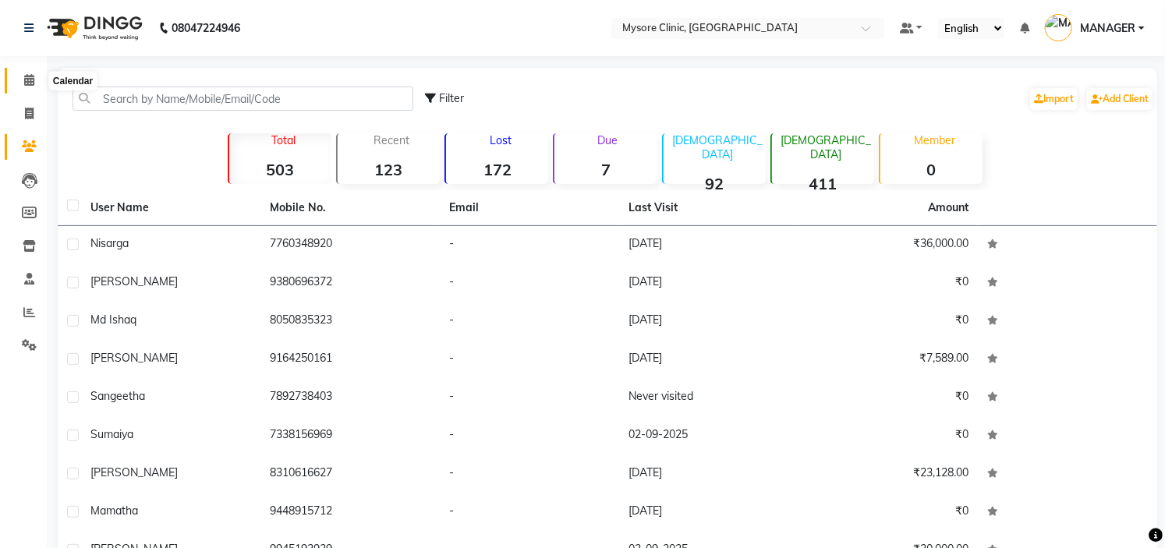
click at [28, 83] on icon at bounding box center [29, 80] width 10 height 12
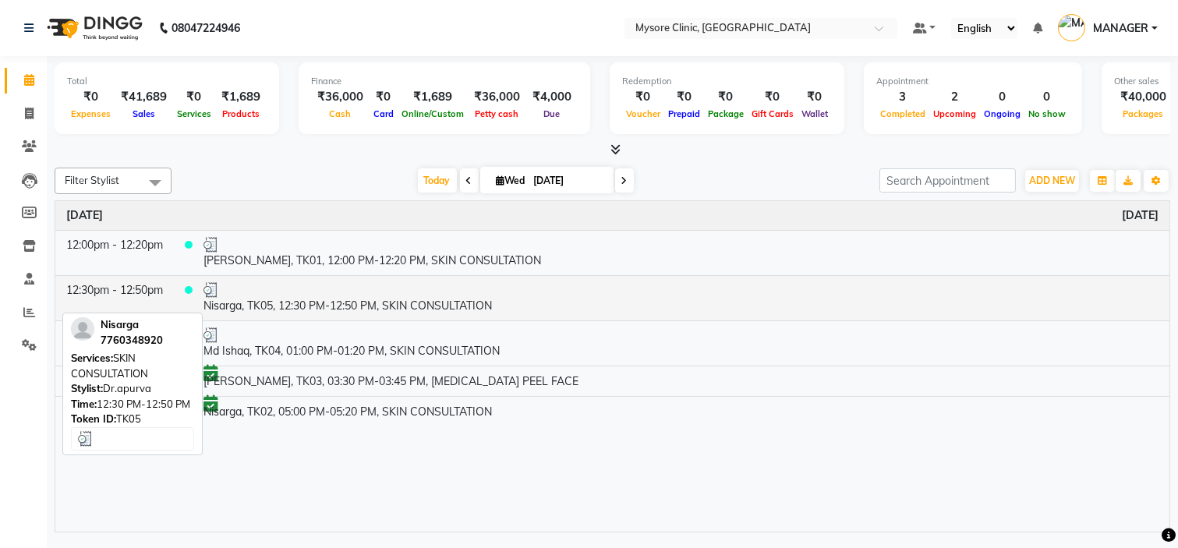
click at [378, 305] on td "Nisarga, TK05, 12:30 PM-12:50 PM, SKIN CONSULTATION" at bounding box center [681, 297] width 977 height 45
select select "3"
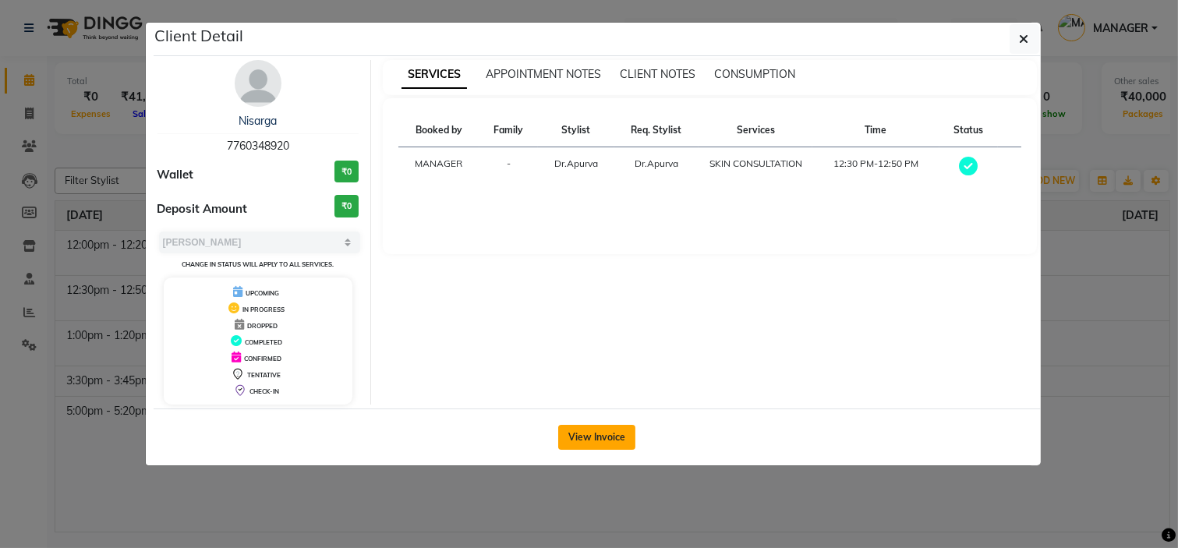
click at [615, 445] on button "View Invoice" at bounding box center [596, 437] width 77 height 25
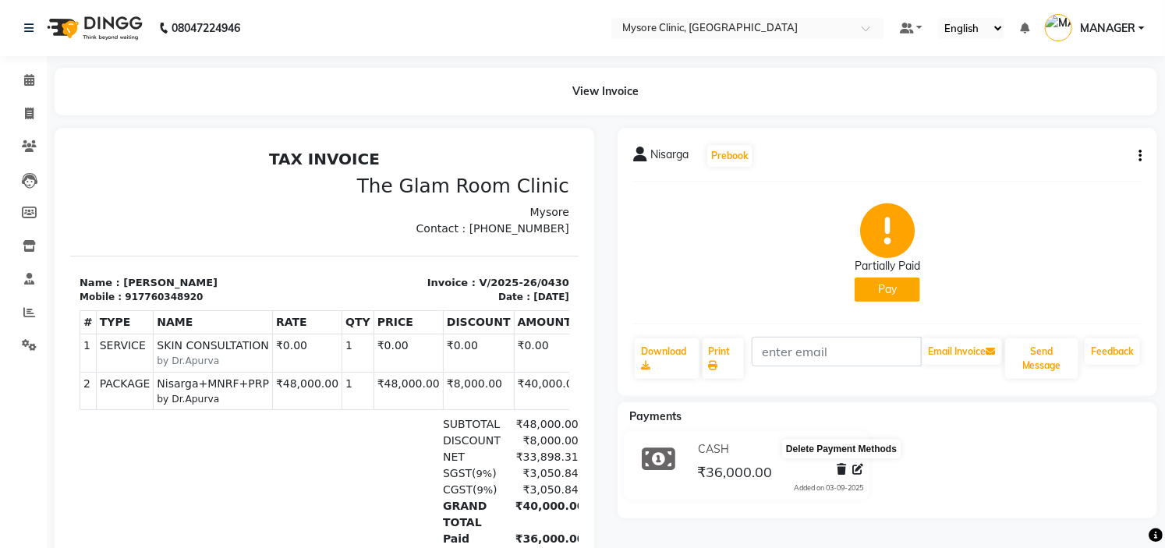
click at [842, 471] on icon at bounding box center [841, 469] width 9 height 11
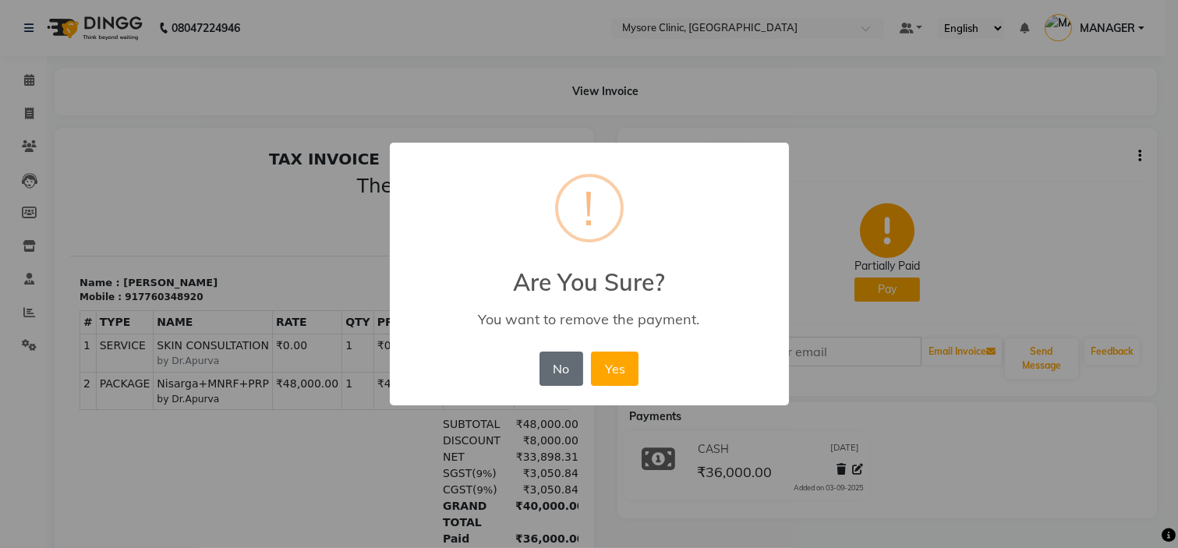
click at [560, 359] on button "No" at bounding box center [562, 369] width 44 height 34
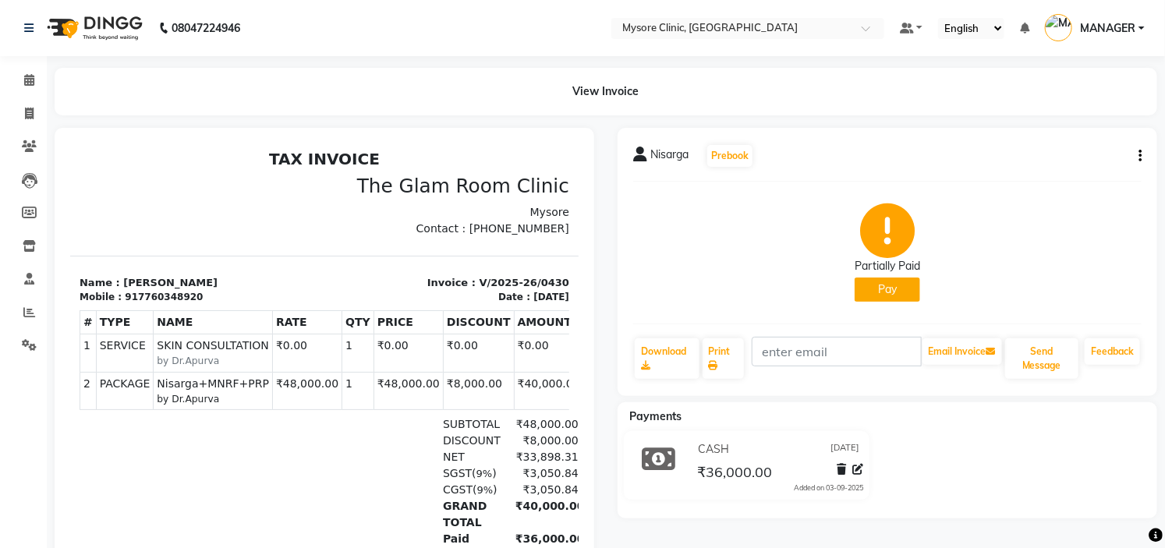
click at [1140, 156] on icon "button" at bounding box center [1140, 156] width 3 height 1
click at [315, 143] on html "TAX INVOICE The Glam Room Clinic [GEOGRAPHIC_DATA] Contact : [PHONE_NUMBER] #" at bounding box center [323, 390] width 509 height 494
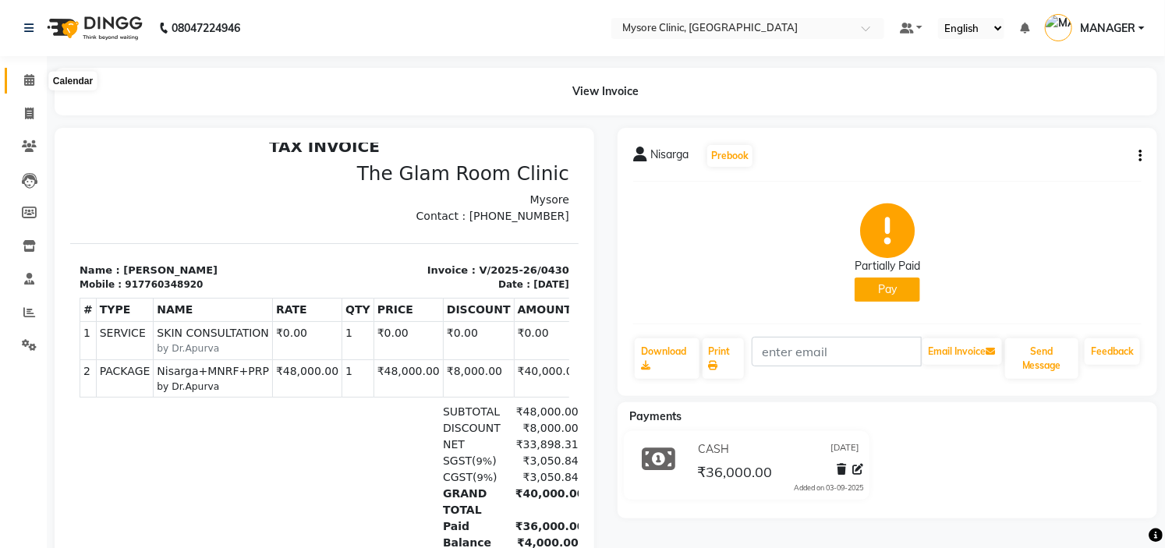
click at [25, 79] on icon at bounding box center [29, 80] width 10 height 12
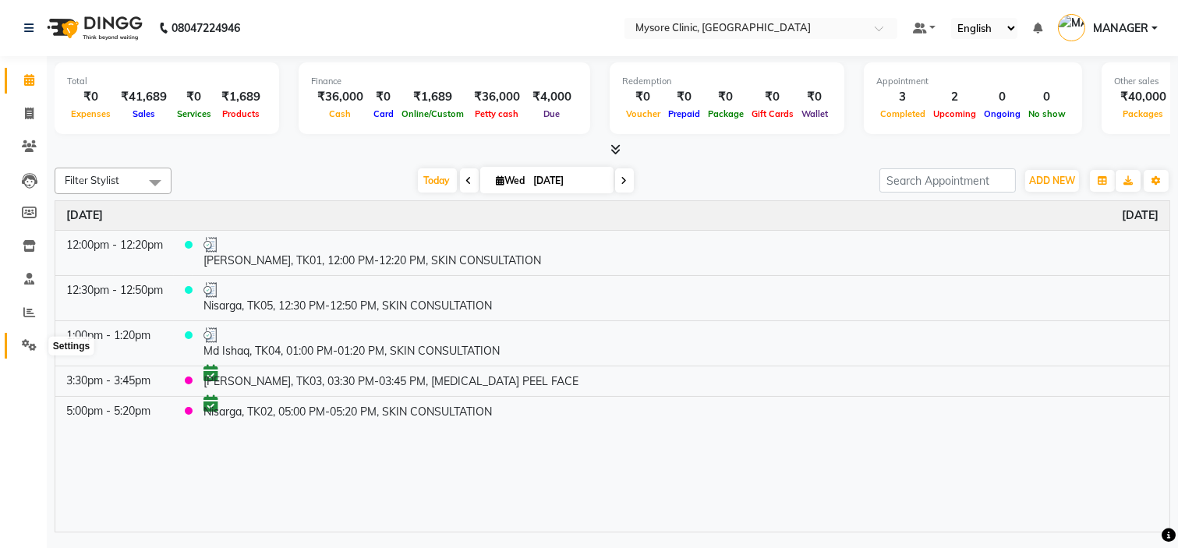
click at [29, 346] on icon at bounding box center [29, 345] width 15 height 12
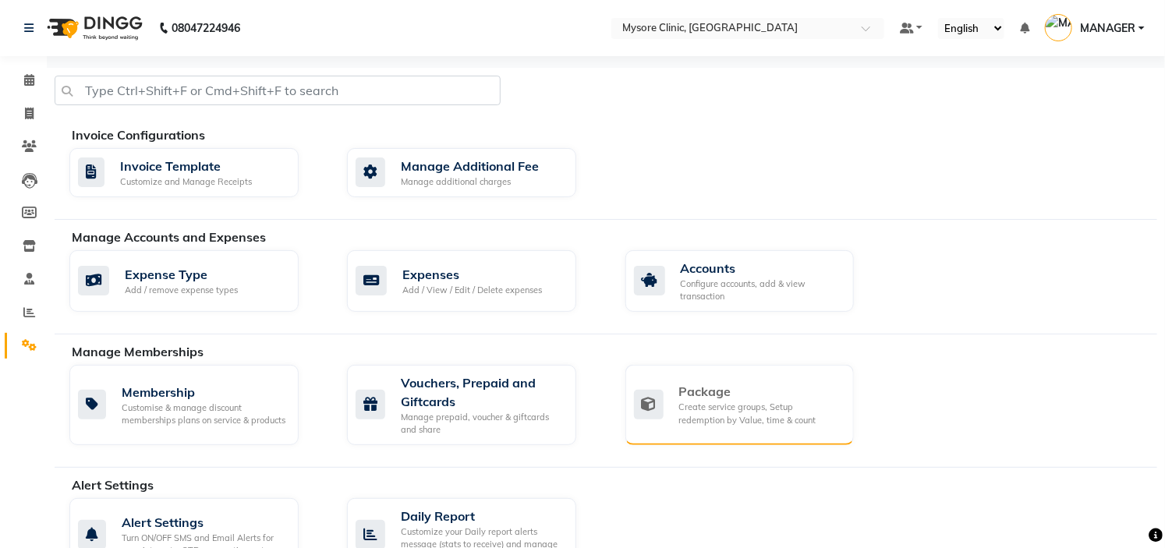
click at [718, 399] on div "Package" at bounding box center [760, 391] width 163 height 19
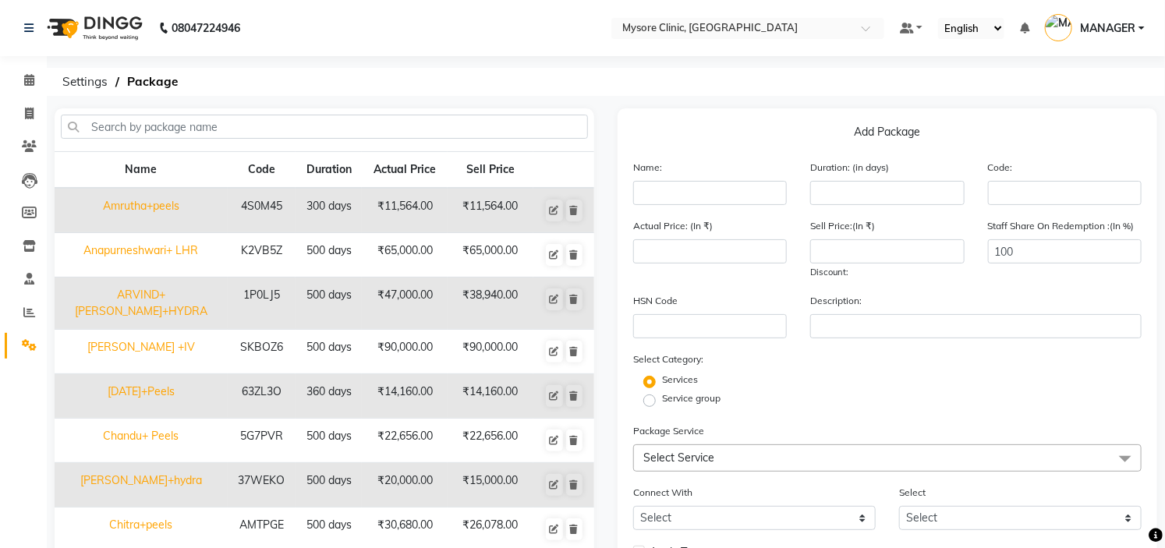
drag, startPoint x: 422, startPoint y: 110, endPoint x: 422, endPoint y: 126, distance: 16.4
click at [422, 126] on div "Name Code Duration Actual Price Sell Price Amrutha+peels 4S0M45 300 days ₹11,56…" at bounding box center [325, 399] width 540 height 583
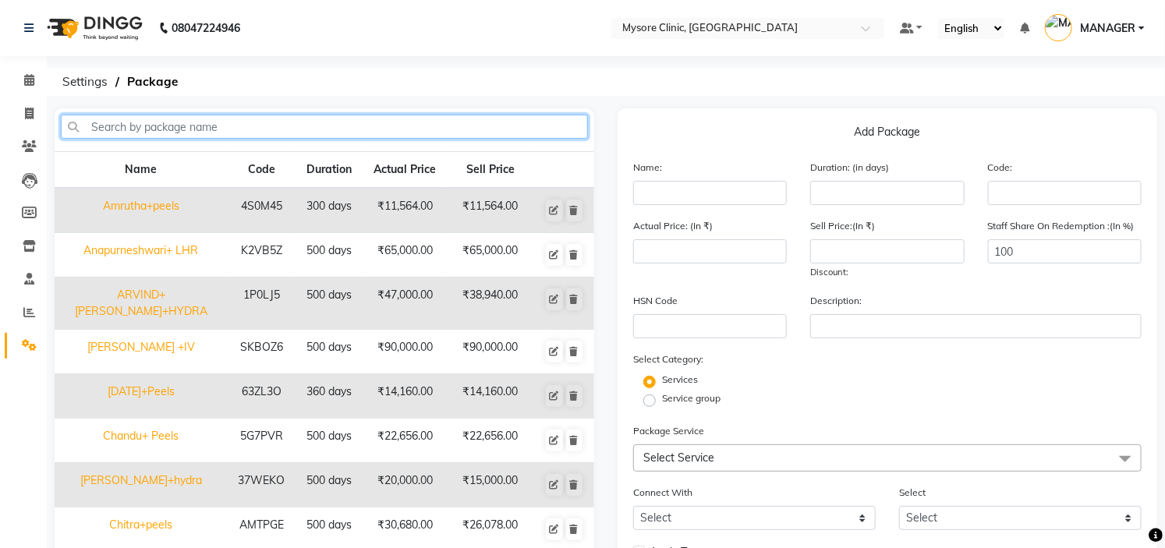
click at [422, 126] on input "text" at bounding box center [324, 127] width 527 height 24
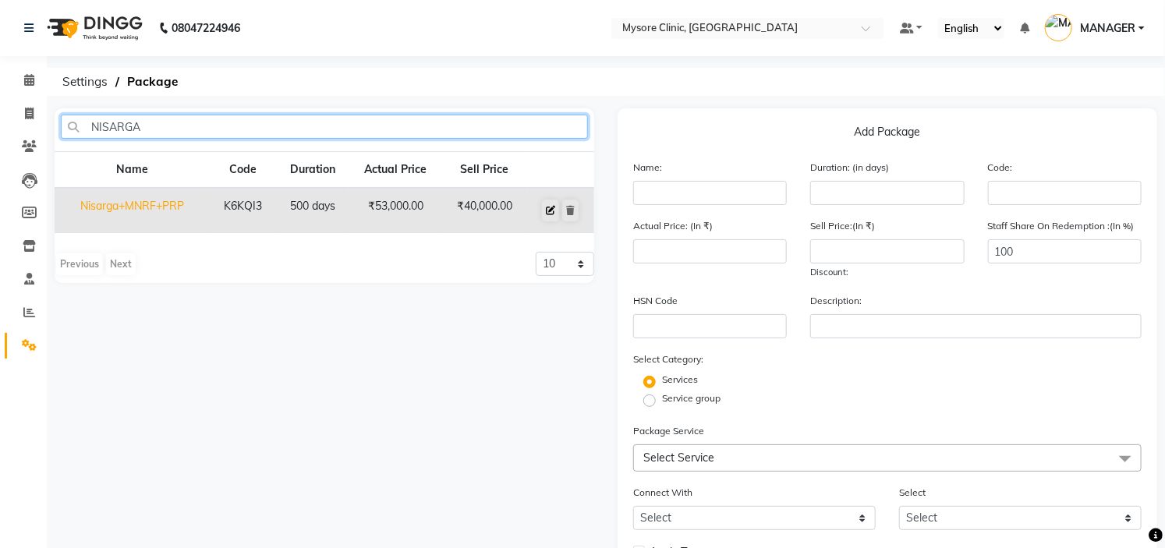
type input "NISARGA"
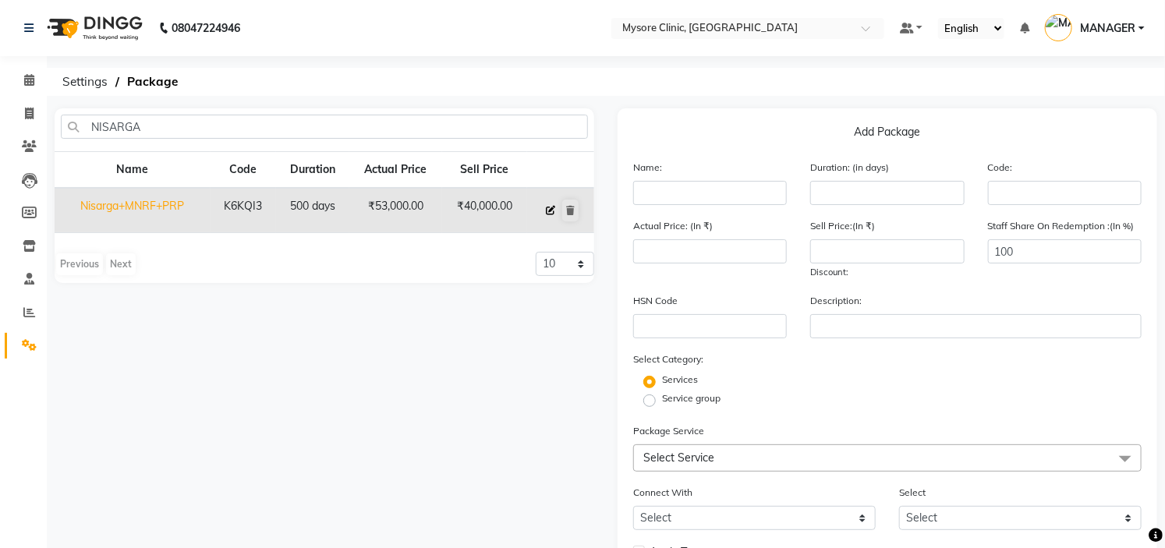
click at [548, 213] on icon at bounding box center [550, 210] width 9 height 9
type input "Nisarga+MNRF+PRP"
type input "500"
type input "K6KQI3"
type input "53000"
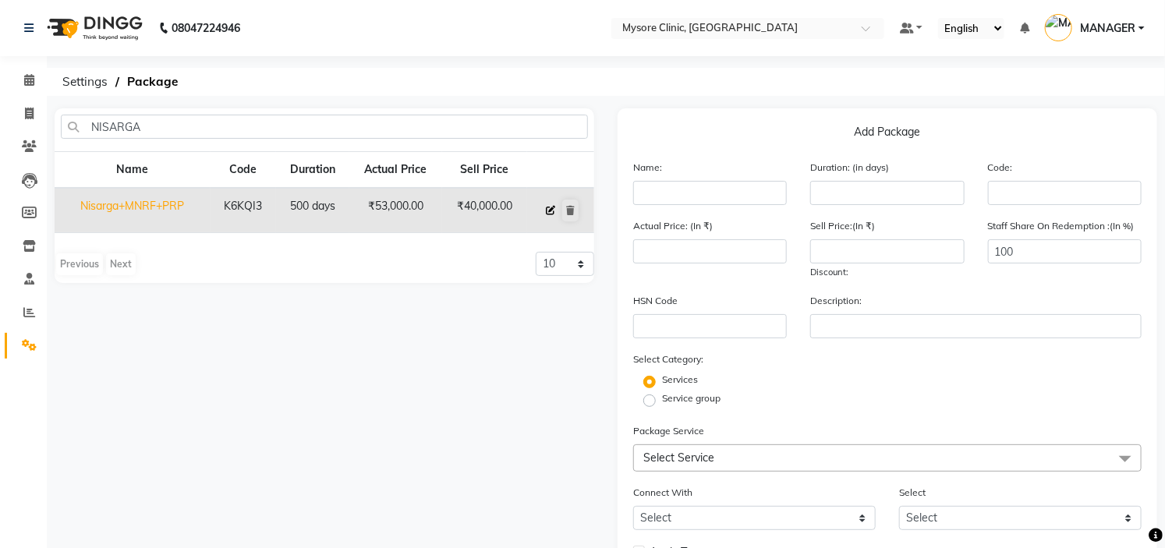
type input "40000"
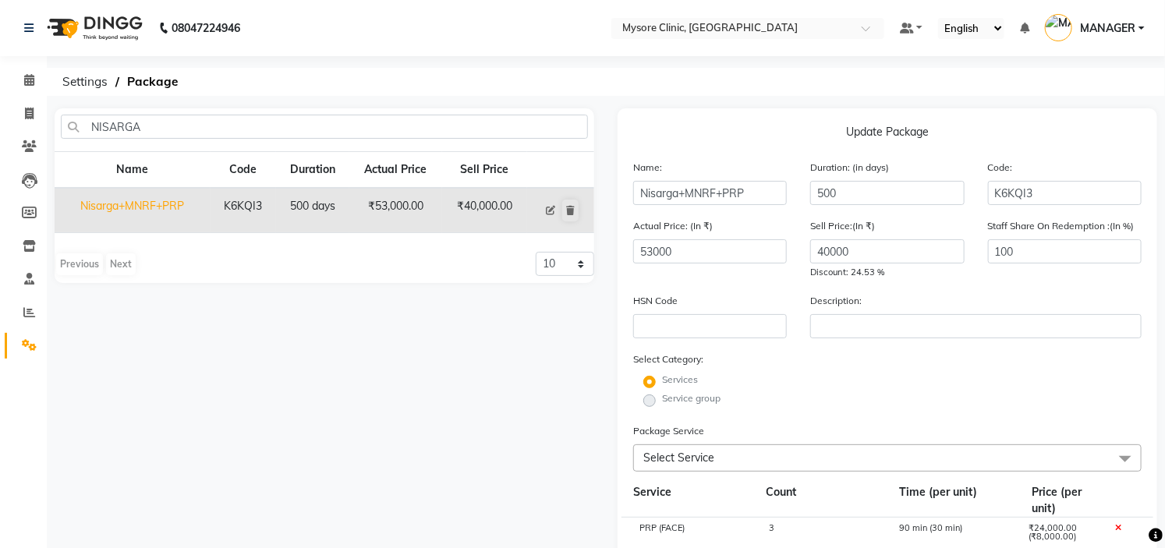
scroll to position [380, 0]
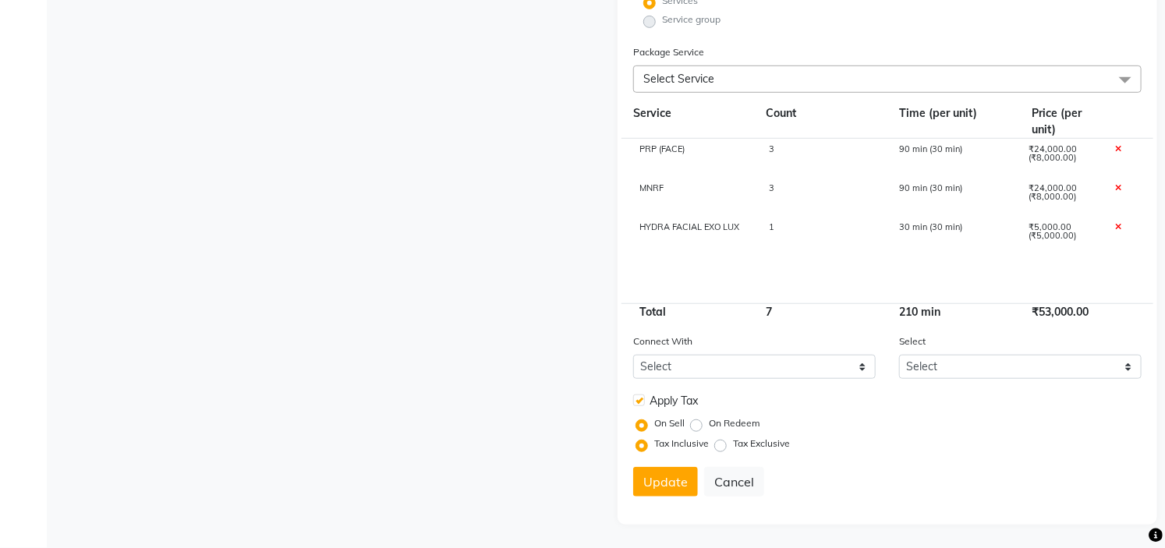
click at [640, 403] on label at bounding box center [639, 401] width 12 height 12
click at [640, 403] on input "checkbox" at bounding box center [638, 401] width 10 height 10
checkbox input "false"
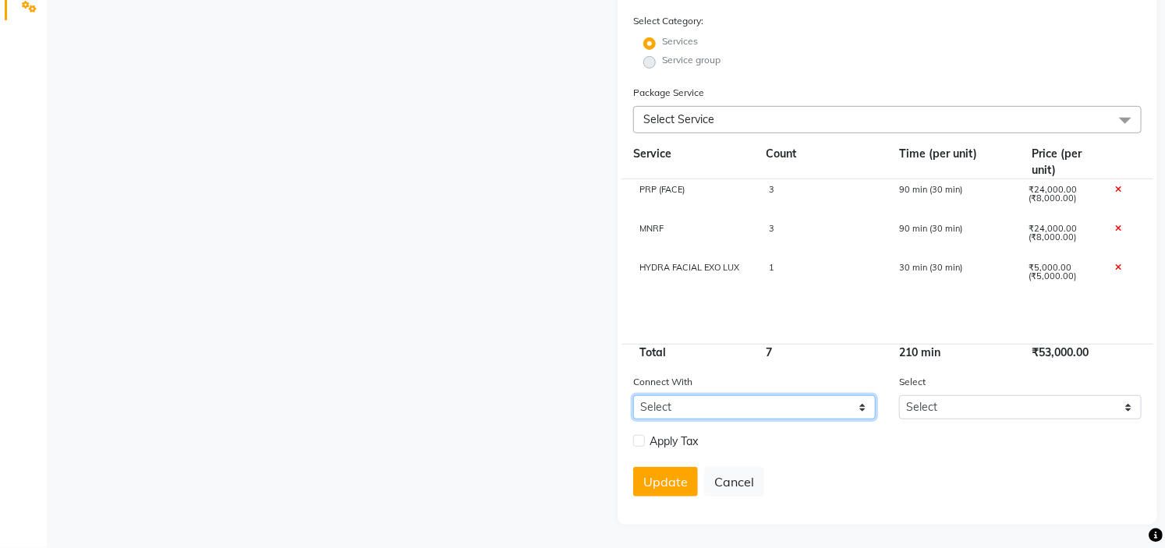
click at [744, 414] on select "Select Membership Prepaid Voucher" at bounding box center [754, 407] width 243 height 24
select select "2: PP"
click at [633, 395] on select "Select Membership Prepaid Voucher" at bounding box center [754, 407] width 243 height 24
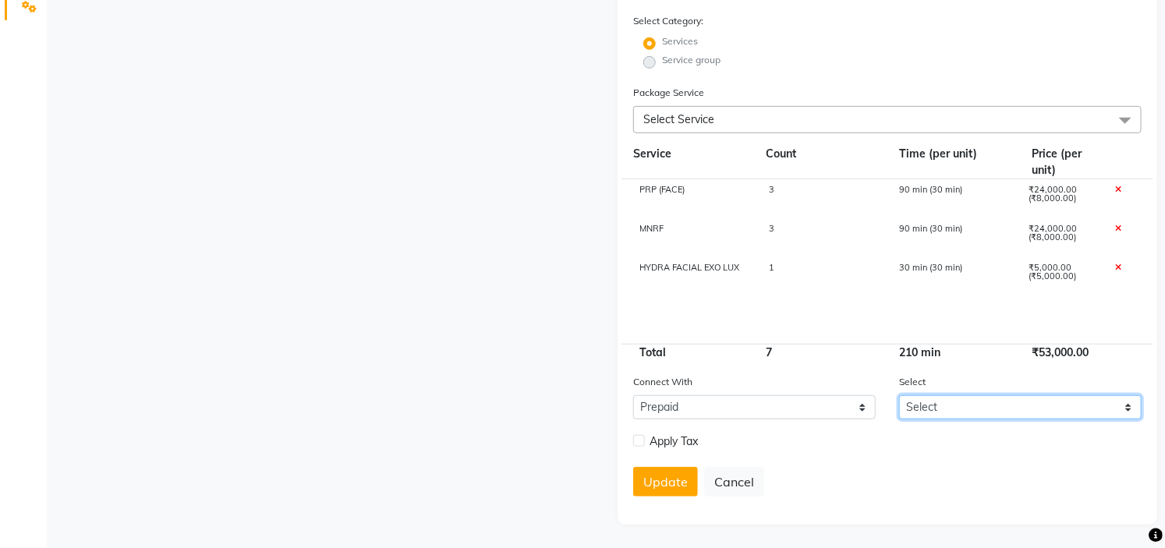
click at [1000, 416] on select "Select" at bounding box center [1020, 407] width 243 height 24
click at [957, 480] on div "Update Cancel" at bounding box center [887, 482] width 509 height 30
click at [668, 490] on button "Update" at bounding box center [665, 482] width 65 height 30
select select
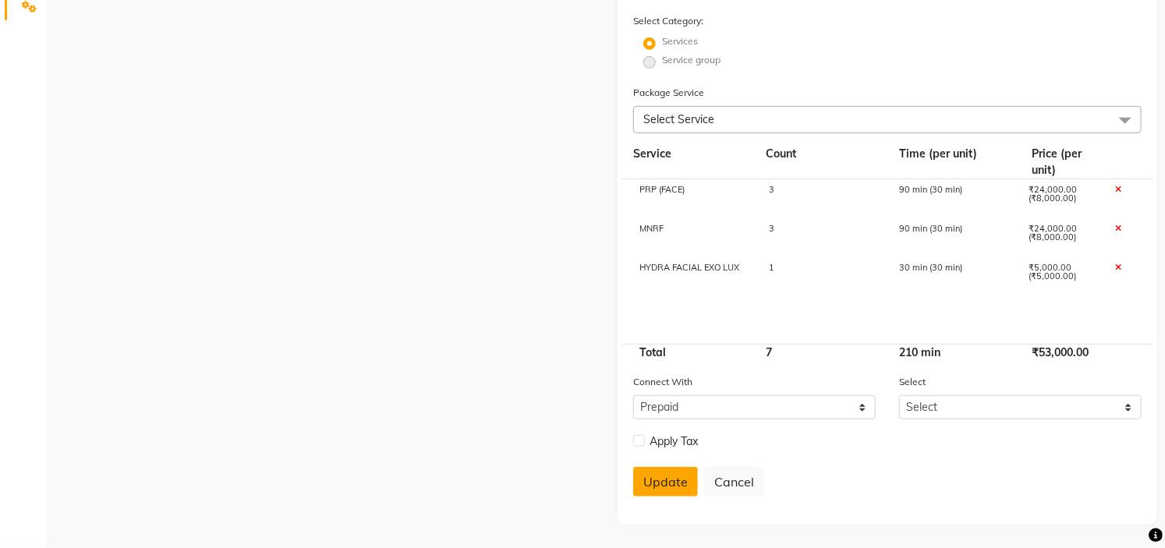
checkbox input "false"
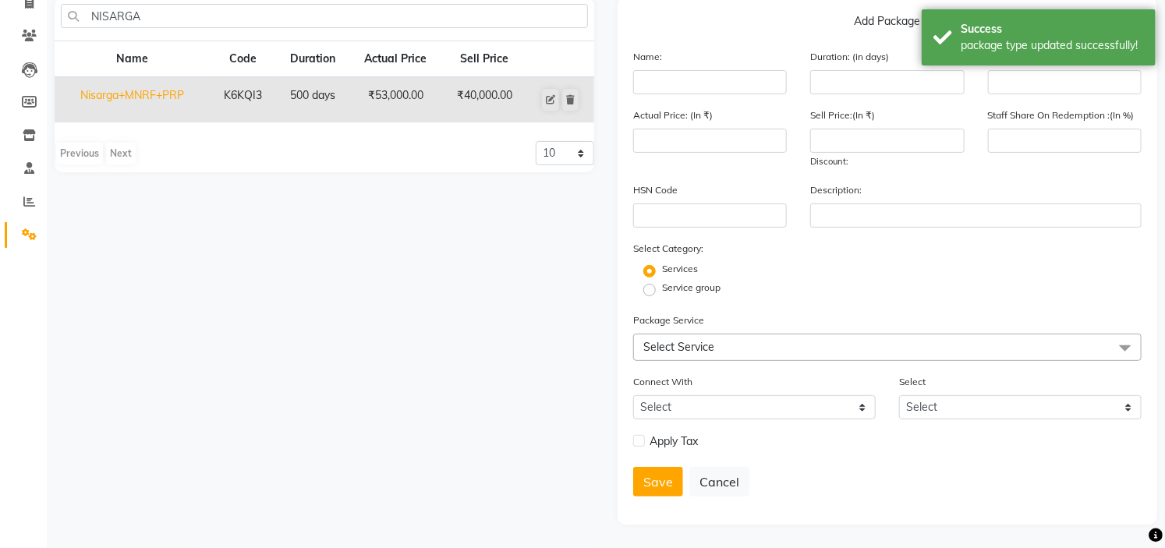
scroll to position [0, 0]
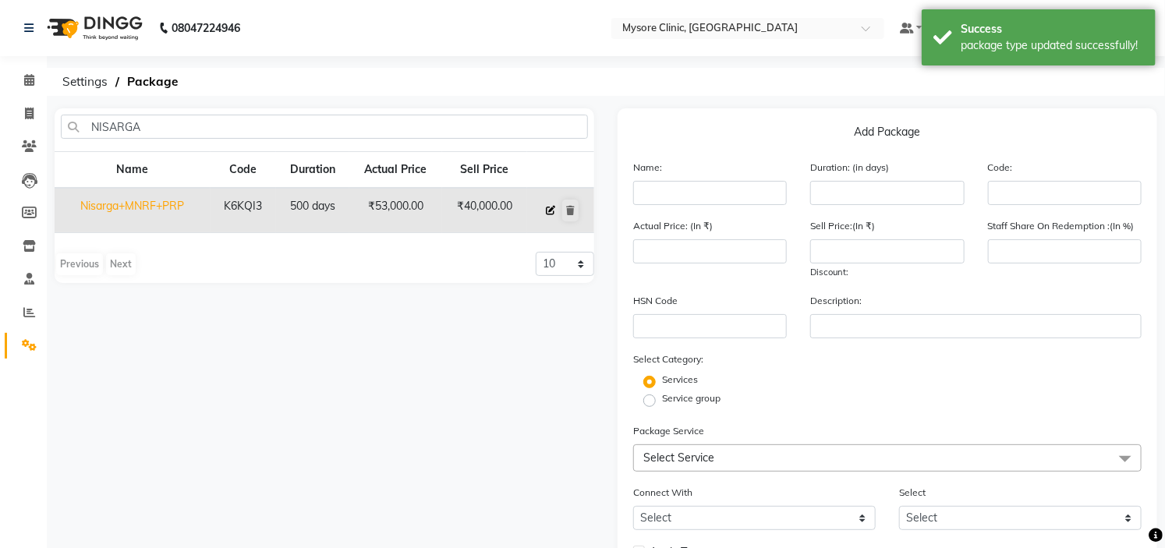
click at [548, 211] on icon at bounding box center [550, 210] width 9 height 9
type input "Nisarga+MNRF+PRP"
type input "500"
type input "K6KQI3"
type input "53000"
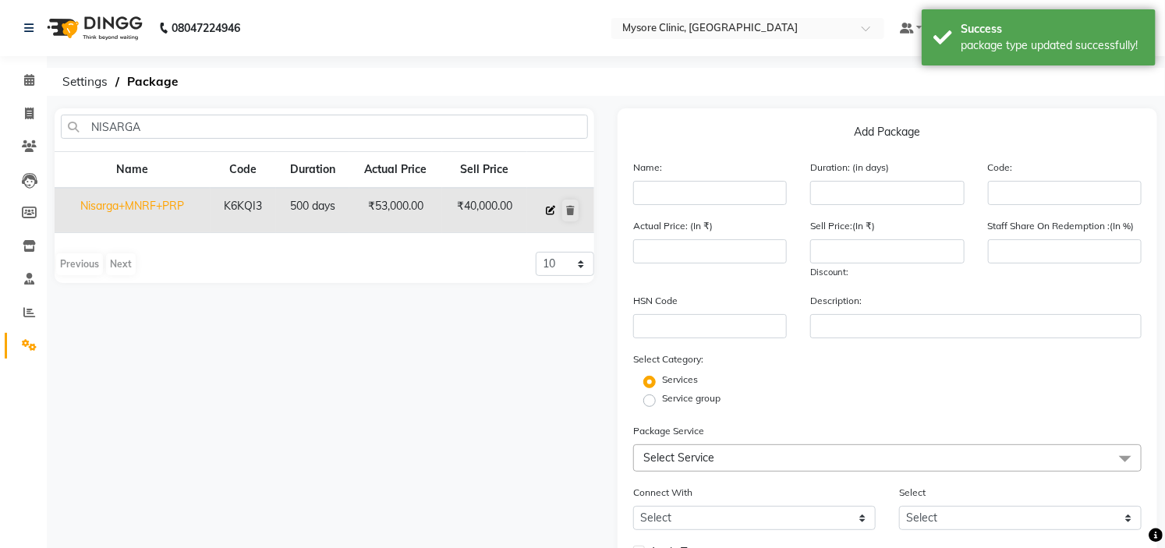
type input "40000"
type input "100"
checkbox input "true"
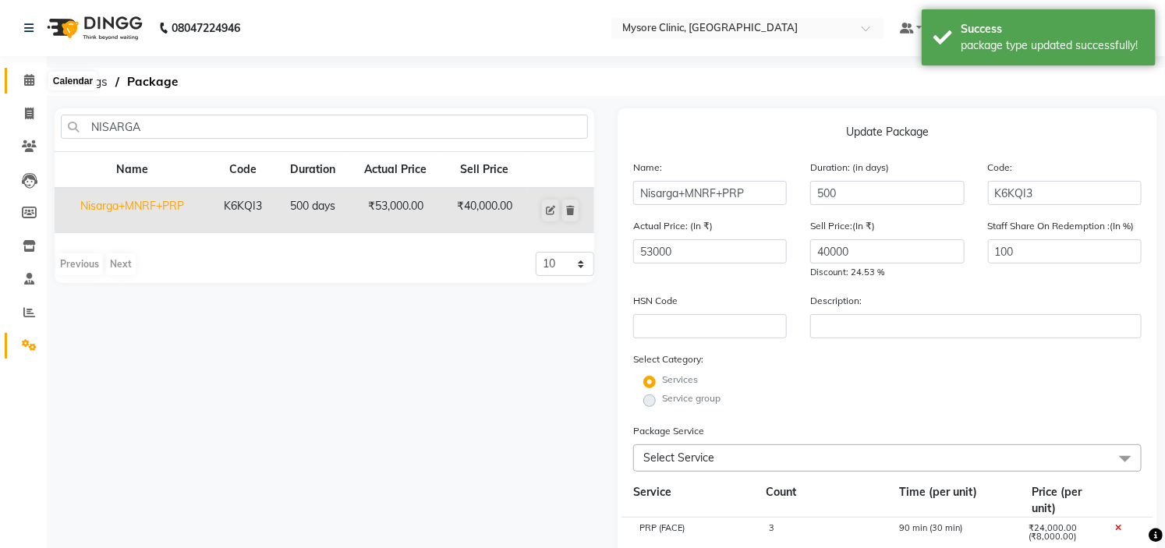
click at [24, 86] on icon at bounding box center [29, 80] width 10 height 12
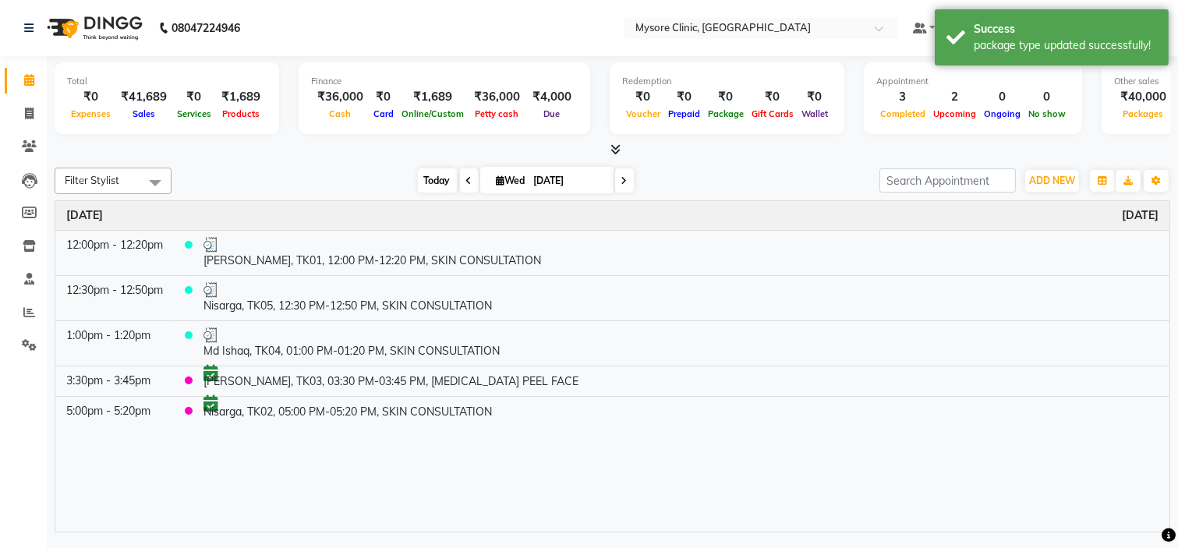
click at [427, 185] on span "Today" at bounding box center [437, 180] width 39 height 24
click at [30, 123] on link "Invoice" at bounding box center [23, 114] width 37 height 26
select select "service"
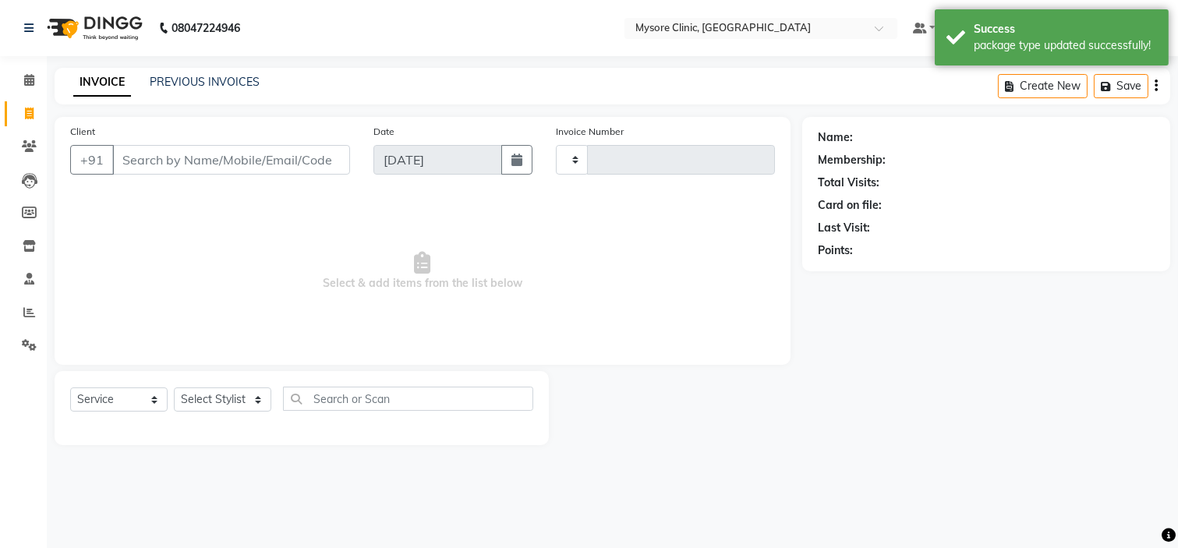
type input "0431"
select select "7445"
click at [242, 393] on select "Select Stylist [PERSON_NAME] [PERSON_NAME] Ashwini [PERSON_NAME] MANAGER [PERSO…" at bounding box center [222, 400] width 97 height 24
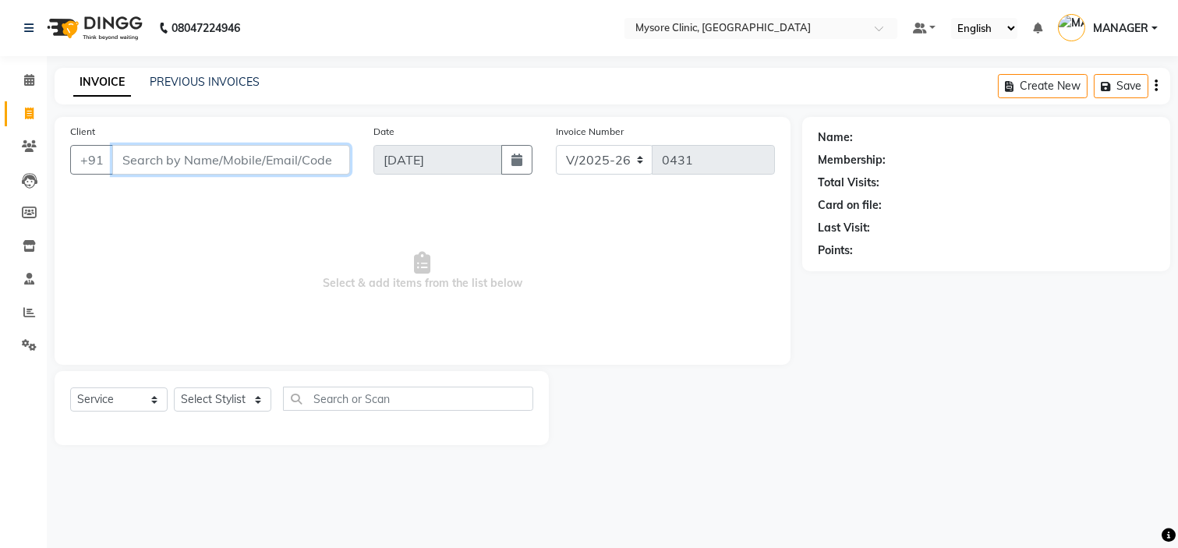
click at [140, 161] on input "Client" at bounding box center [231, 160] width 238 height 30
paste input "917760348920"
type input "917760348920"
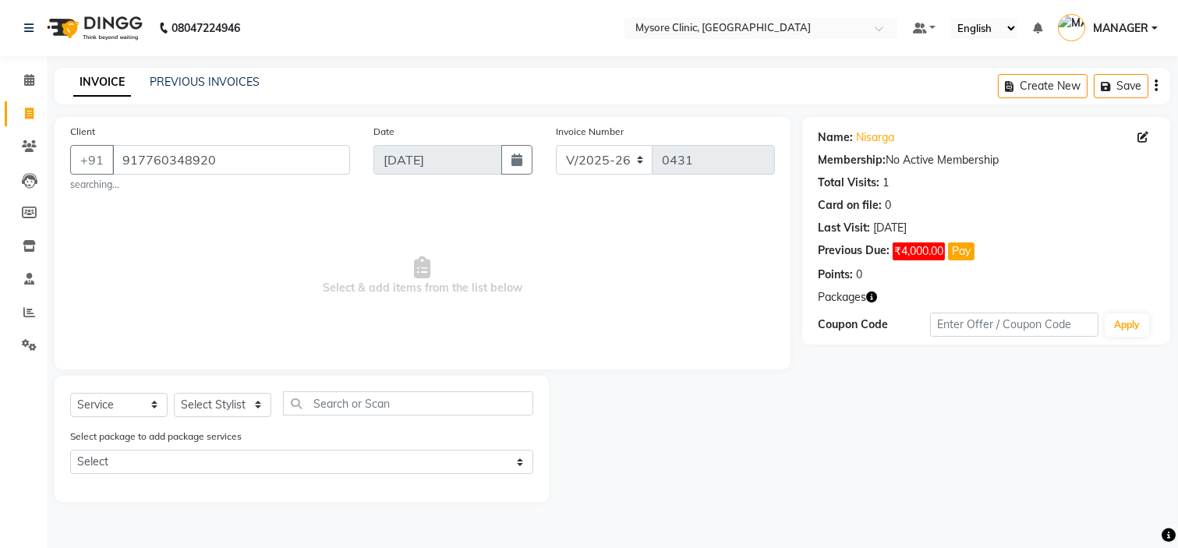
drag, startPoint x: 285, startPoint y: 449, endPoint x: 285, endPoint y: 463, distance: 13.3
click at [285, 463] on div "Select package to add package services Select [GEOGRAPHIC_DATA]+MNRF+PRP" at bounding box center [301, 454] width 487 height 52
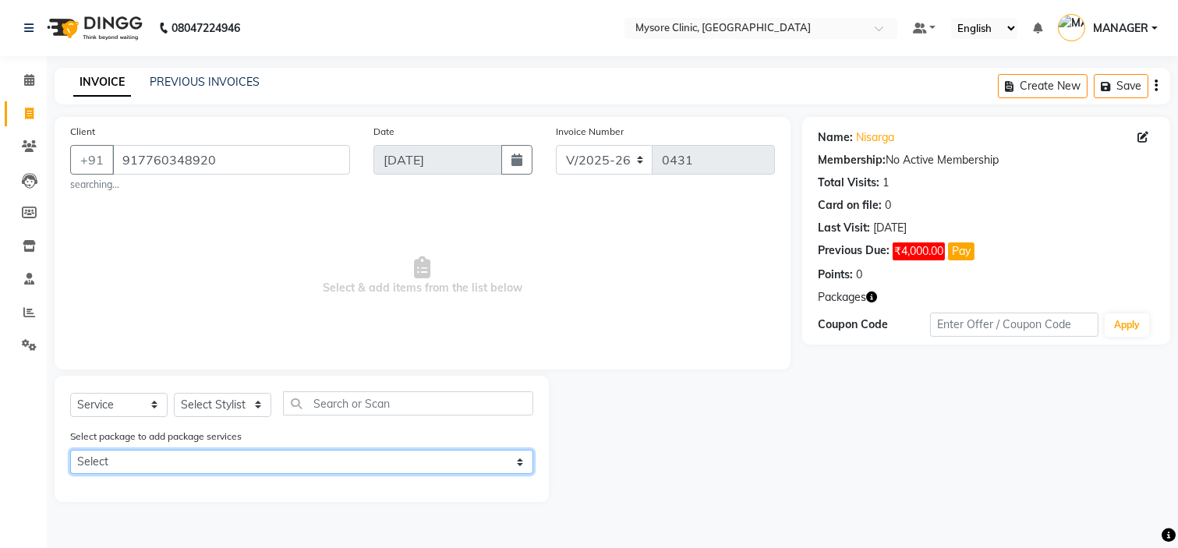
drag, startPoint x: 285, startPoint y: 463, endPoint x: 282, endPoint y: 496, distance: 33.6
click at [282, 496] on div "Select Service Product Membership Package Voucher Prepaid Gift Card Select Styl…" at bounding box center [302, 439] width 494 height 126
select select "1: Object"
click at [70, 451] on select "Select Nisarga+MNRF+PRP" at bounding box center [301, 462] width 463 height 24
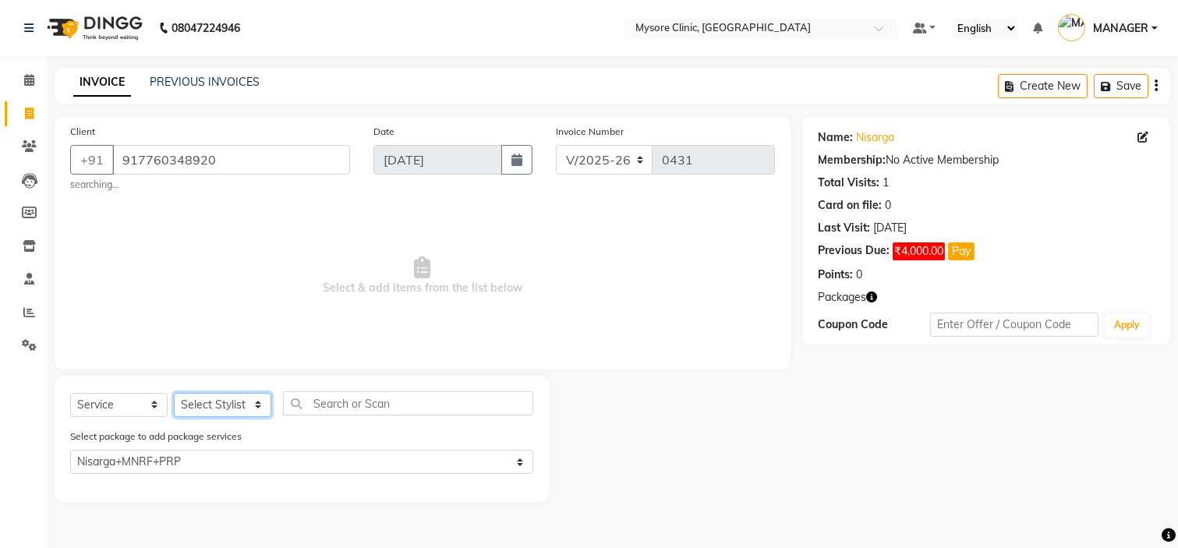
click at [246, 400] on select "Select Stylist [PERSON_NAME] [PERSON_NAME] Ashwini [PERSON_NAME] MANAGER [PERSO…" at bounding box center [222, 405] width 97 height 24
select select "65311"
click at [174, 393] on select "Select Stylist [PERSON_NAME] [PERSON_NAME] Ashwini [PERSON_NAME] MANAGER [PERSO…" at bounding box center [222, 405] width 97 height 24
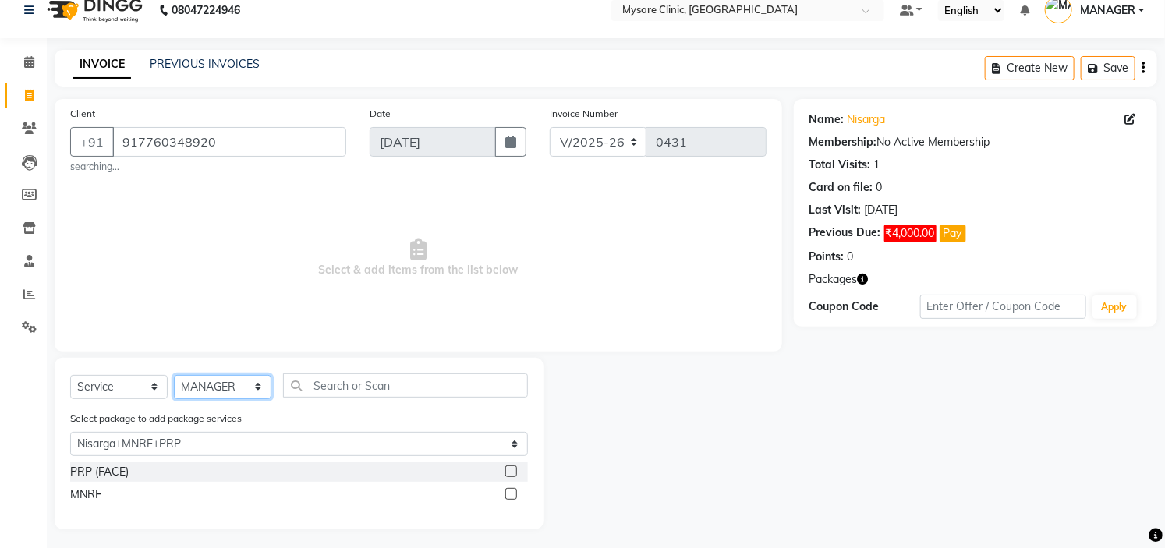
scroll to position [23, 0]
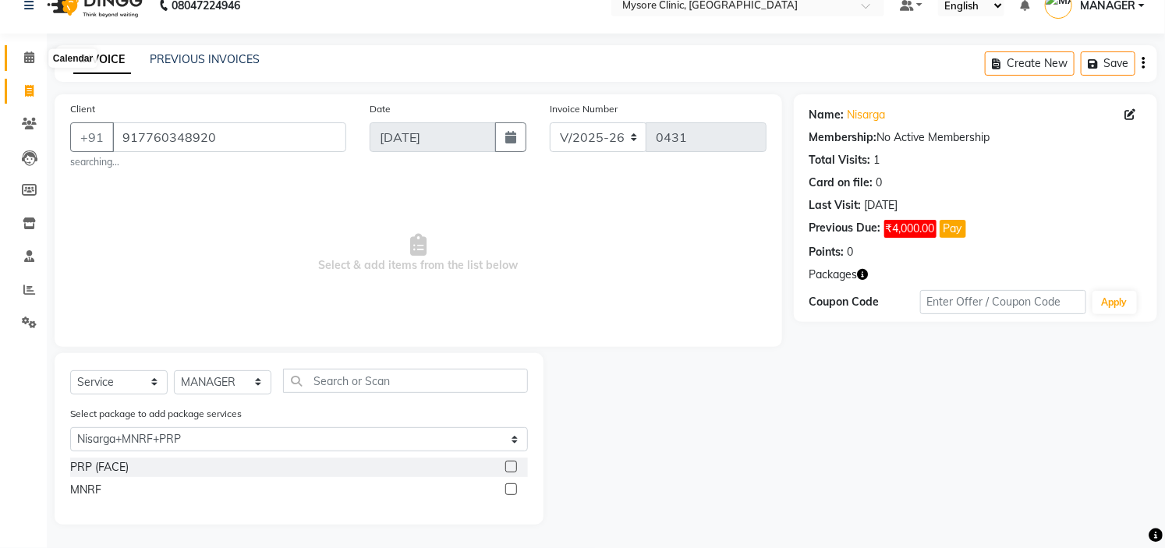
click at [37, 55] on span at bounding box center [29, 58] width 27 height 18
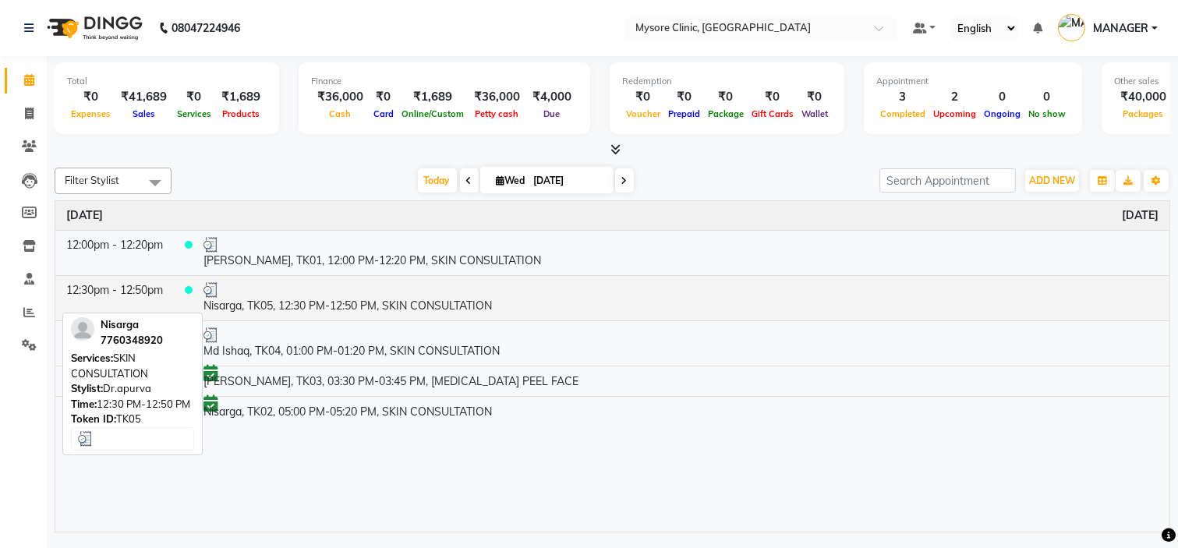
click at [351, 310] on td "Nisarga, TK05, 12:30 PM-12:50 PM, SKIN CONSULTATION" at bounding box center [681, 297] width 977 height 45
select select "3"
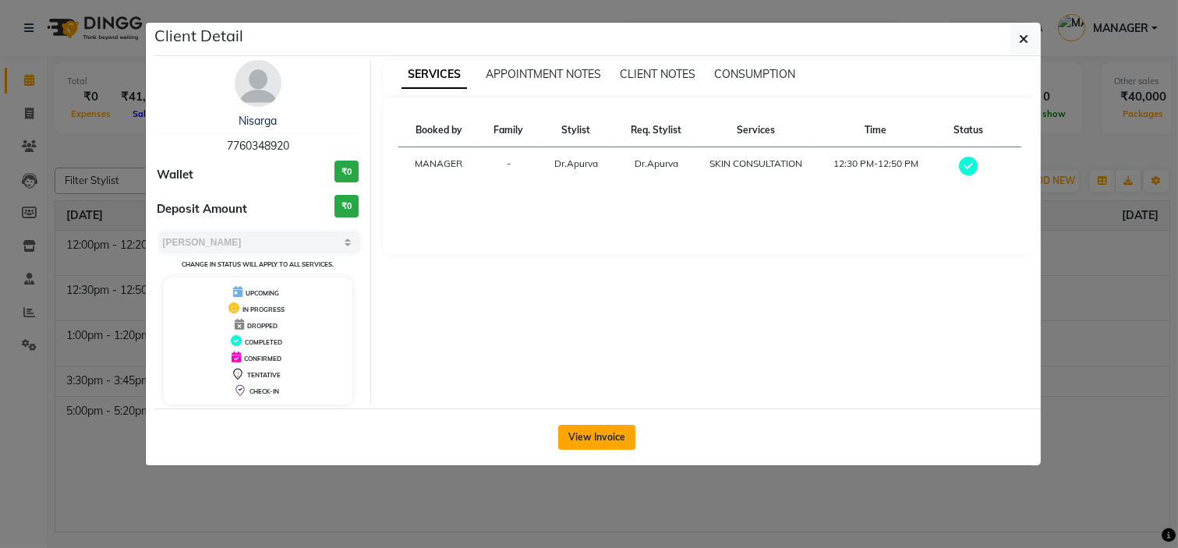
click at [601, 438] on button "View Invoice" at bounding box center [596, 437] width 77 height 25
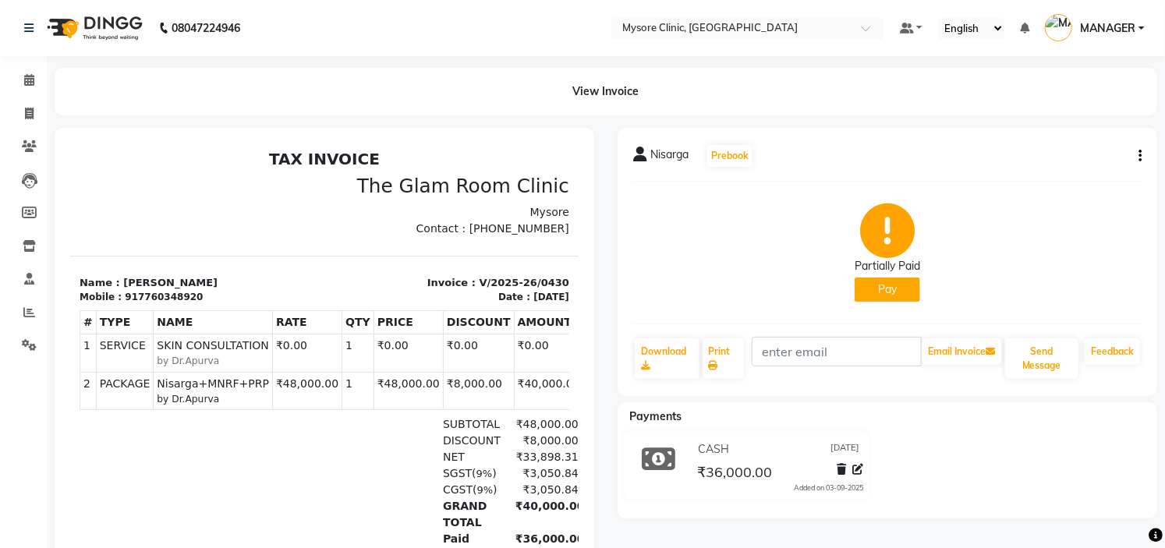
click at [1137, 152] on button "button" at bounding box center [1136, 156] width 9 height 16
click at [1047, 165] on div "Edit Invoice" at bounding box center [1062, 165] width 107 height 19
select select "service"
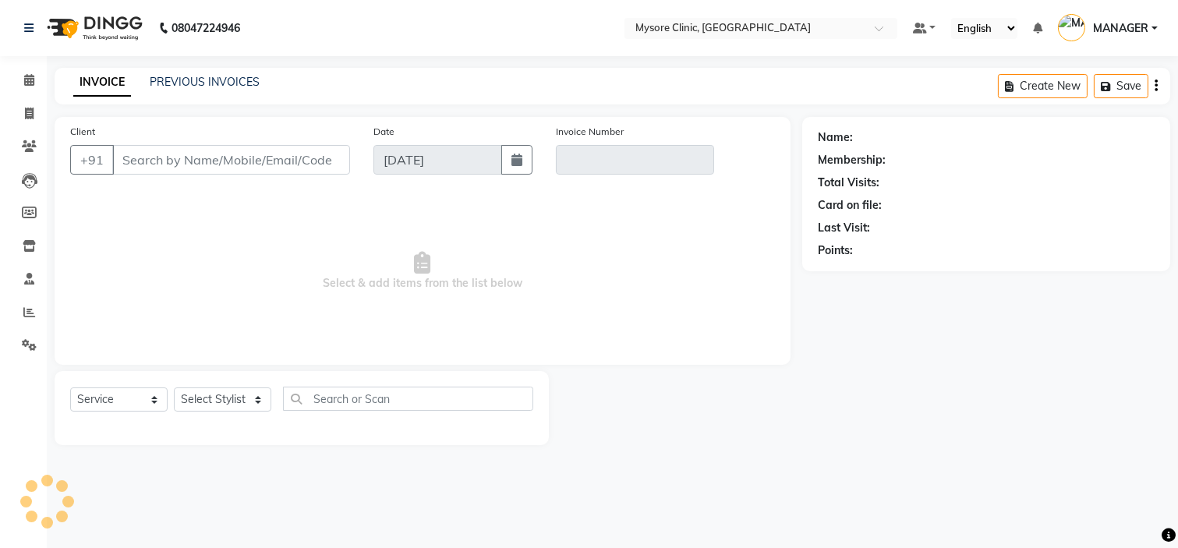
type input "7760348920"
type input "V/2025-26/0430"
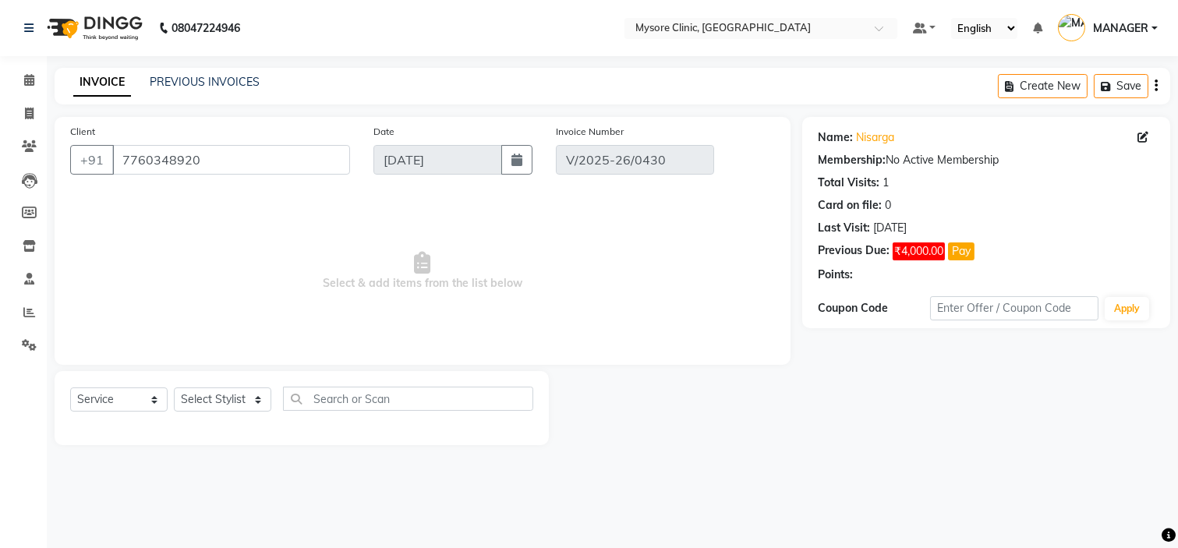
select select "select"
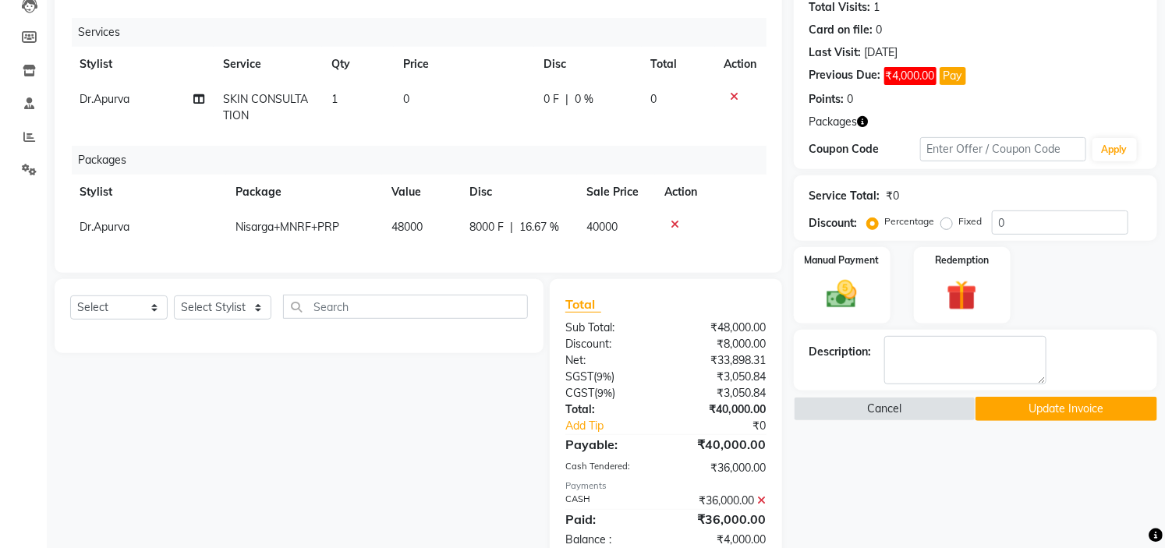
scroll to position [227, 0]
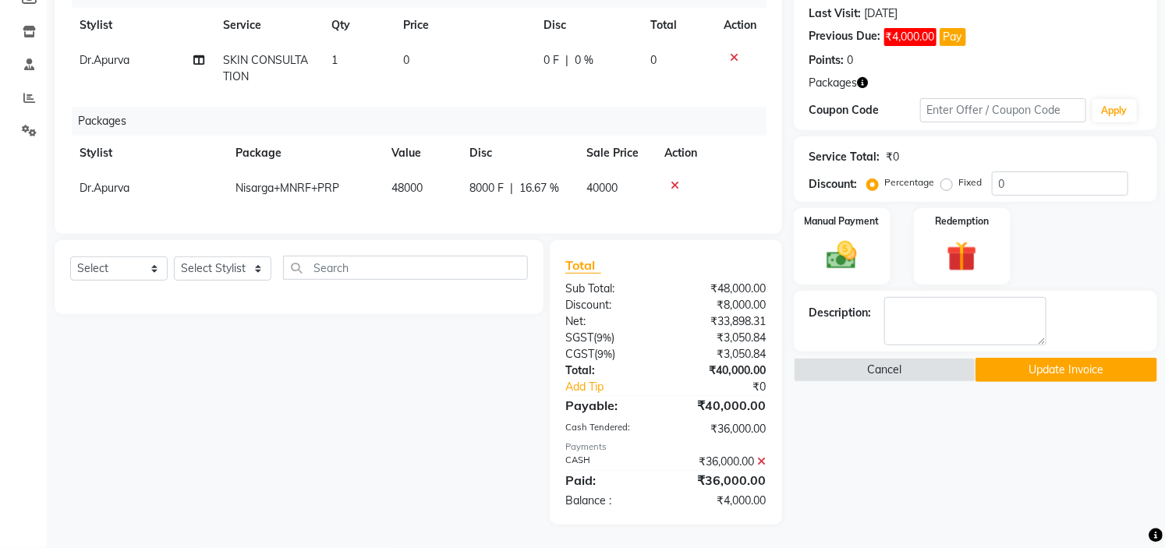
click at [679, 180] on icon at bounding box center [675, 185] width 9 height 11
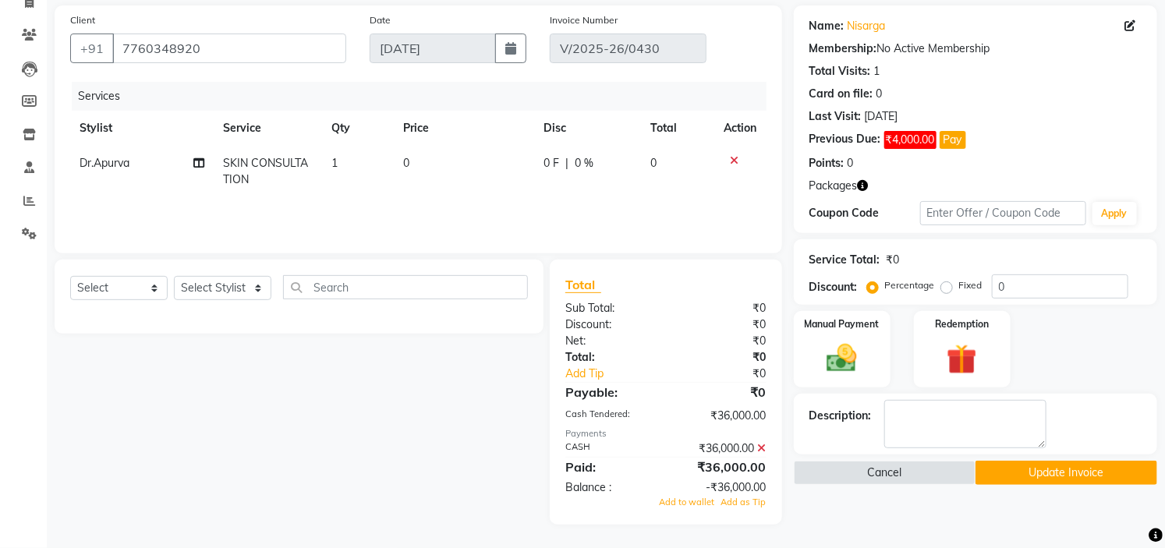
scroll to position [111, 0]
click at [762, 448] on icon at bounding box center [762, 449] width 9 height 11
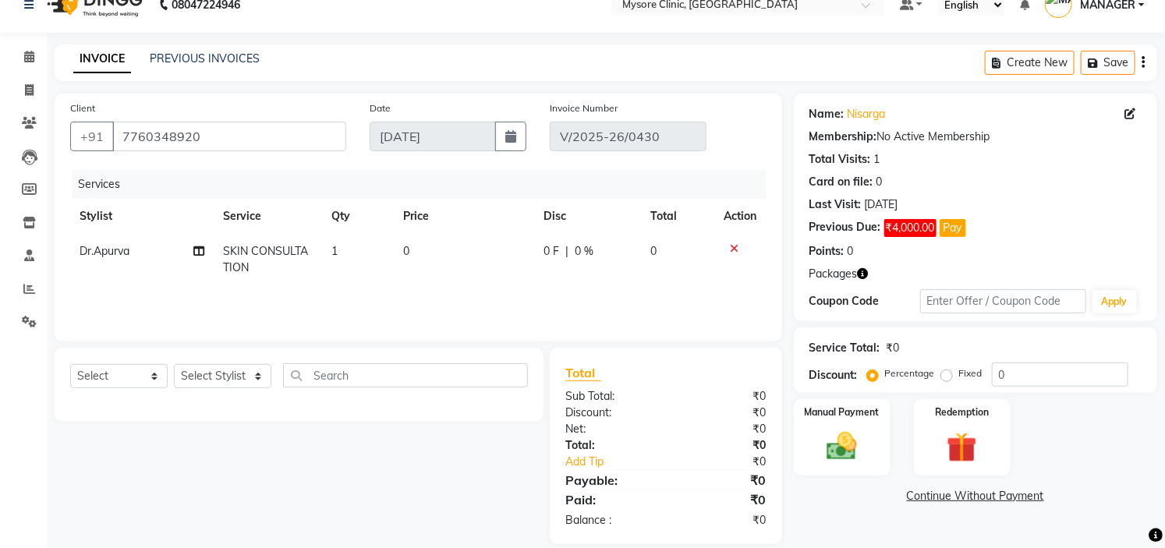
scroll to position [43, 0]
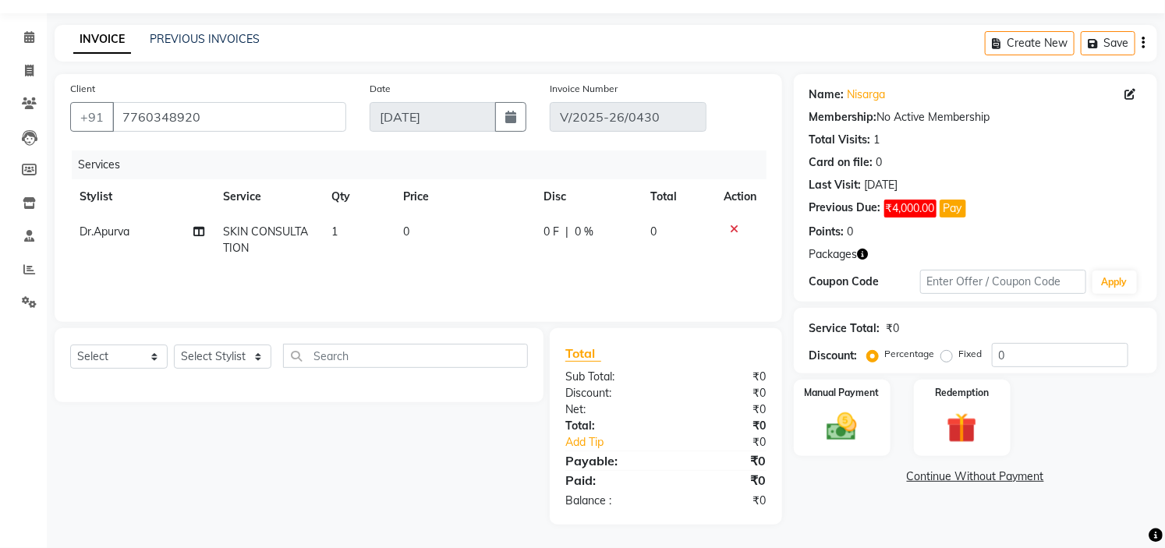
click at [994, 473] on link "Continue Without Payment" at bounding box center [975, 477] width 357 height 16
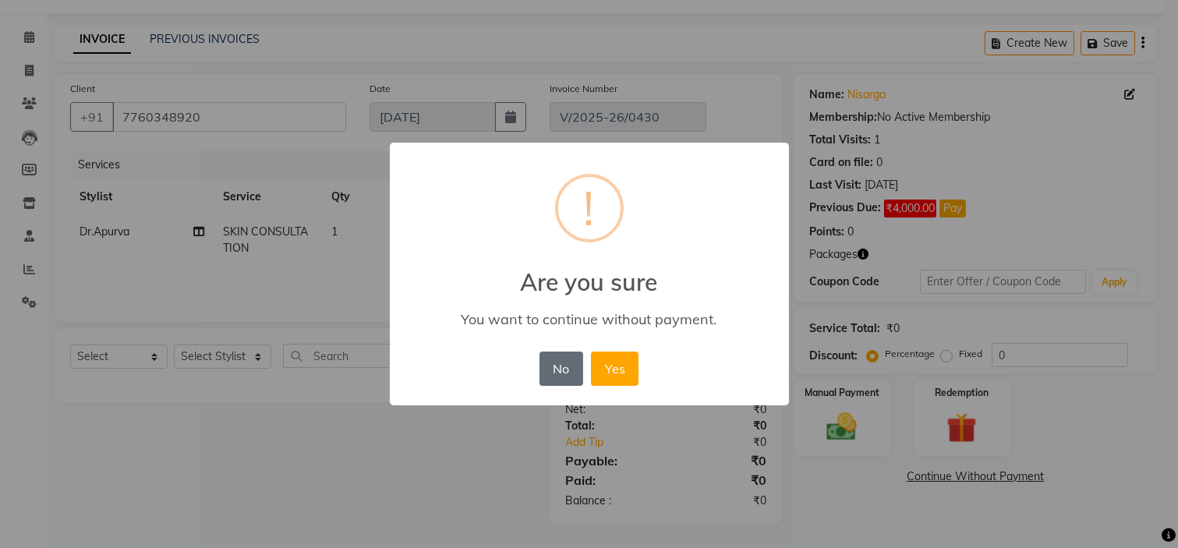
click at [569, 368] on button "No" at bounding box center [562, 369] width 44 height 34
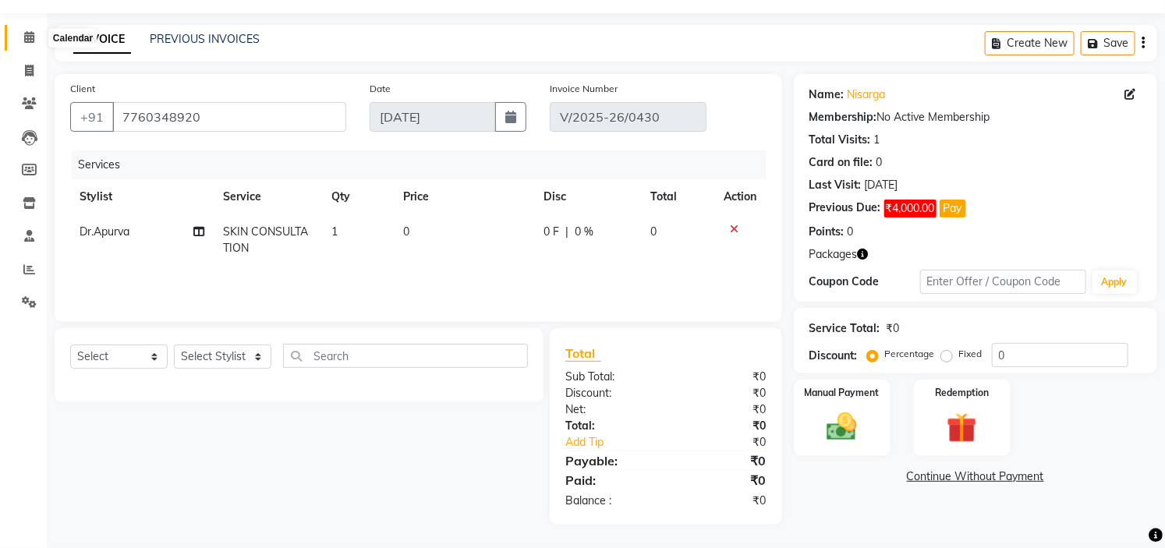
click at [25, 41] on icon at bounding box center [29, 37] width 10 height 12
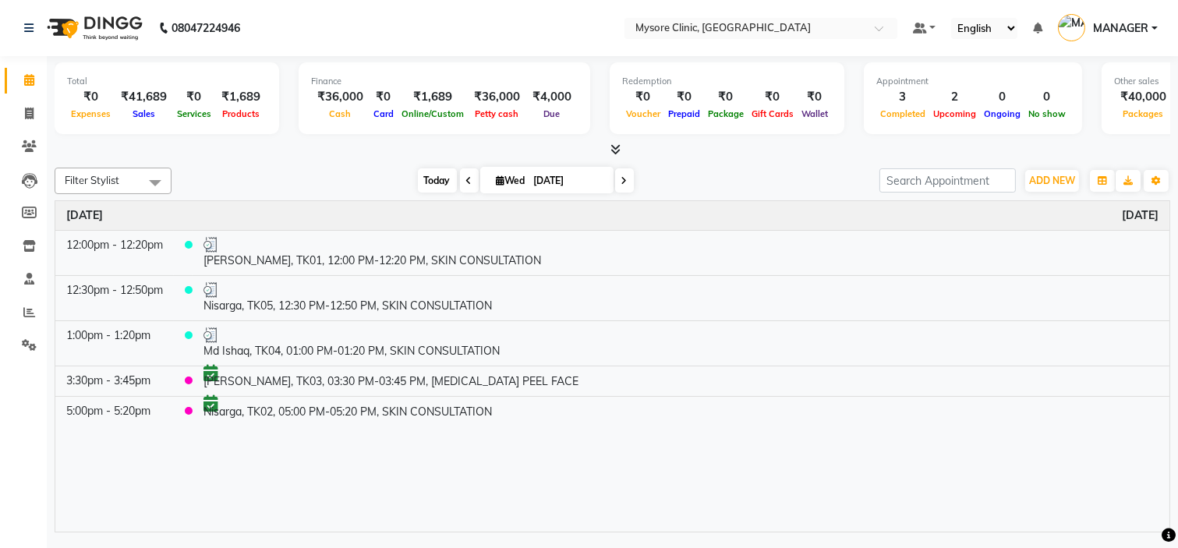
click at [427, 180] on span "Today" at bounding box center [437, 180] width 39 height 24
click at [351, 169] on div "[DATE] [DATE]" at bounding box center [525, 180] width 693 height 23
click at [427, 183] on span "Today" at bounding box center [437, 180] width 39 height 24
click at [752, 169] on div "[DATE] [DATE]" at bounding box center [525, 180] width 693 height 23
click at [21, 119] on span at bounding box center [29, 114] width 27 height 18
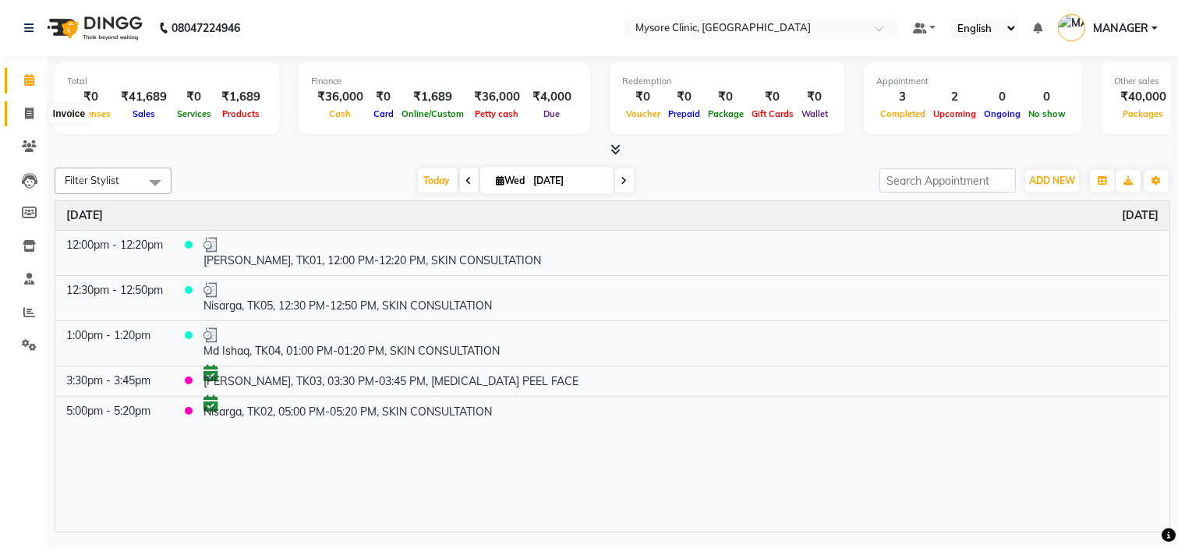
select select "service"
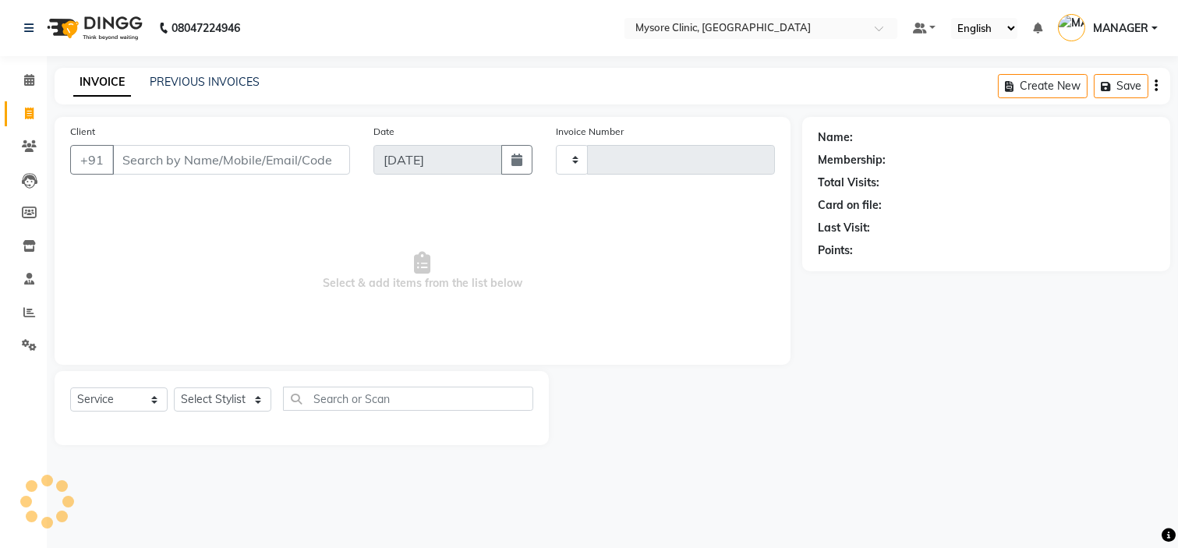
type input "0431"
select select "7445"
click at [174, 165] on input "Client" at bounding box center [231, 160] width 238 height 30
type input "917760348920"
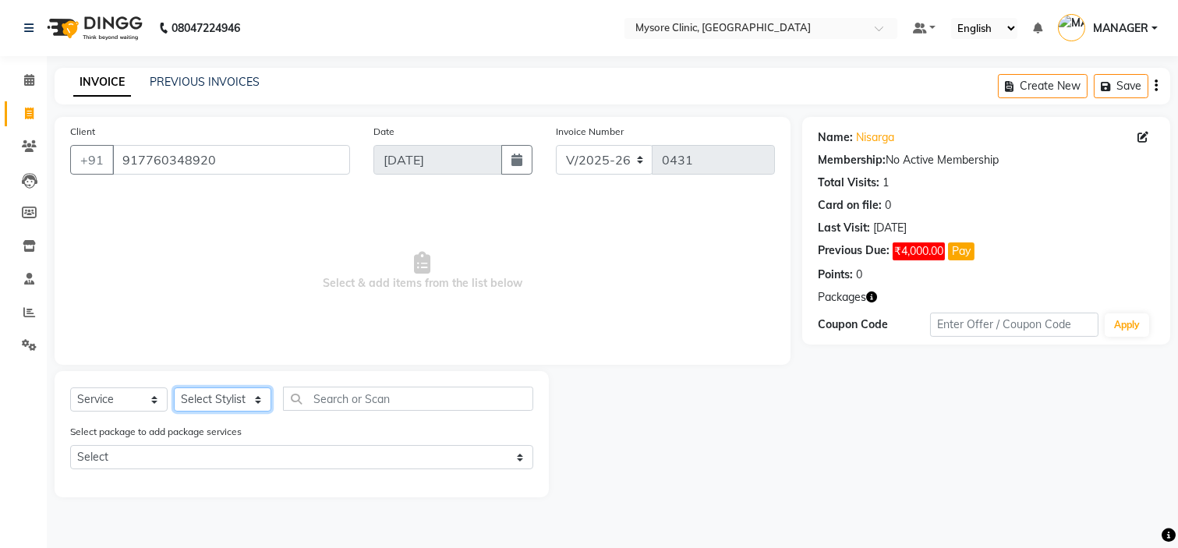
click at [245, 409] on select "Select Stylist [PERSON_NAME] [PERSON_NAME] Ashwini [PERSON_NAME] MANAGER [PERSO…" at bounding box center [222, 400] width 97 height 24
select select "65320"
click at [174, 388] on select "Select Stylist [PERSON_NAME] [PERSON_NAME] Ashwini [PERSON_NAME] MANAGER [PERSO…" at bounding box center [222, 400] width 97 height 24
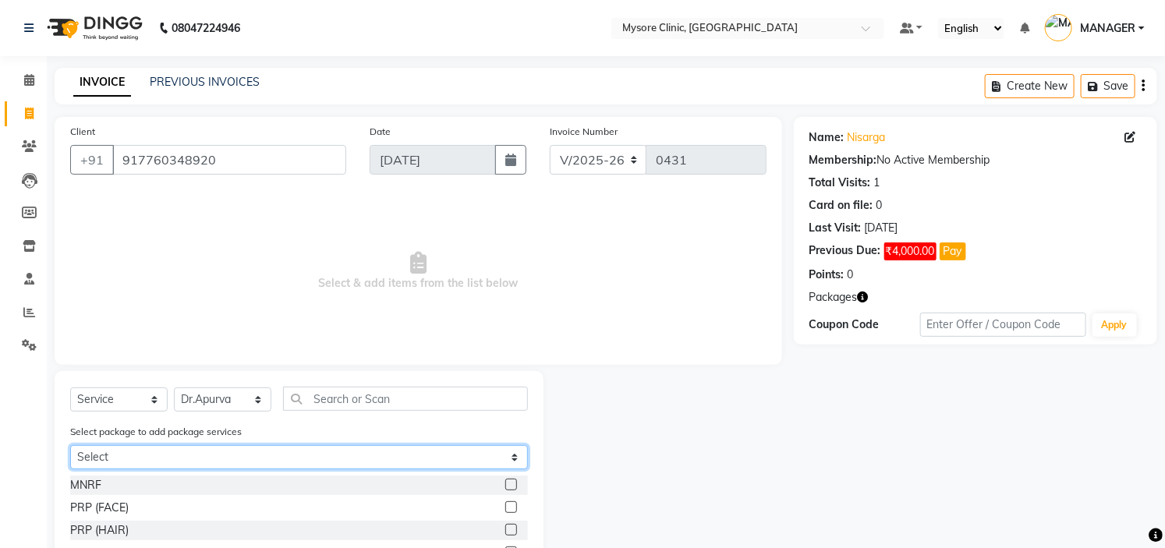
click at [363, 454] on select "Select Nisarga+MNRF+PRP" at bounding box center [299, 457] width 458 height 24
select select "1: Object"
click at [70, 445] on select "Select Nisarga+MNRF+PRP" at bounding box center [299, 457] width 458 height 24
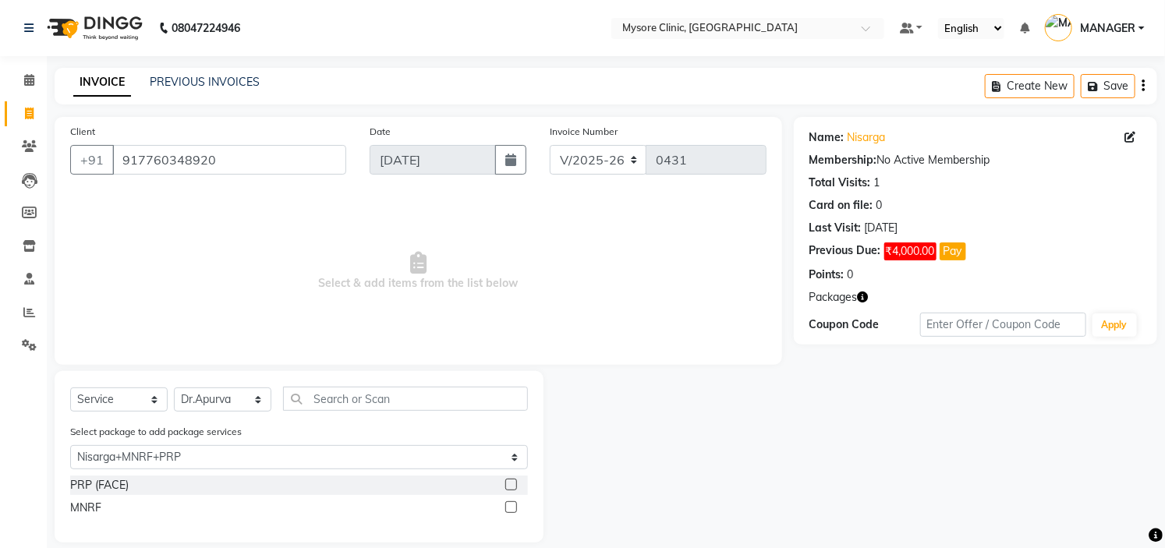
click at [511, 509] on label at bounding box center [511, 508] width 12 height 12
click at [511, 509] on input "checkbox" at bounding box center [510, 508] width 10 height 10
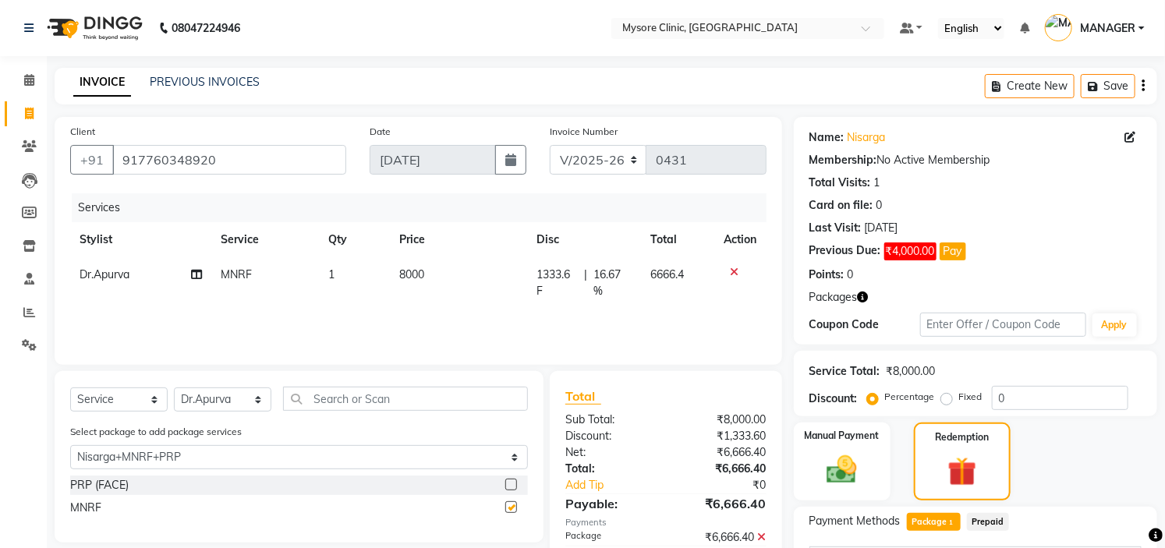
checkbox input "false"
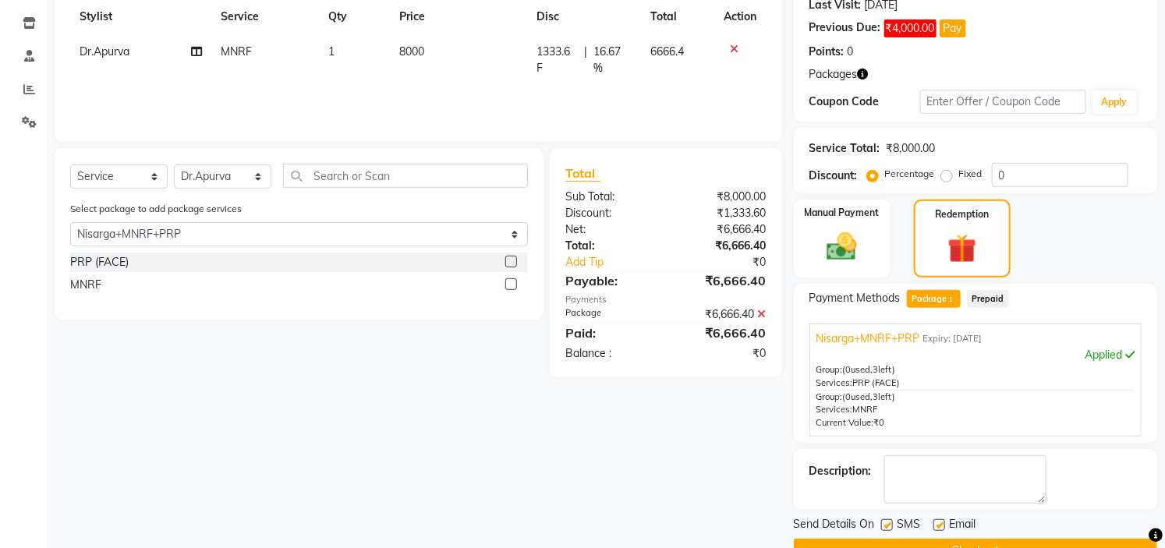
scroll to position [260, 0]
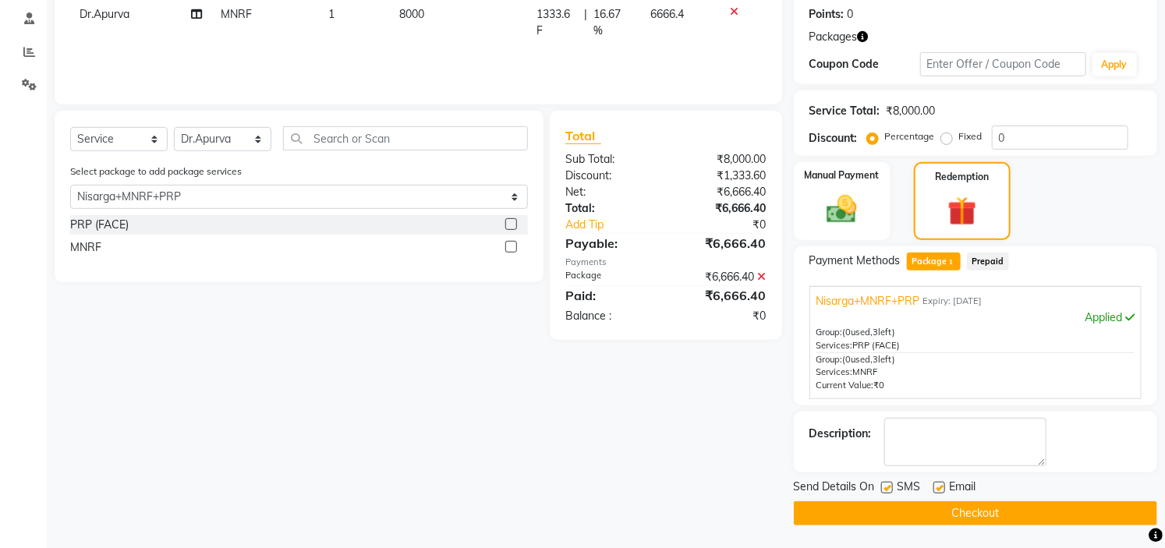
click at [985, 505] on button "Checkout" at bounding box center [975, 514] width 363 height 24
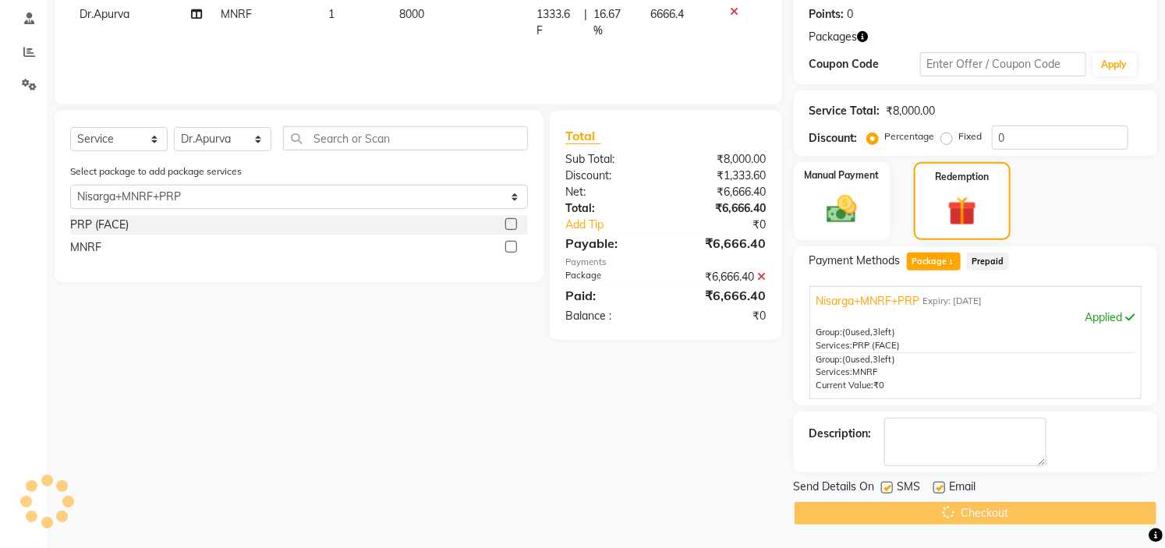
click at [985, 505] on div "Checkout" at bounding box center [975, 514] width 363 height 24
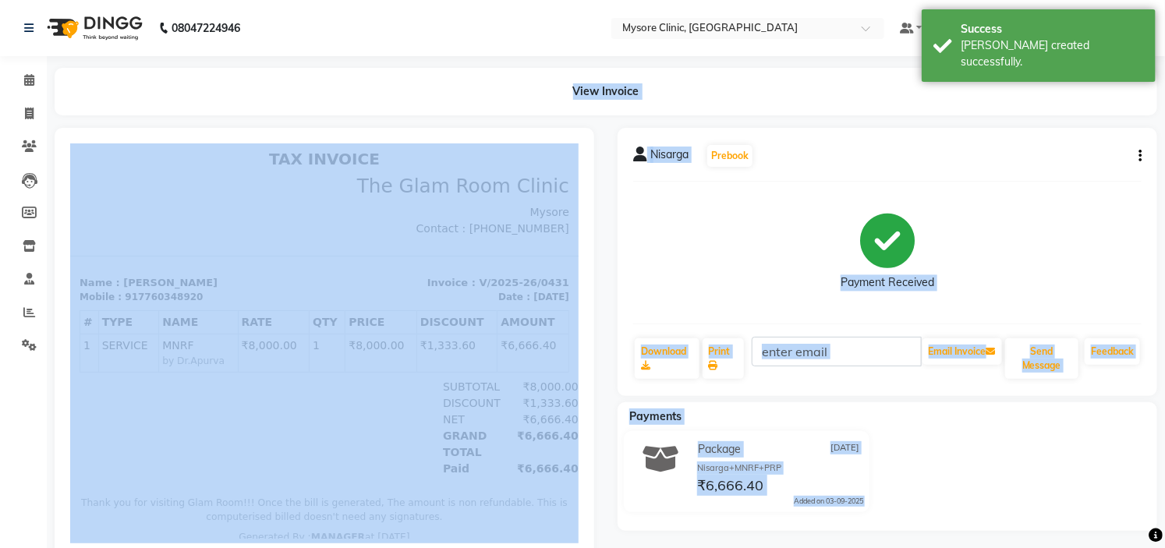
click at [1036, 160] on div "Nisarga Prebook" at bounding box center [887, 156] width 509 height 25
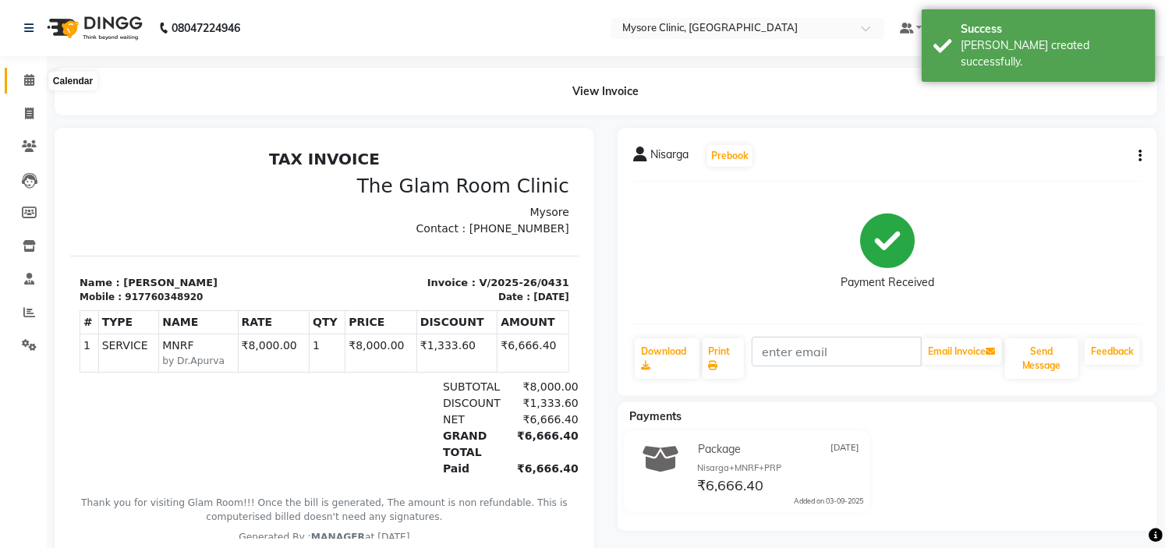
click at [25, 80] on icon at bounding box center [29, 80] width 10 height 12
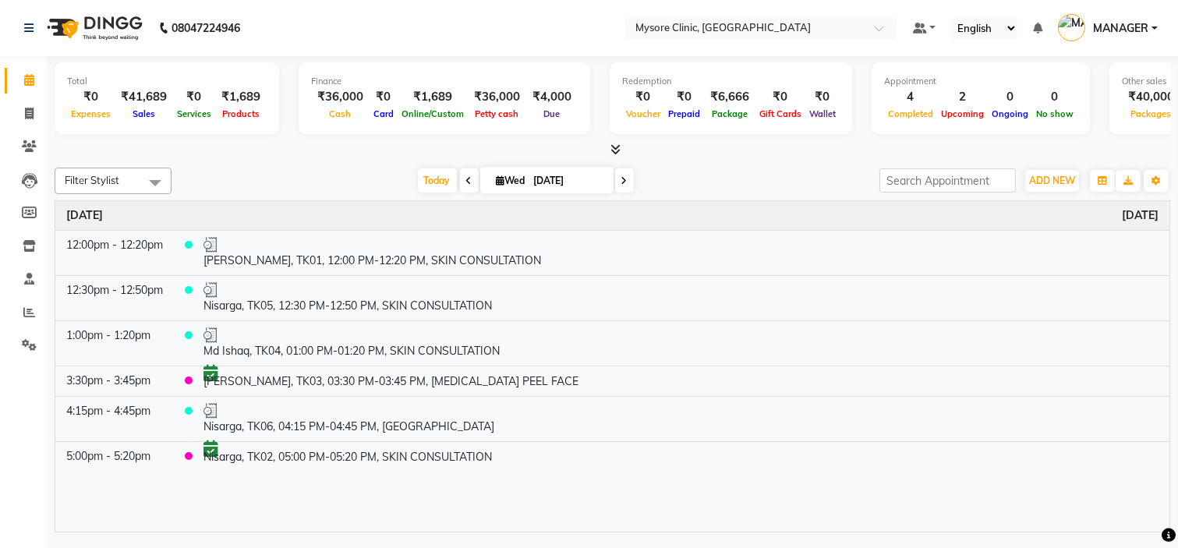
click at [380, 488] on div "Time Event Wednesday September 3, 2025 12:00pm - 12:20pm Meghana, TK01, 12:00 P…" at bounding box center [612, 366] width 1115 height 331
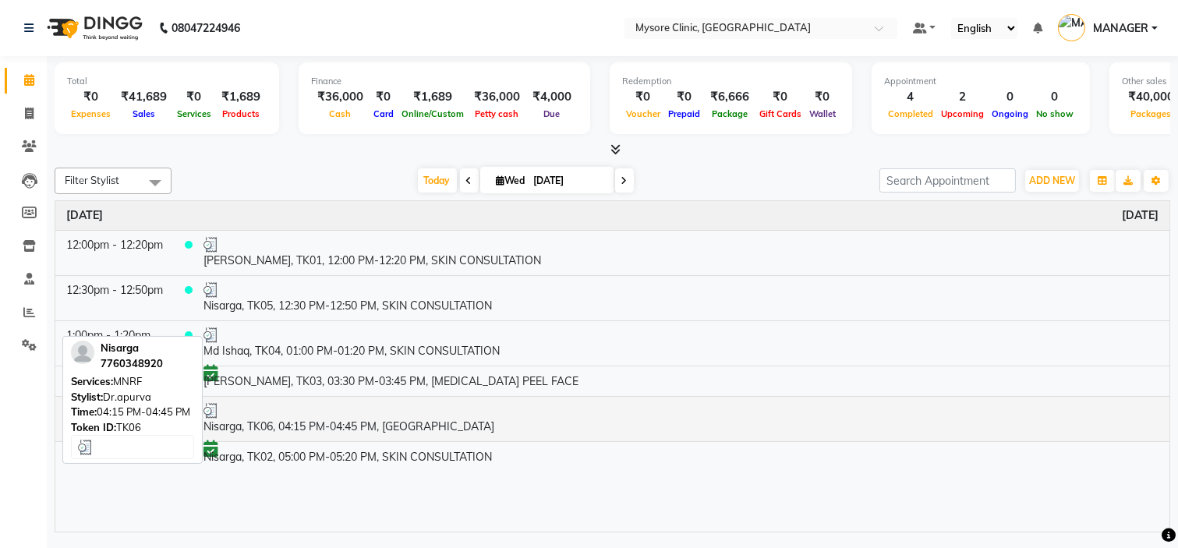
click at [370, 416] on div at bounding box center [681, 411] width 955 height 16
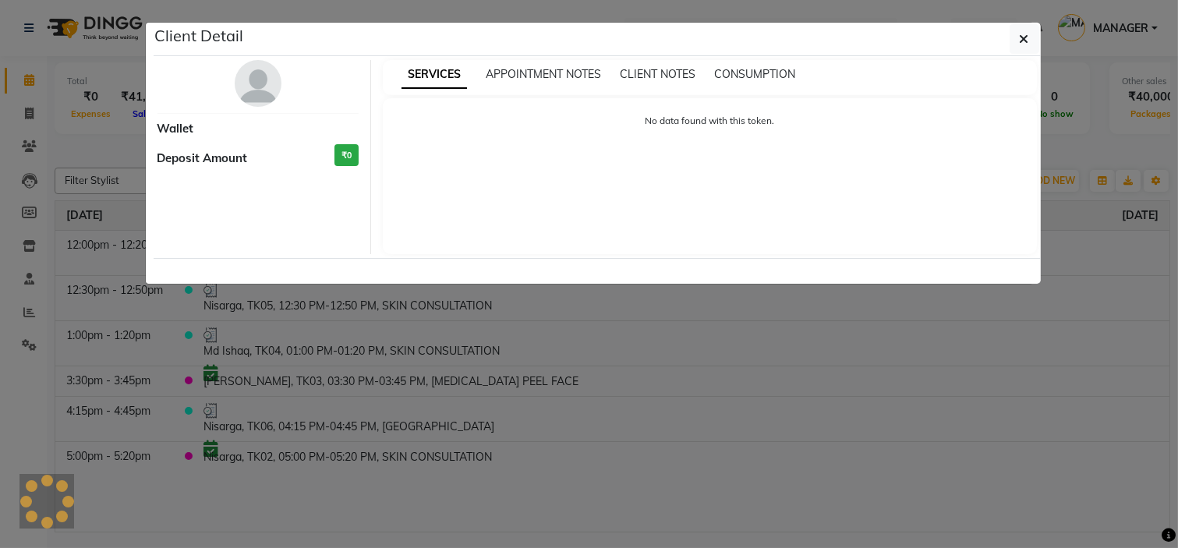
select select "3"
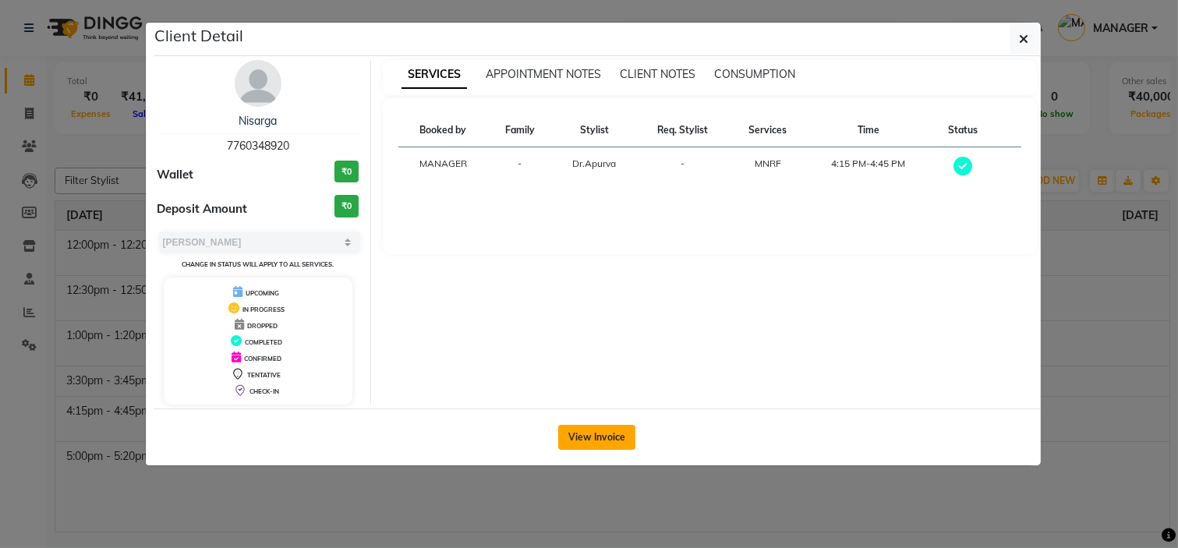
click at [599, 437] on button "View Invoice" at bounding box center [596, 437] width 77 height 25
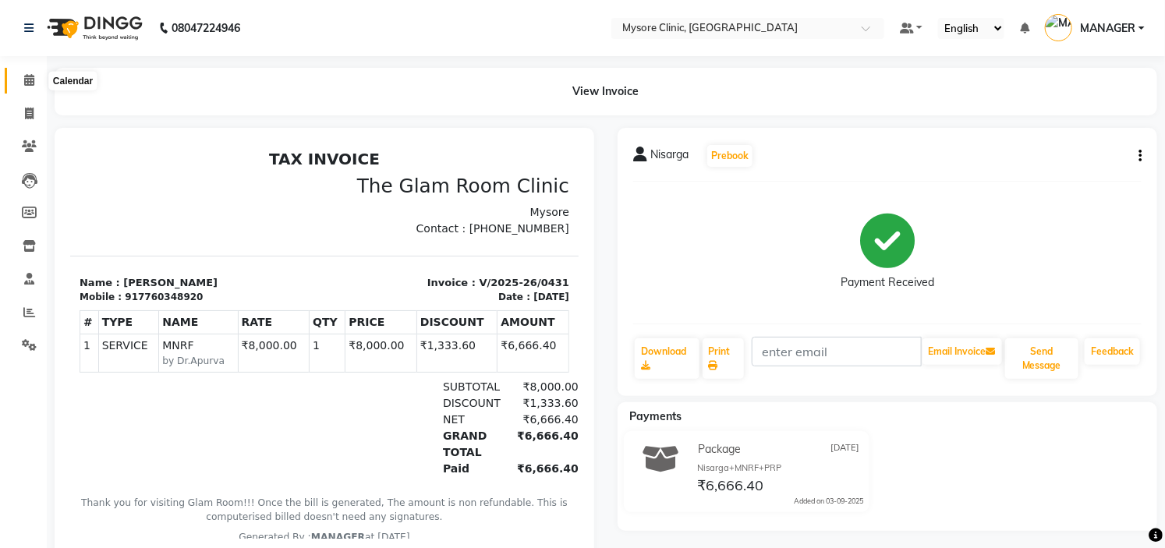
click at [19, 83] on span at bounding box center [29, 81] width 27 height 18
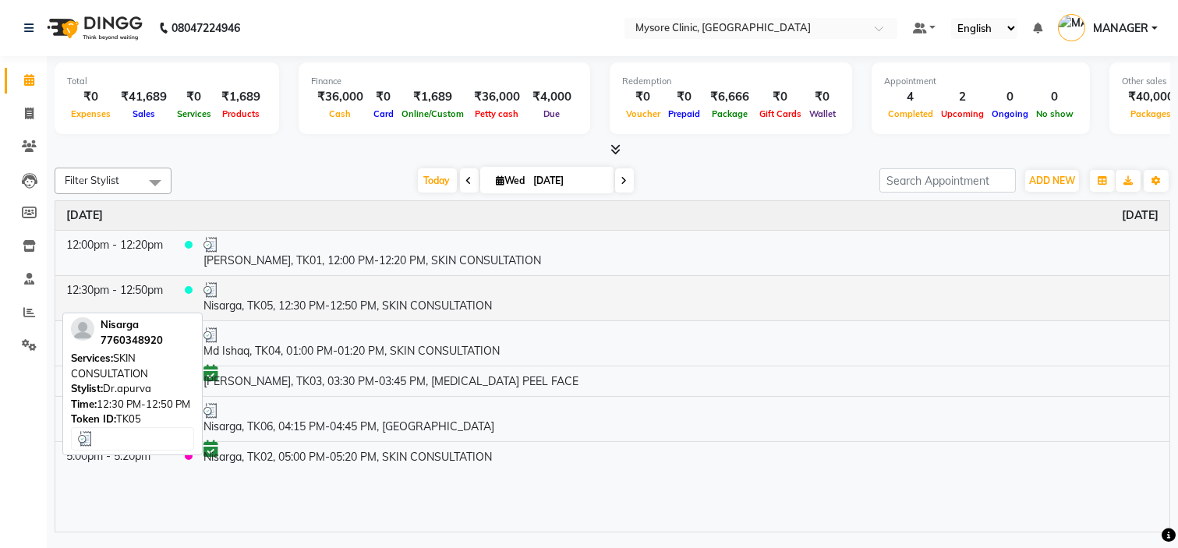
click at [403, 307] on td "Nisarga, TK05, 12:30 PM-12:50 PM, SKIN CONSULTATION" at bounding box center [681, 297] width 977 height 45
select select "3"
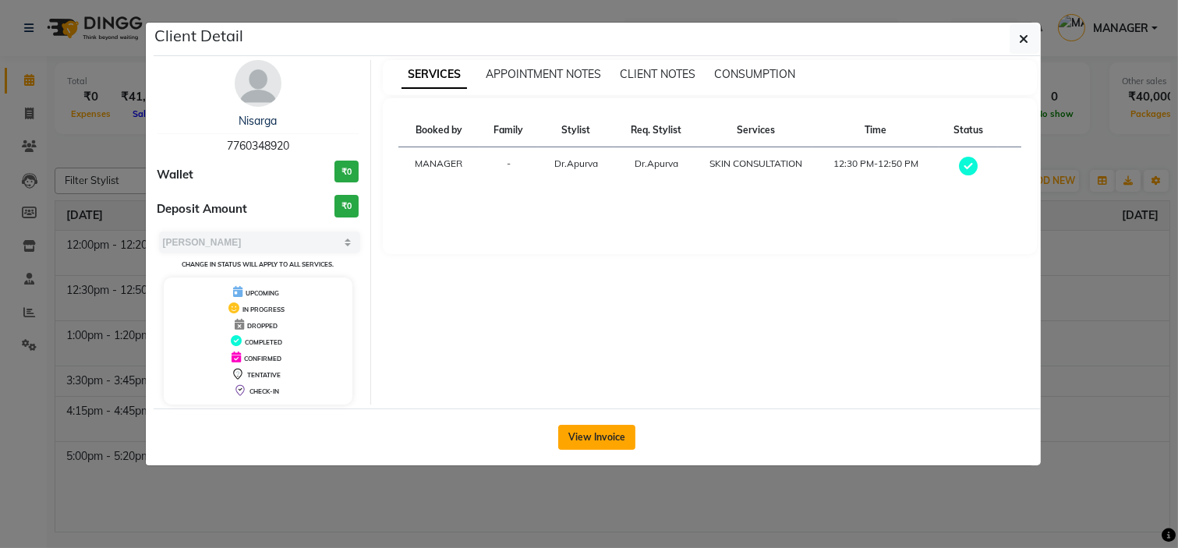
click at [593, 434] on button "View Invoice" at bounding box center [596, 437] width 77 height 25
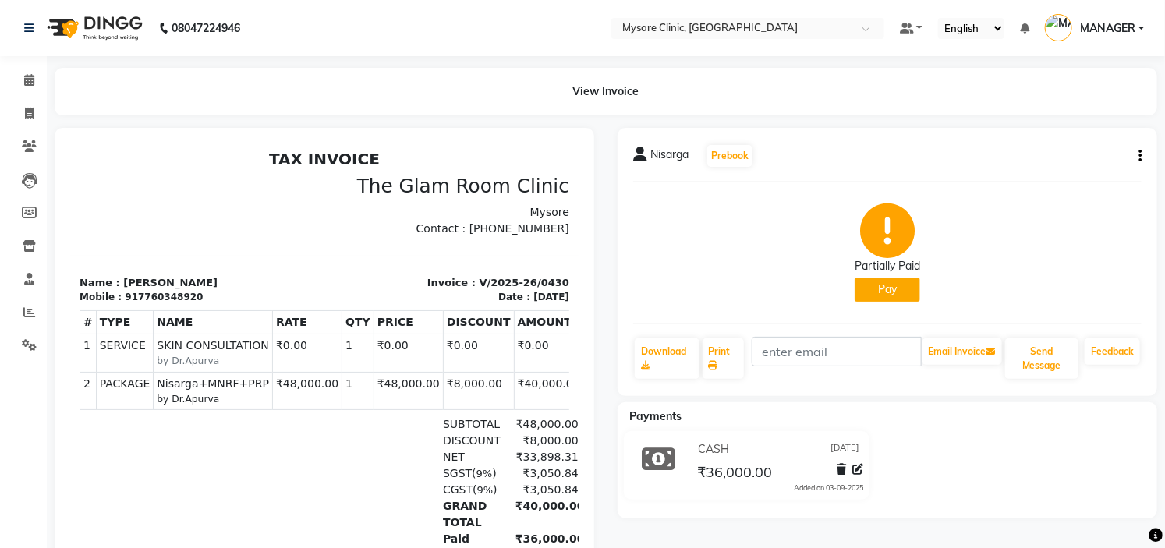
click at [593, 434] on div at bounding box center [325, 387] width 540 height 518
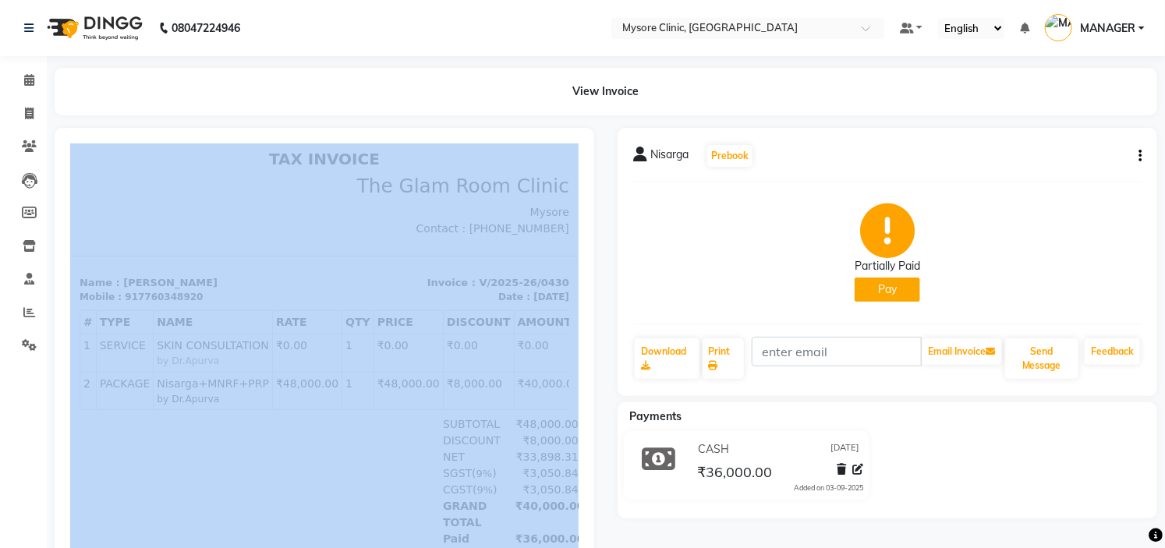
click at [593, 434] on div at bounding box center [325, 387] width 540 height 518
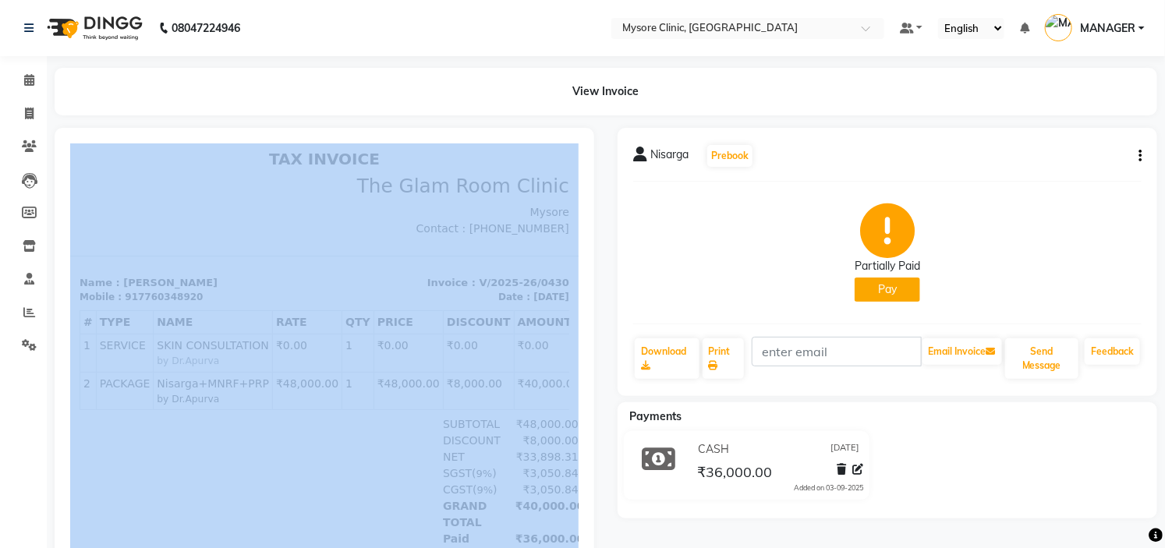
click at [593, 434] on div at bounding box center [325, 387] width 540 height 518
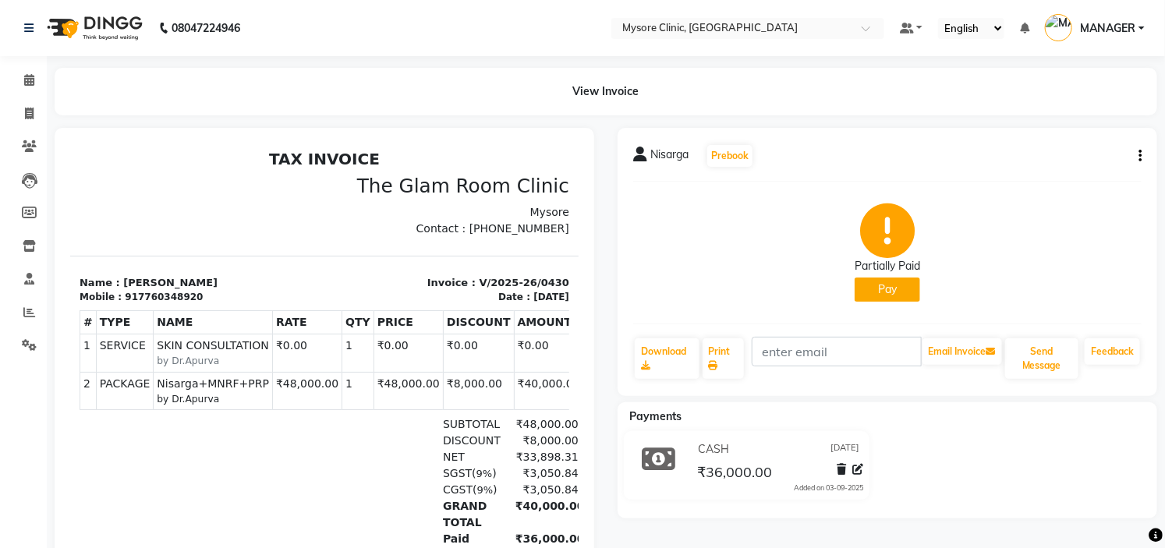
click at [593, 434] on div at bounding box center [325, 387] width 540 height 518
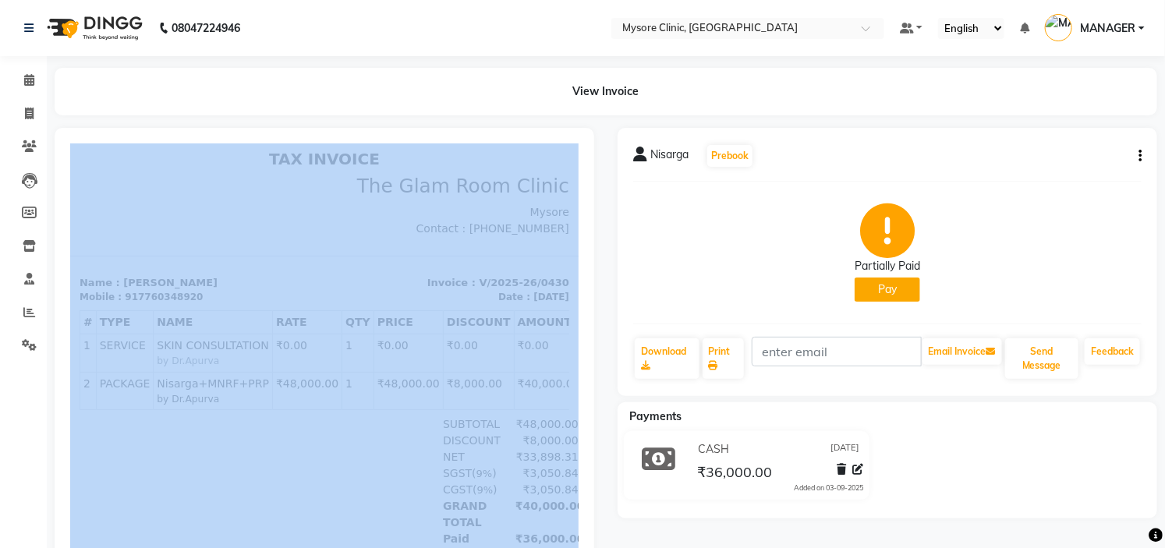
click at [593, 434] on div at bounding box center [325, 387] width 540 height 518
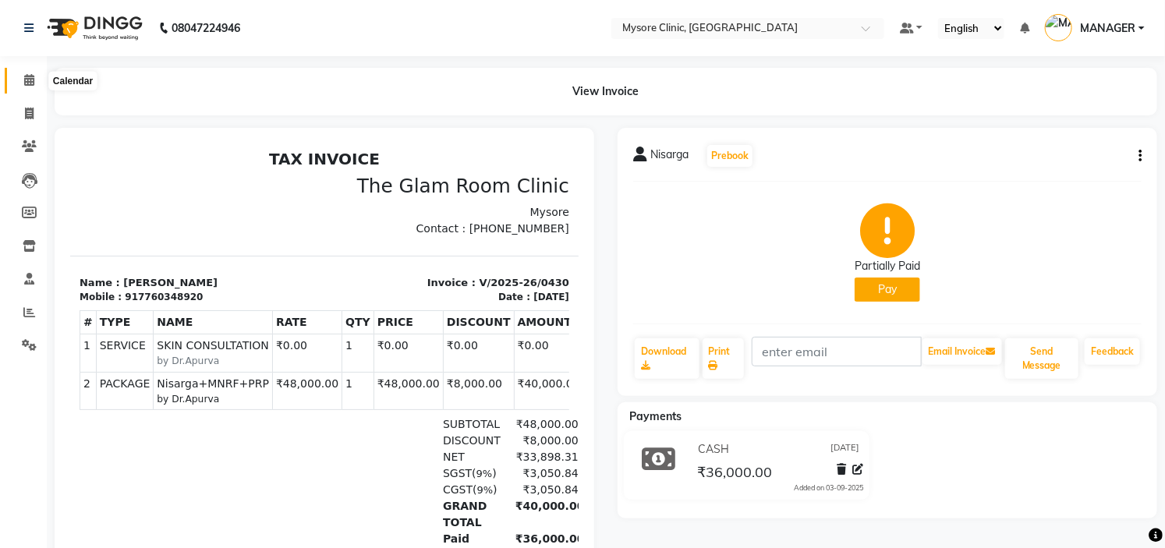
click at [28, 86] on icon at bounding box center [29, 80] width 10 height 12
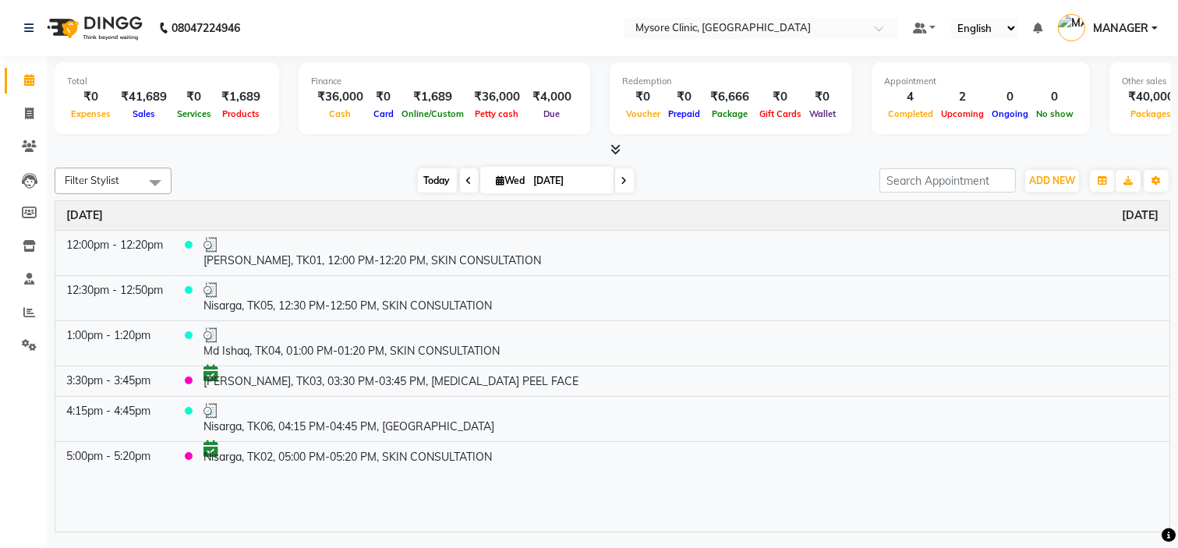
click at [423, 179] on span "Today" at bounding box center [437, 180] width 39 height 24
click at [435, 177] on span "Today" at bounding box center [437, 180] width 39 height 24
